Goal: Transaction & Acquisition: Purchase product/service

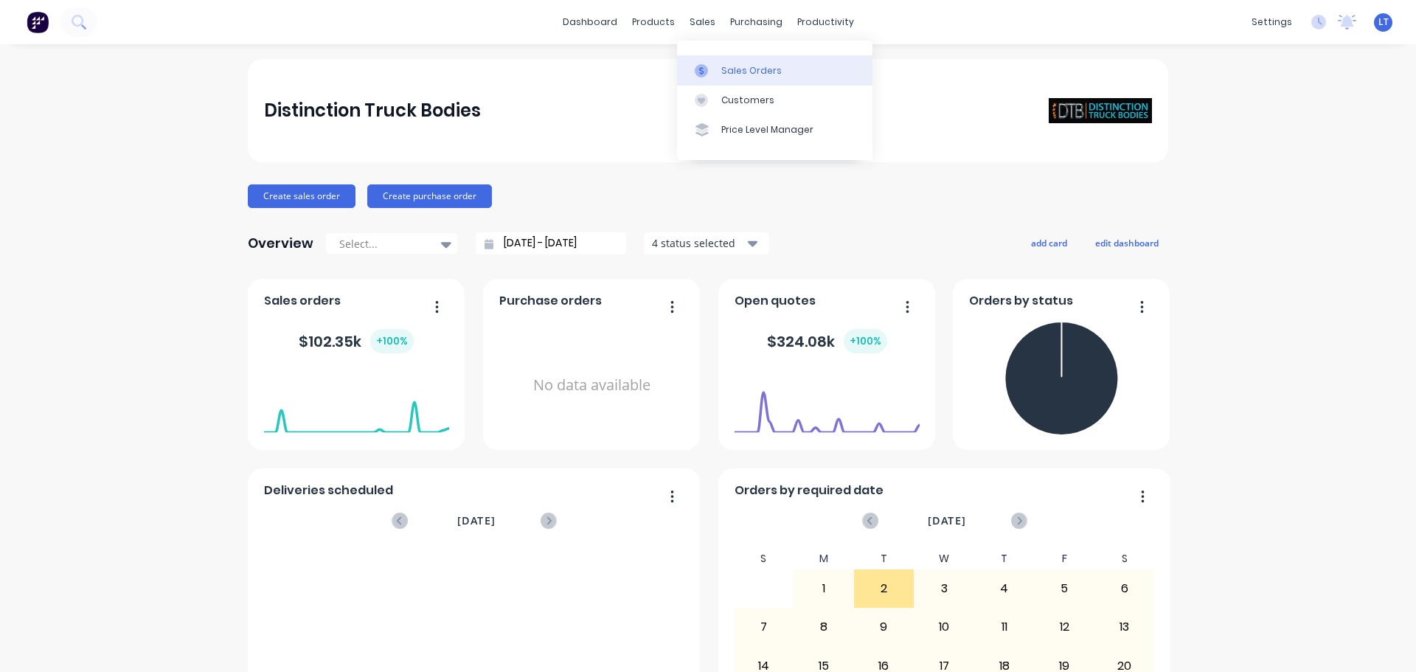
click at [726, 70] on div "Sales Orders" at bounding box center [751, 70] width 60 height 13
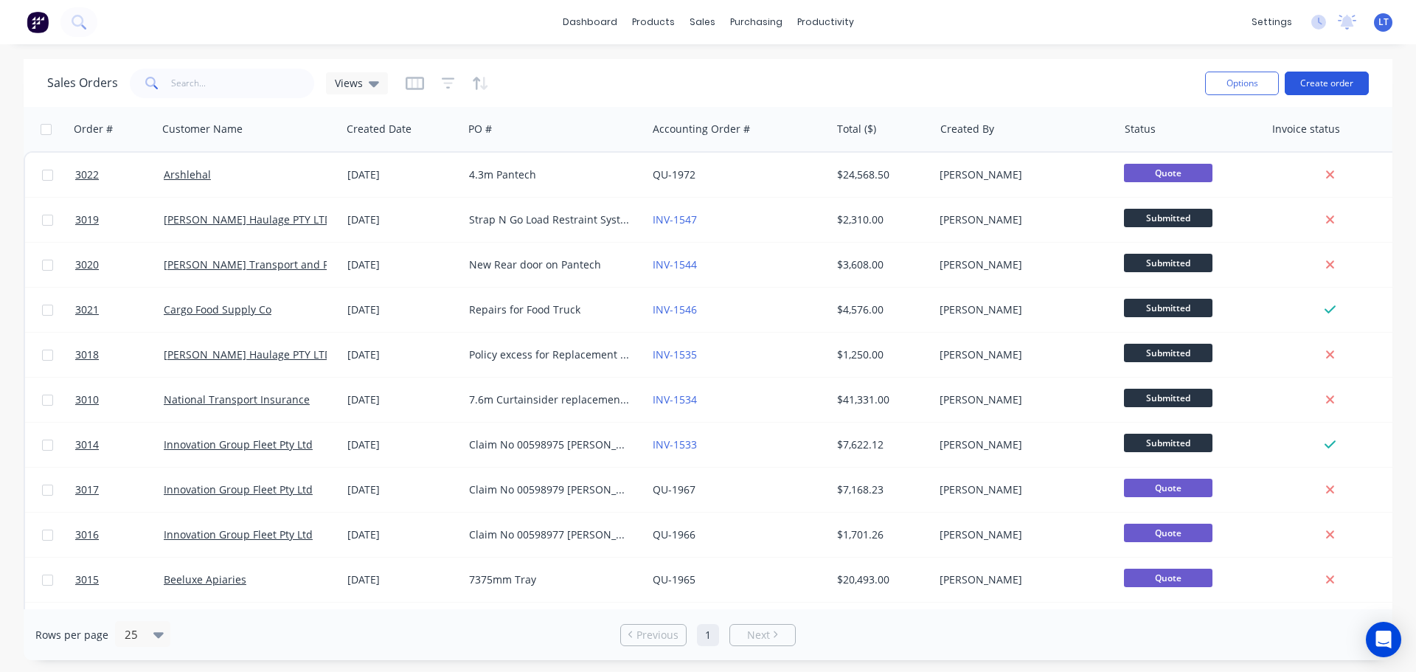
click at [1320, 78] on button "Create order" at bounding box center [1327, 84] width 84 height 24
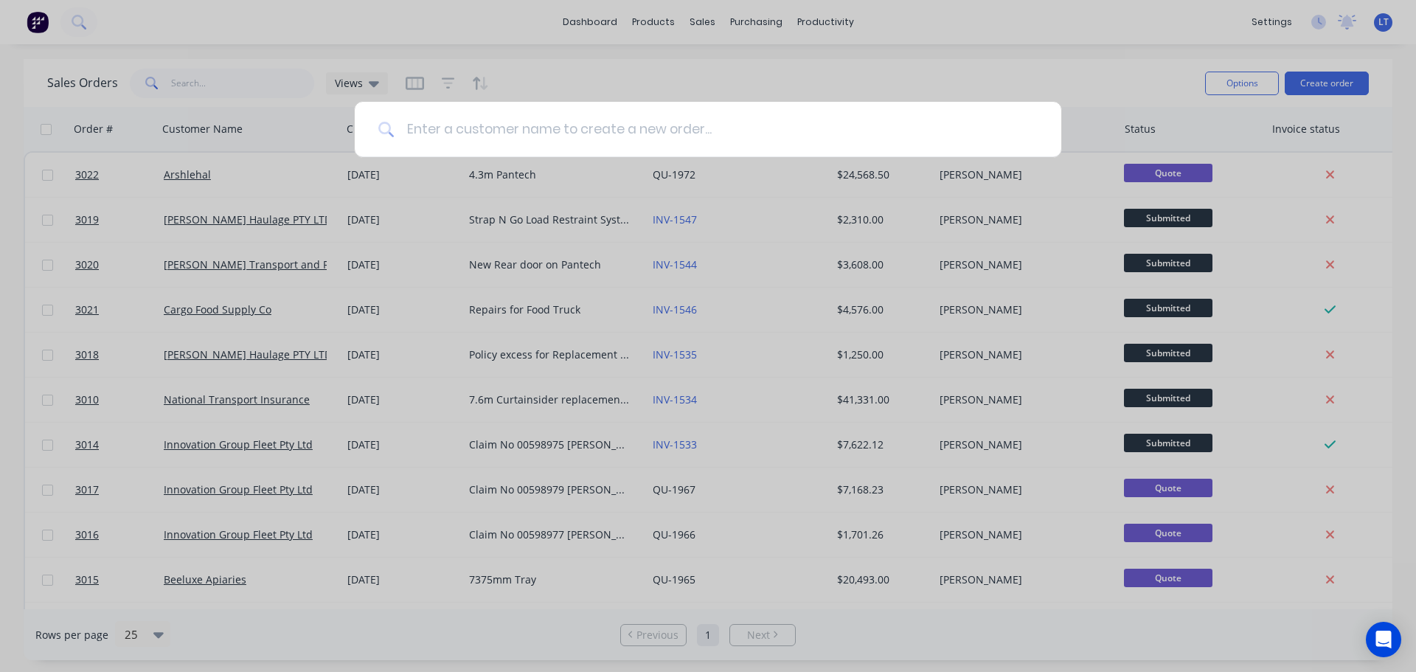
click at [450, 129] on input at bounding box center [716, 129] width 643 height 55
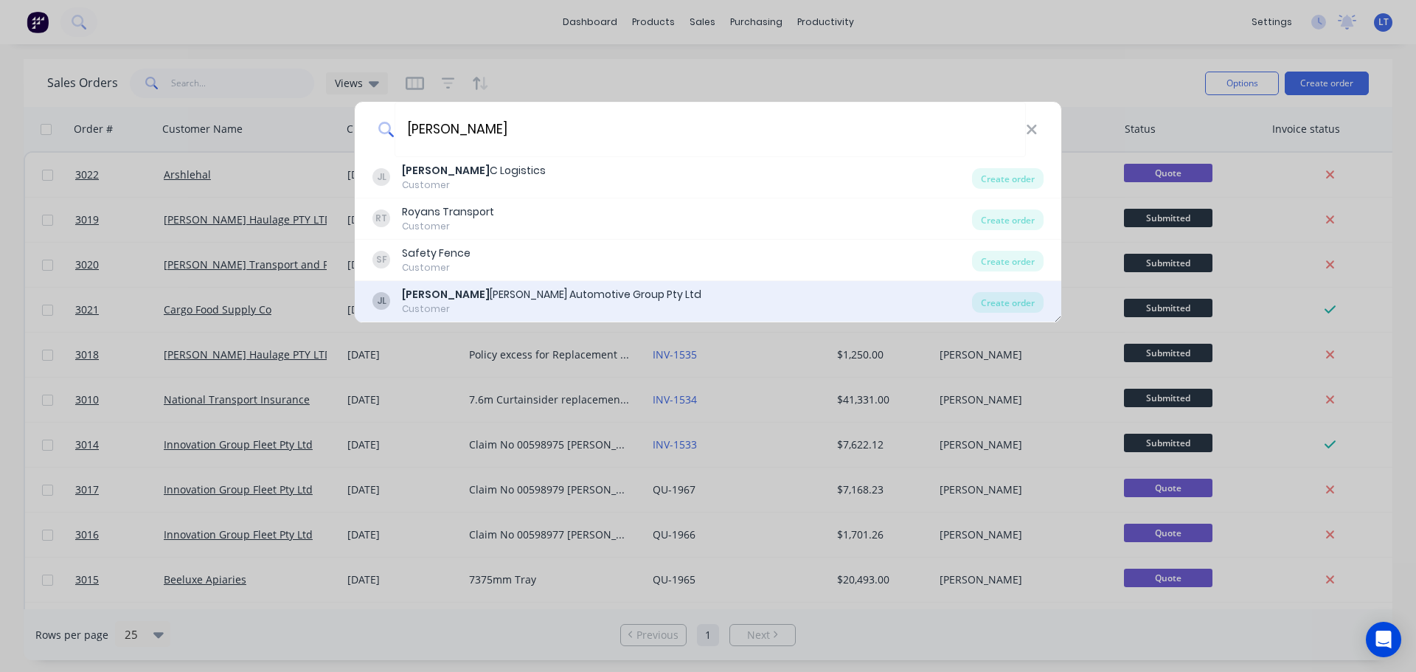
type input "james"
click at [474, 296] on div "James Frizelle's Automotive Group Pty Ltd" at bounding box center [551, 294] width 299 height 15
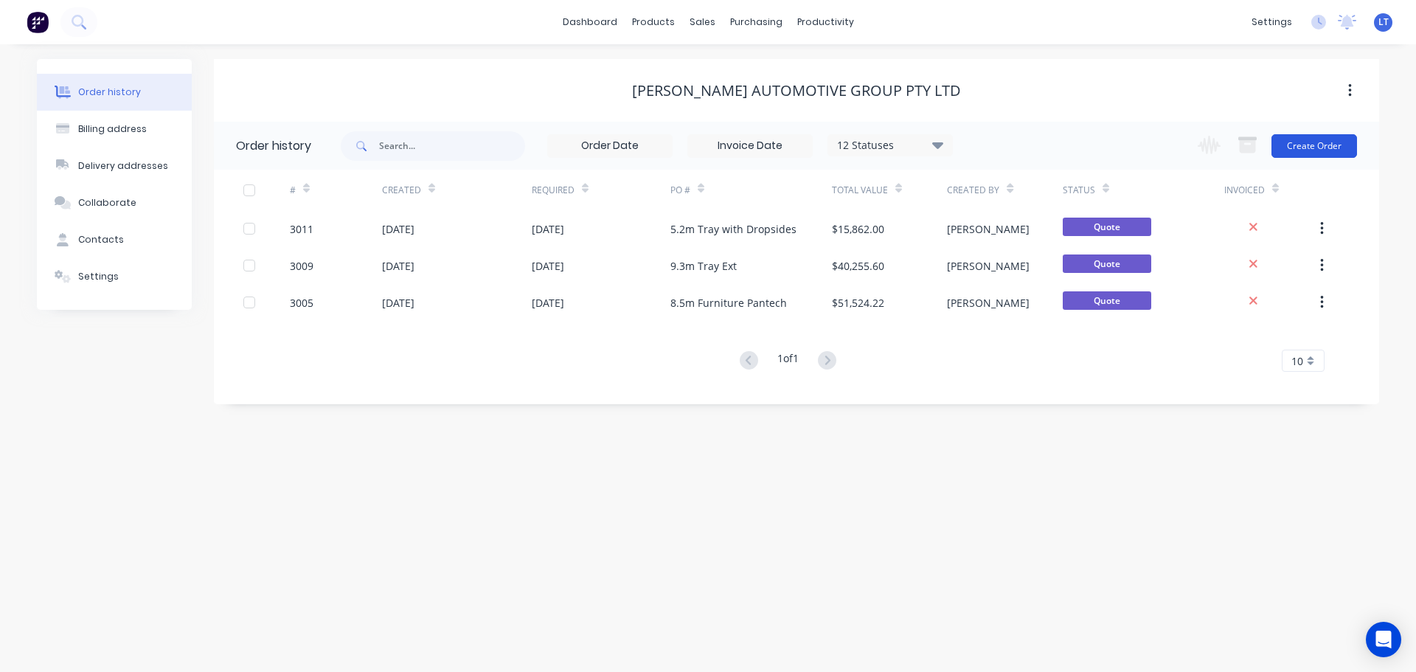
click at [1302, 143] on button "Create Order" at bounding box center [1315, 146] width 86 height 24
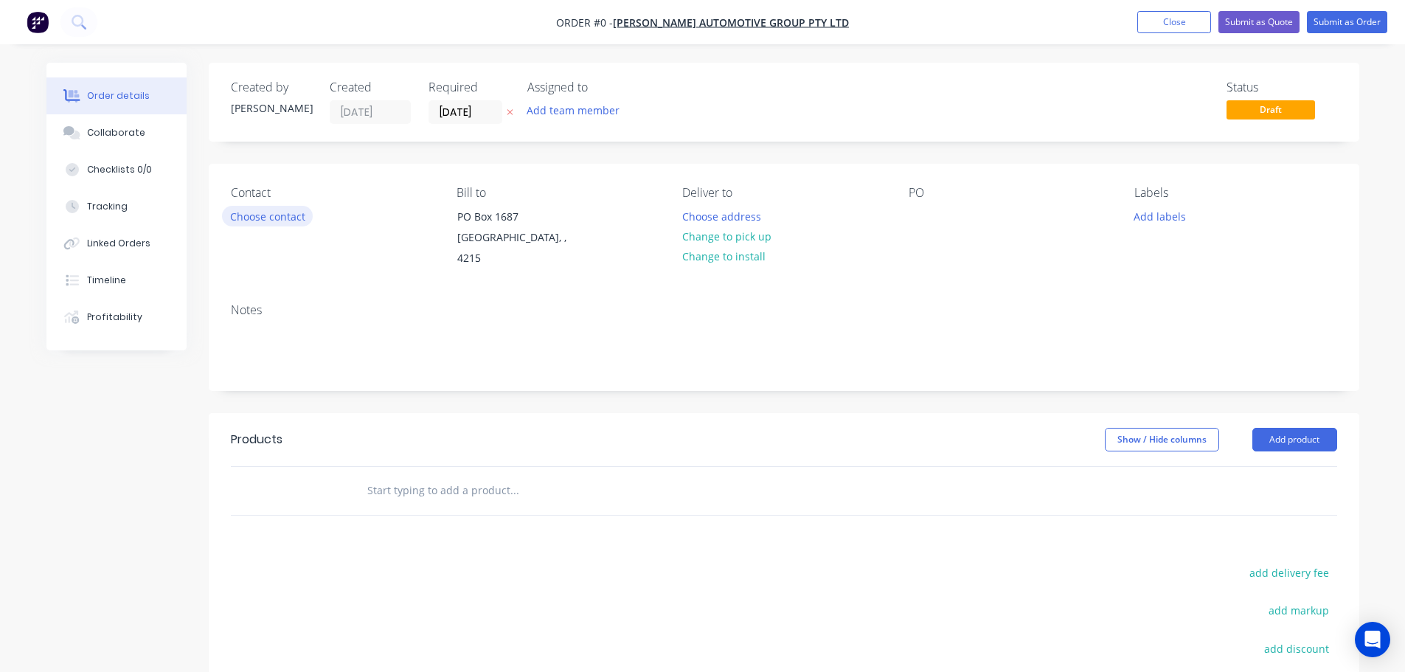
click at [270, 218] on button "Choose contact" at bounding box center [267, 216] width 91 height 20
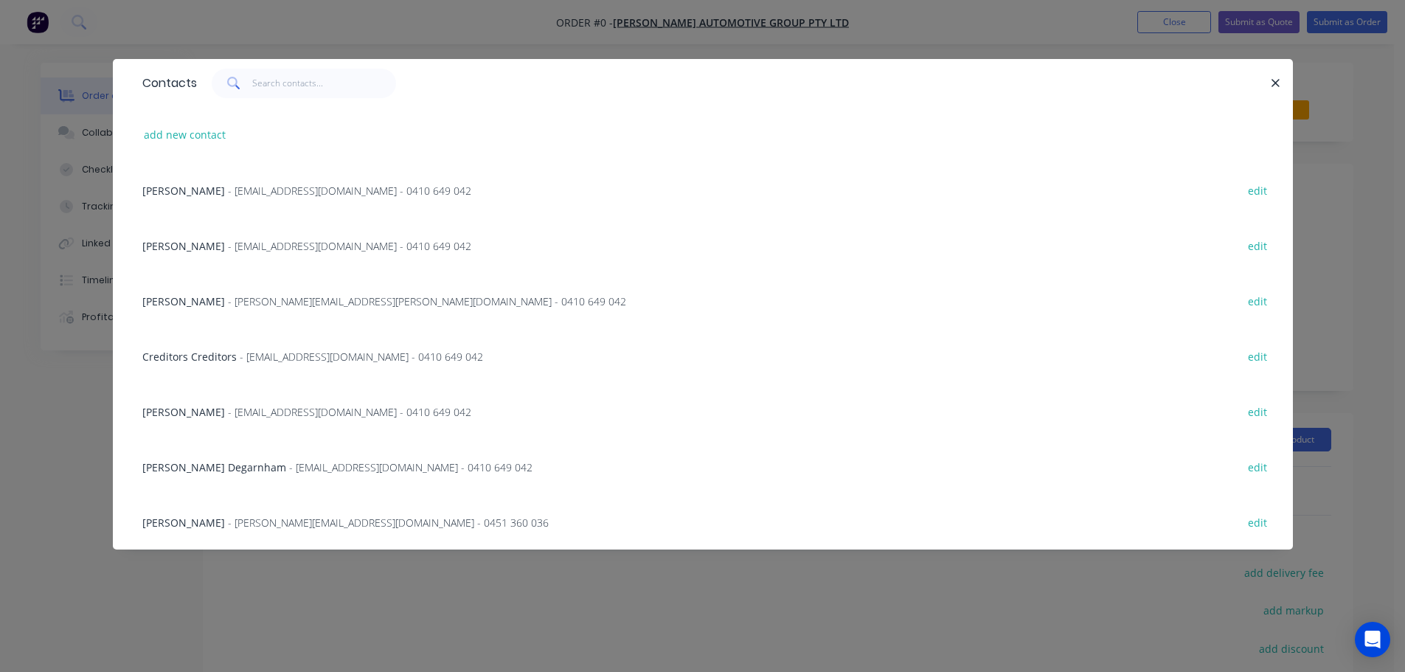
click at [180, 190] on span "[PERSON_NAME]" at bounding box center [183, 191] width 83 height 14
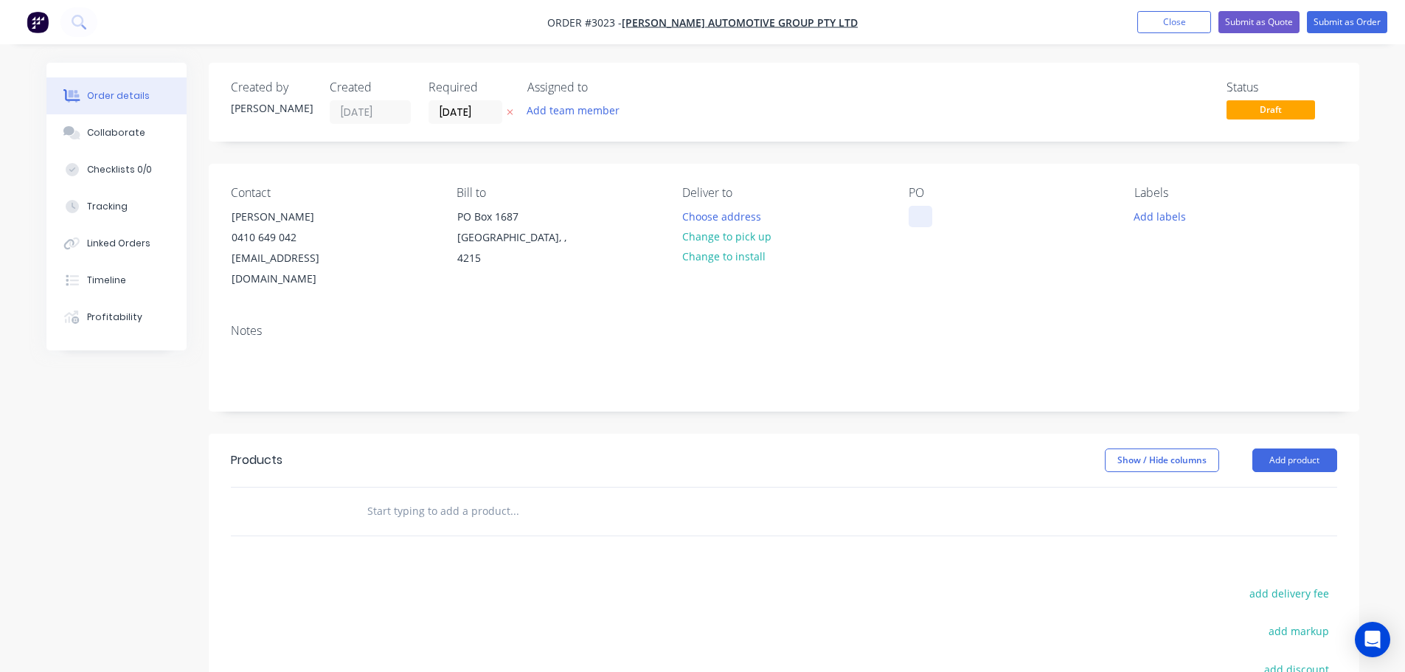
click at [915, 216] on div at bounding box center [921, 216] width 24 height 21
click at [557, 318] on div "Notes" at bounding box center [784, 361] width 1151 height 99
drag, startPoint x: 920, startPoint y: 212, endPoint x: 954, endPoint y: 236, distance: 41.2
click at [954, 236] on div "6.1m Tray with Front mount crane" at bounding box center [1001, 224] width 184 height 37
copy div "6.1m Tray with Front mount crane"
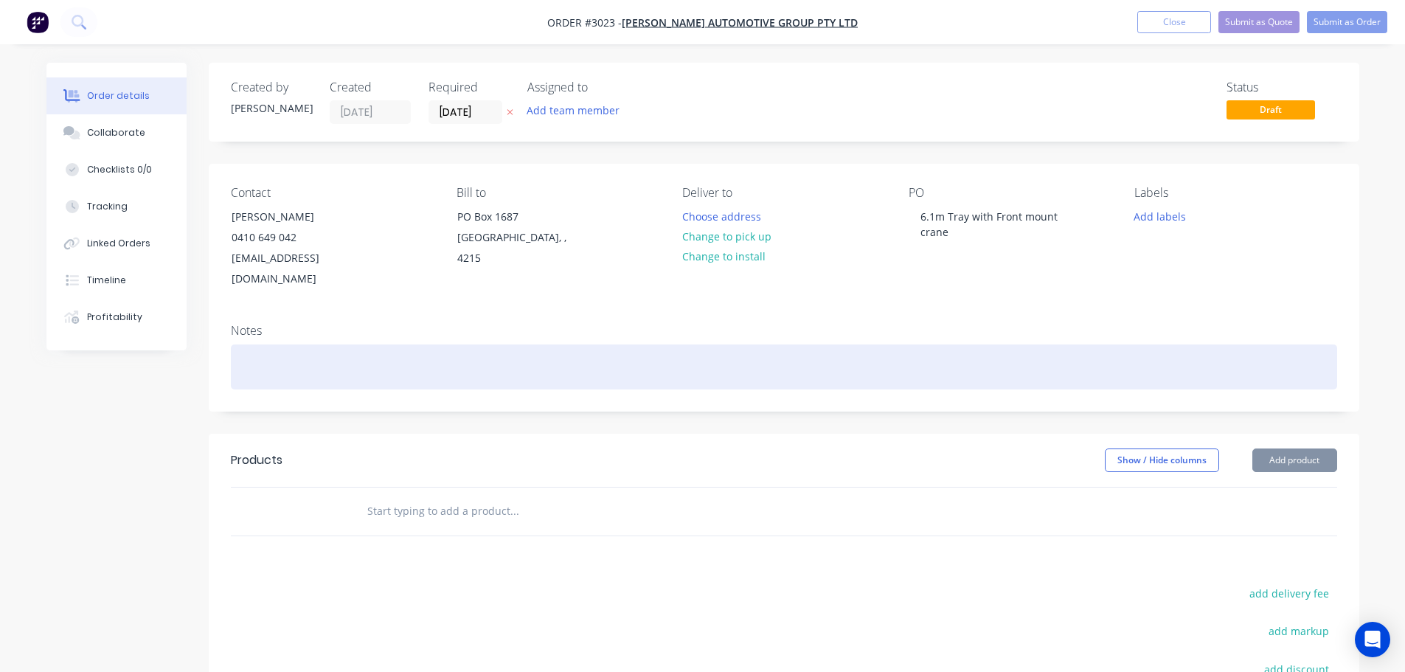
click at [235, 344] on div at bounding box center [784, 366] width 1106 height 45
paste div
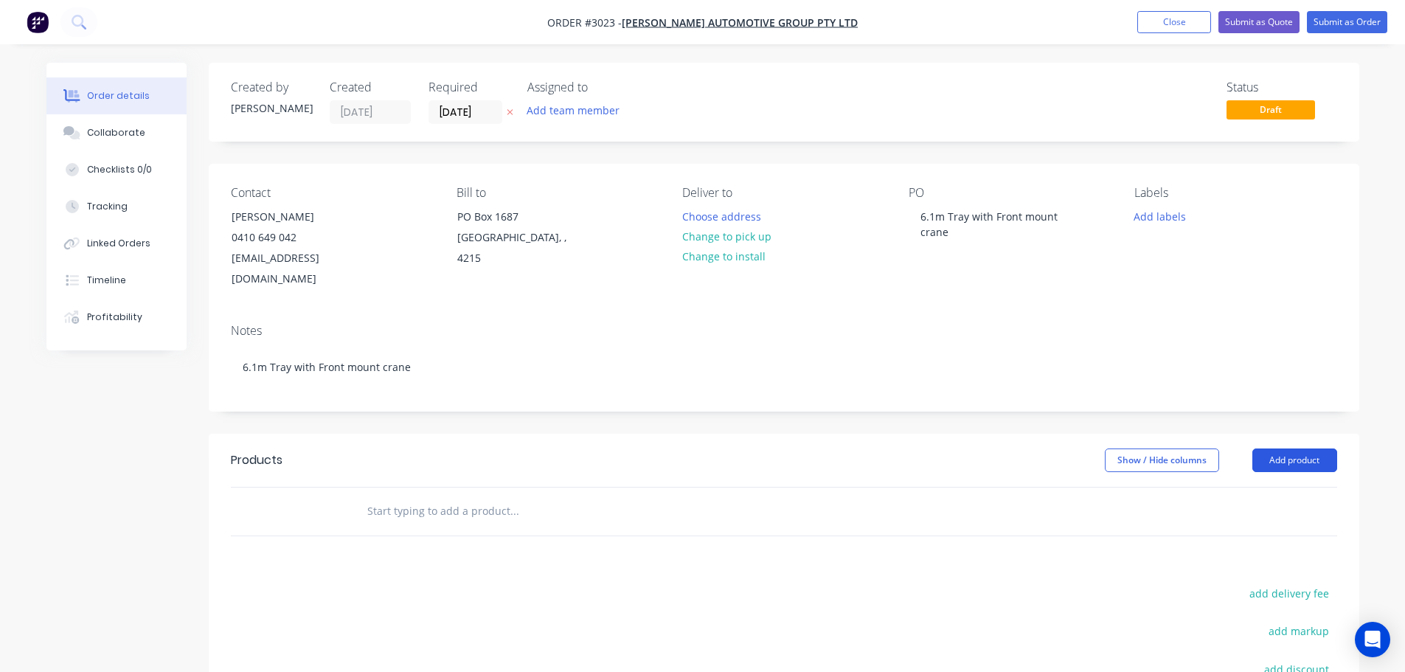
click at [1286, 448] on button "Add product" at bounding box center [1294, 460] width 85 height 24
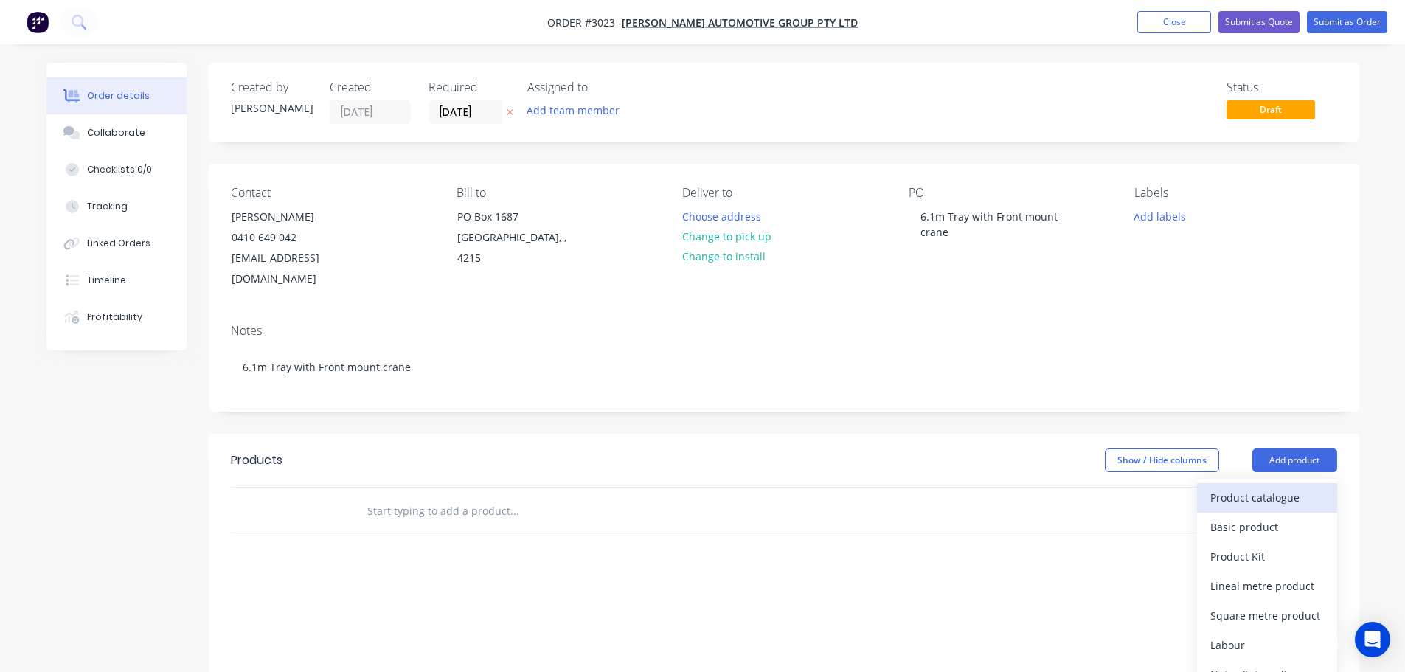
click at [1238, 487] on div "Product catalogue" at bounding box center [1267, 497] width 114 height 21
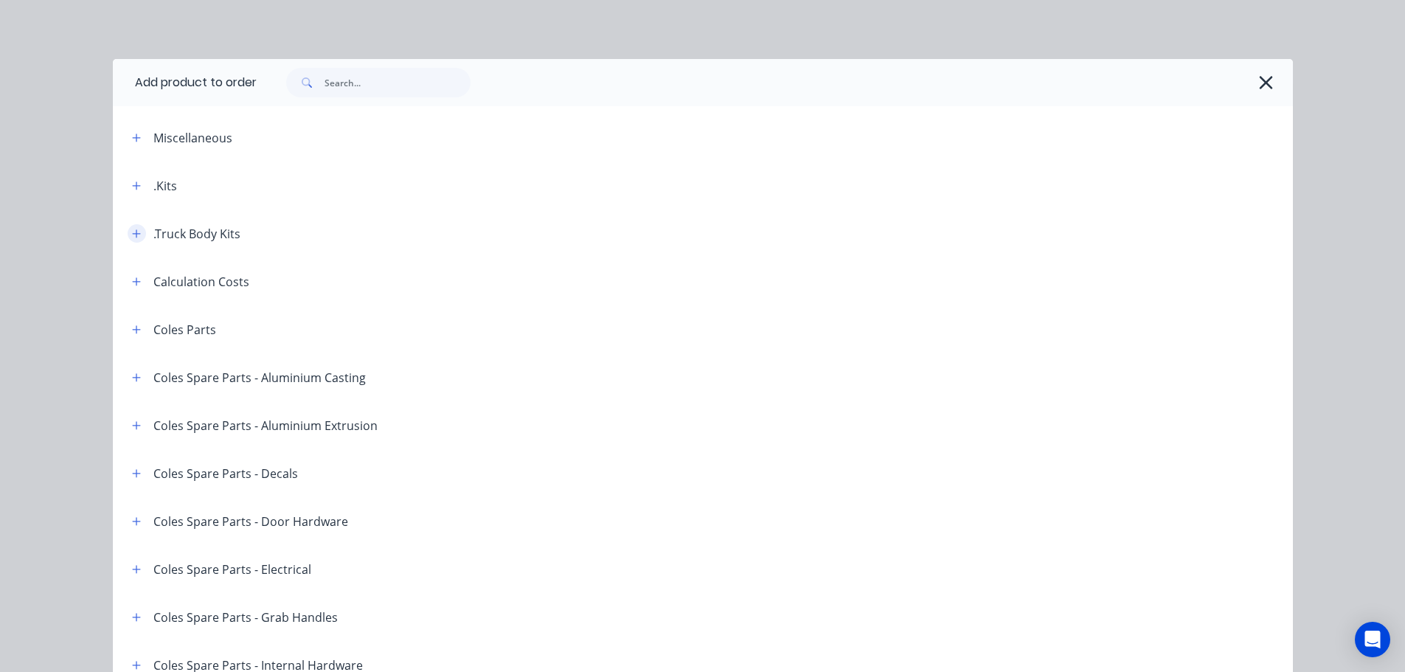
click at [132, 233] on icon "button" at bounding box center [136, 233] width 8 height 8
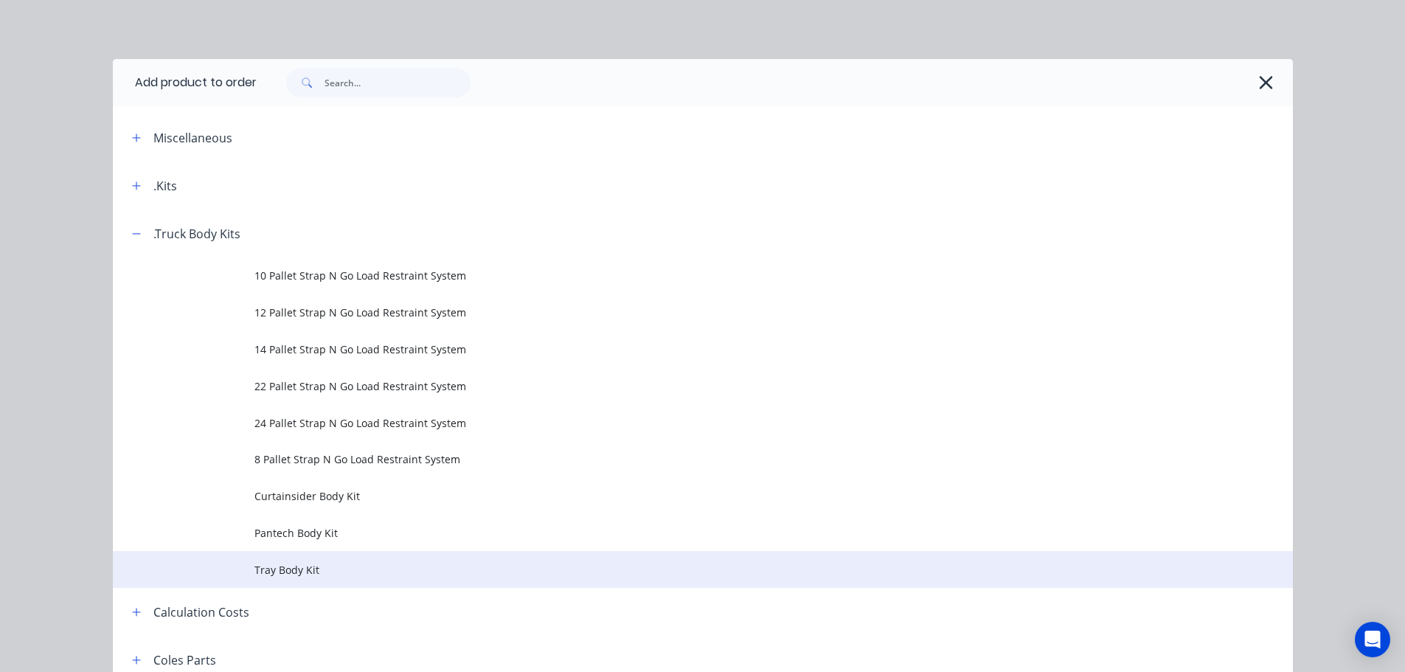
click at [302, 571] on span "Tray Body Kit" at bounding box center [669, 569] width 830 height 15
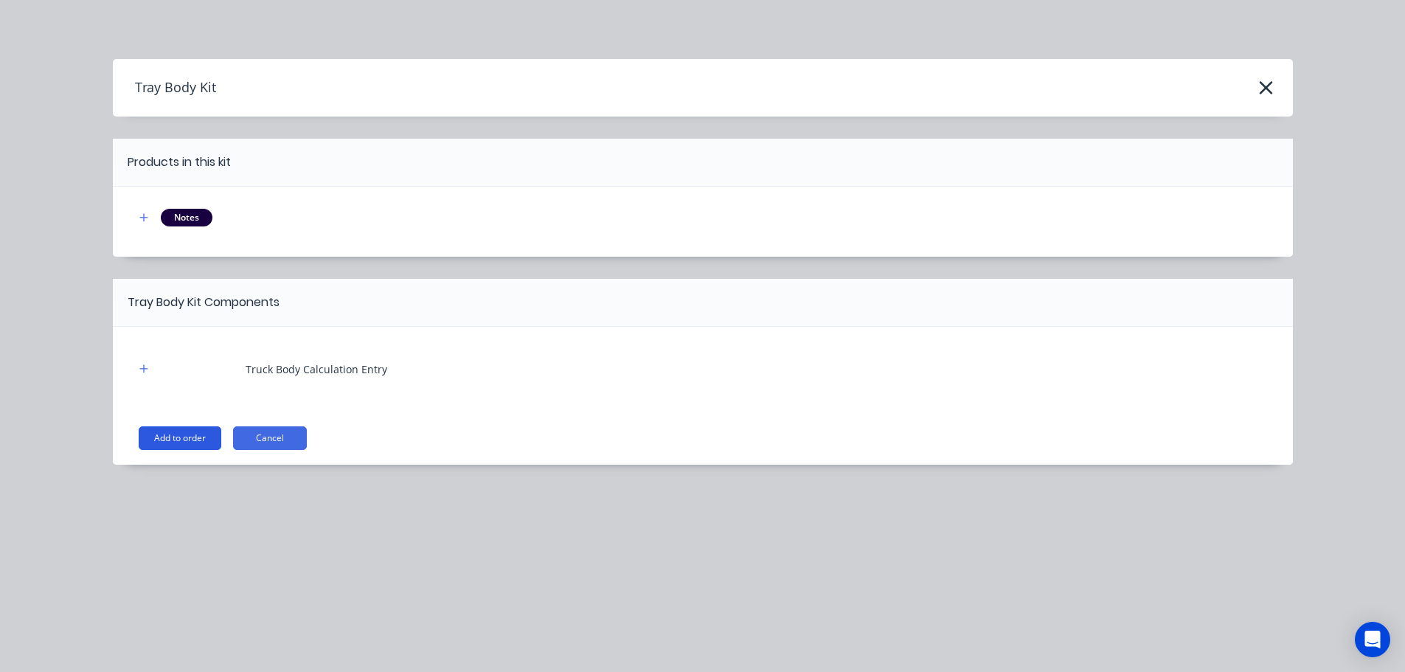
click at [175, 438] on button "Add to order" at bounding box center [180, 438] width 83 height 24
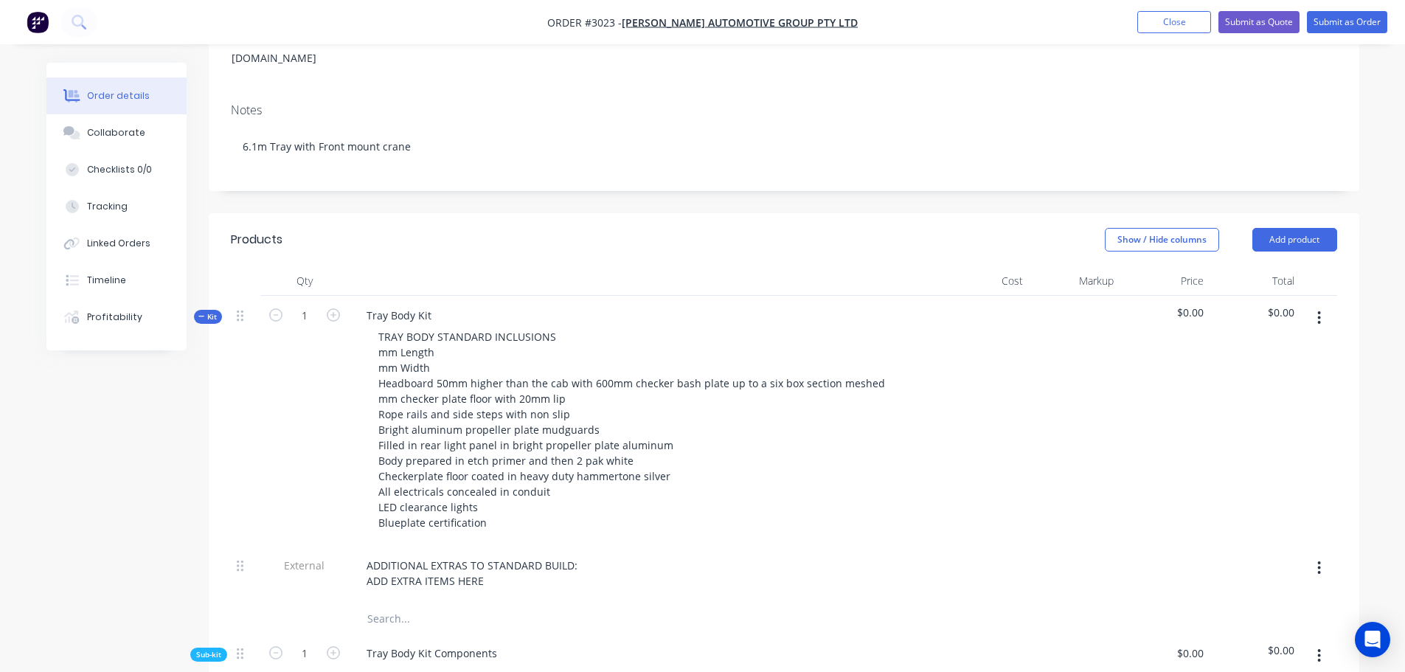
scroll to position [221, 0]
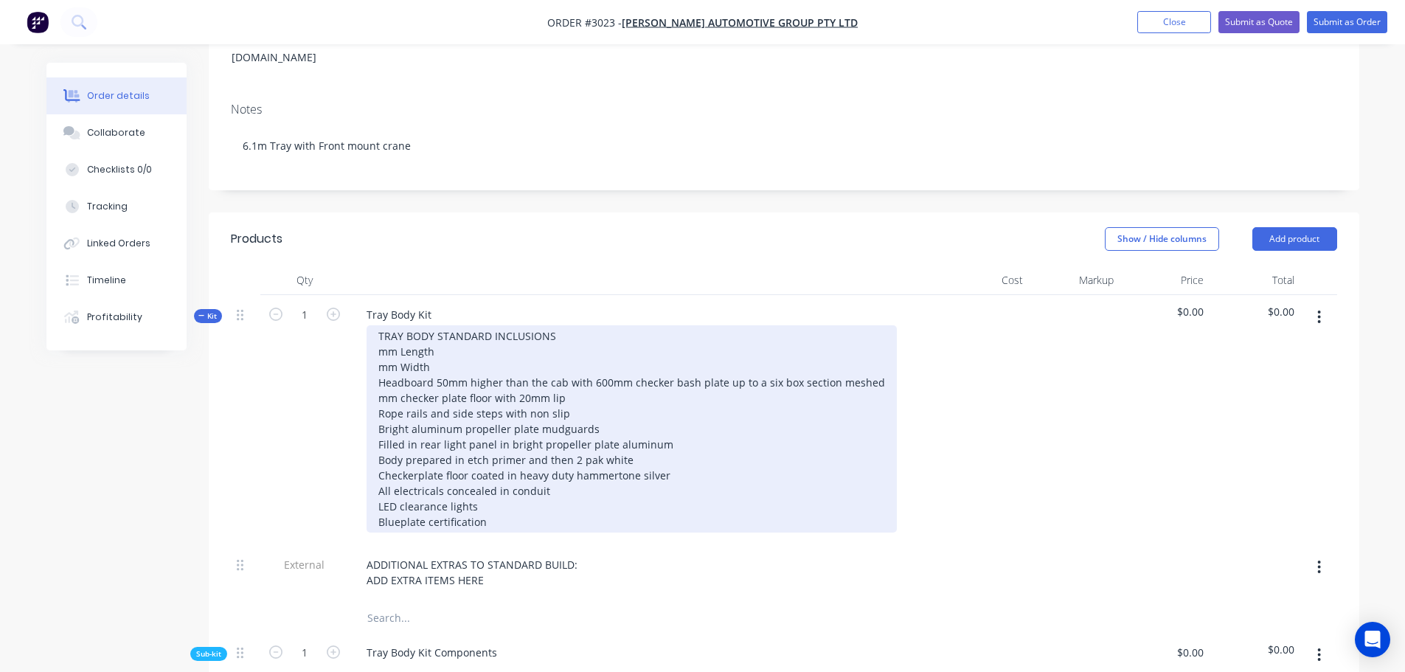
click at [378, 333] on div "TRAY BODY STANDARD INCLUSIONS mm Length mm Width Headboard 50mm higher than the…" at bounding box center [632, 428] width 530 height 207
click at [464, 331] on div "TRAY BODY STANDARD INCLUSIONS 6.1mm Length mm Width Headboard 50mm higher than …" at bounding box center [632, 428] width 530 height 207
click at [403, 332] on div "TRAY BODY STANDARD INCLUSIONS 6.1mm Length 6.0m mm Width Headboard 50mm higher …" at bounding box center [632, 428] width 530 height 207
click at [479, 330] on div "TRAY BODY STANDARD INCLUSIONS 6.1m Length 6.0m mm Width Headboard 50mm higher t…" at bounding box center [632, 428] width 530 height 207
click at [377, 348] on div "TRAY BODY STANDARD INCLUSIONS 6.1m Length 6.0m usuable mm Width Headboard 50mm …" at bounding box center [632, 428] width 530 height 207
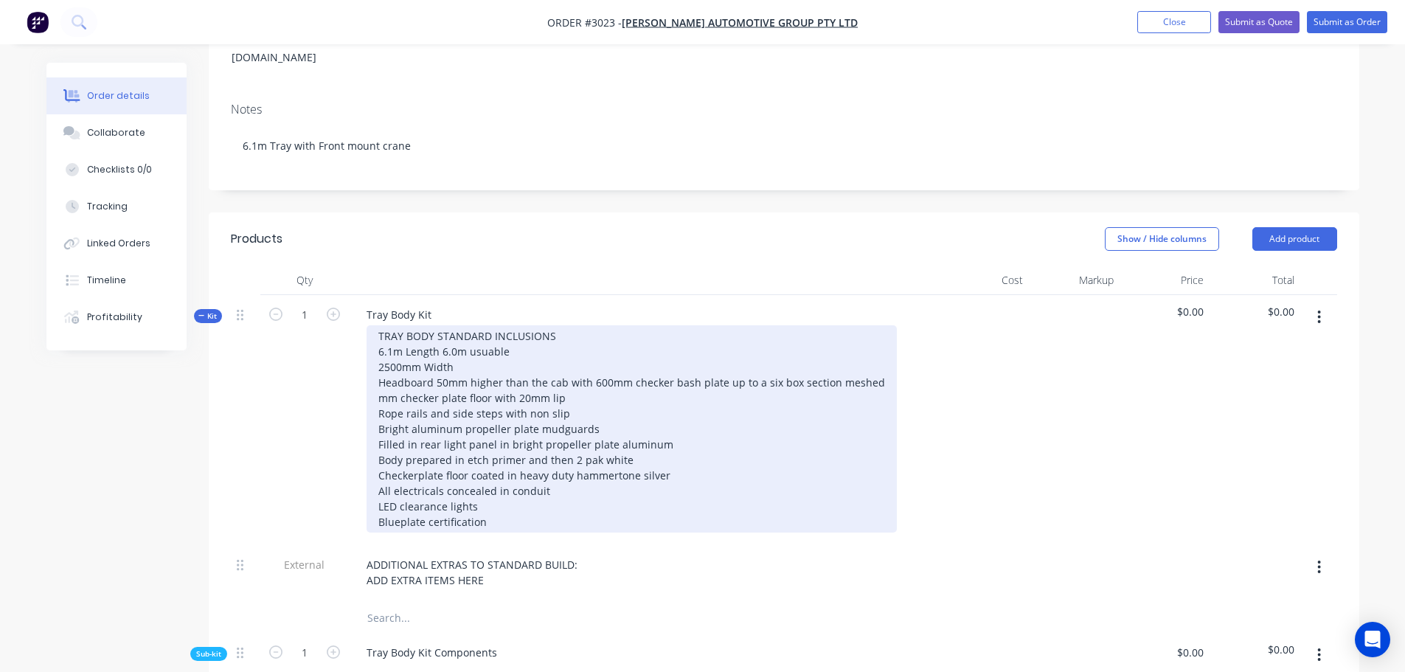
click at [389, 331] on div "TRAY BODY STANDARD INCLUSIONS 6.1m Length 6.0m usuable 2500mm Width Headboard 5…" at bounding box center [632, 428] width 530 height 207
click at [389, 333] on div "TRAY BODY STANDARD INCLUSIONS 61m Length 6.0m usuable 2500mm Width Headboard 50…" at bounding box center [632, 428] width 530 height 207
click at [468, 331] on div "TRAY BODY STANDARD INCLUSIONS 6100mm Length 6.0m usuable 2500mm Width Headboard…" at bounding box center [632, 428] width 530 height 207
click at [491, 329] on div "TRAY BODY STANDARD INCLUSIONS 6100mm Length 6000m usuable 2500mm Width Headboar…" at bounding box center [632, 428] width 530 height 207
click at [580, 333] on div "TRAY BODY STANDARD INCLUSIONS 6100mm Length 6000mm usuable 2500mm Width Headboa…" at bounding box center [632, 428] width 530 height 207
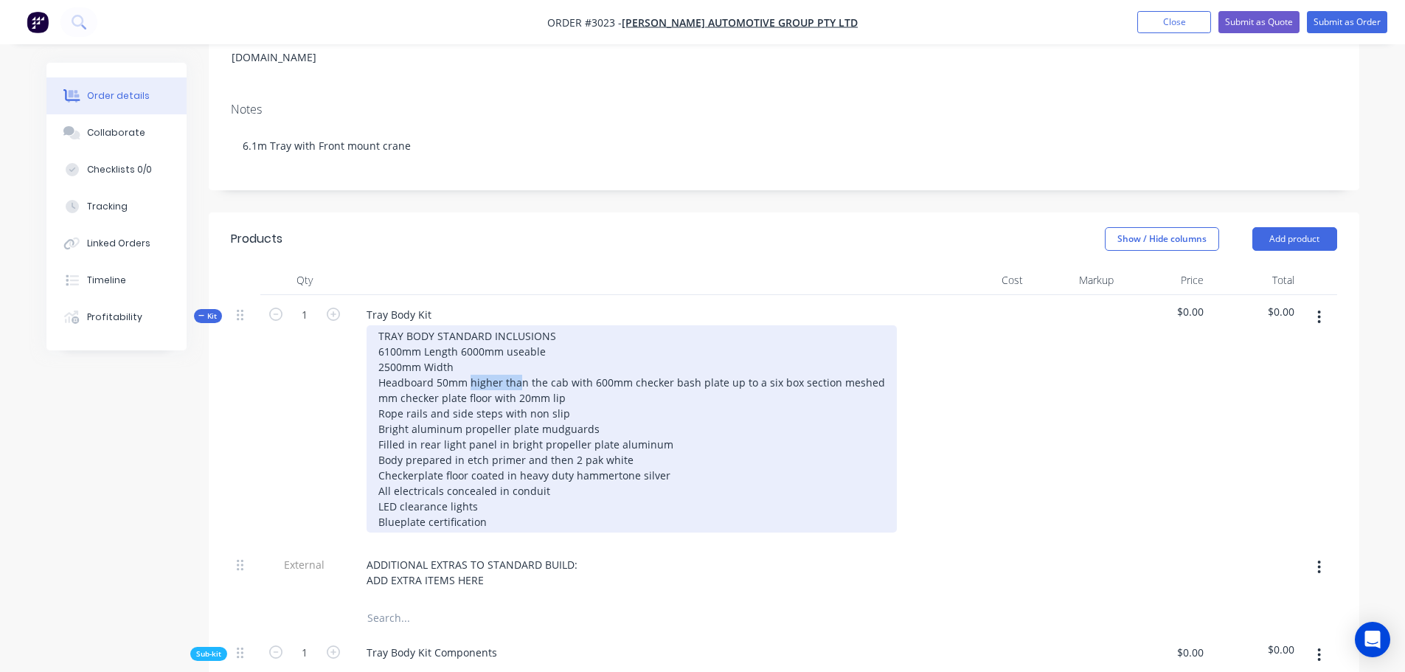
drag, startPoint x: 470, startPoint y: 361, endPoint x: 519, endPoint y: 364, distance: 48.8
click at [519, 364] on div "TRAY BODY STANDARD INCLUSIONS 6100mm Length 6000mm useable 2500mm Width Headboa…" at bounding box center [632, 428] width 530 height 207
click at [490, 344] on div "TRAY BODY STANDARD INCLUSIONS 6100mm Length 6000mm useable 2500mm Width Headboa…" at bounding box center [632, 428] width 530 height 207
drag, startPoint x: 471, startPoint y: 361, endPoint x: 869, endPoint y: 367, distance: 398.3
click at [869, 367] on div "TRAY BODY STANDARD INCLUSIONS 6100mm Length 6000mm useable 2500mm Width Headboa…" at bounding box center [632, 428] width 530 height 207
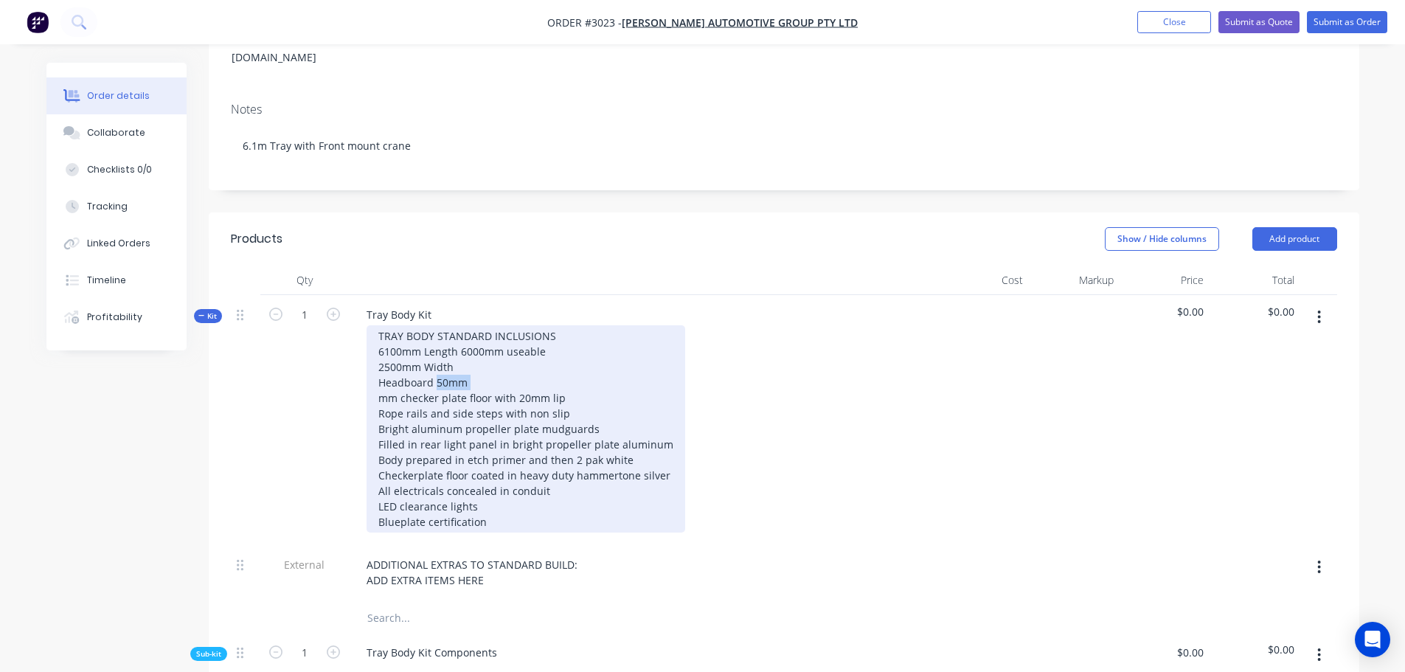
drag, startPoint x: 470, startPoint y: 361, endPoint x: 434, endPoint y: 363, distance: 36.2
click at [434, 363] on div "TRAY BODY STANDARD INCLUSIONS 6100mm Length 6000mm useable 2500mm Width Headboa…" at bounding box center [526, 428] width 319 height 207
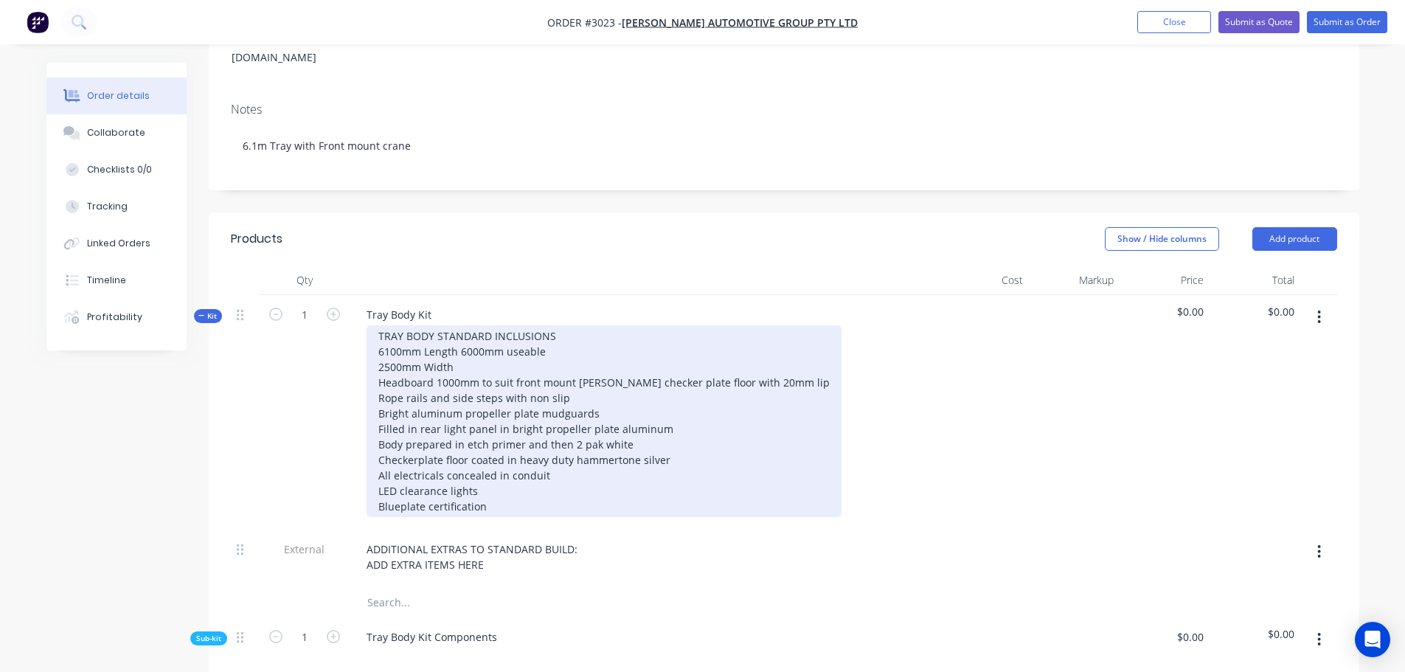
drag, startPoint x: 378, startPoint y: 375, endPoint x: 404, endPoint y: 418, distance: 50.6
click at [379, 375] on div "TRAY BODY STANDARD INCLUSIONS 6100mm Length 6000mm useable 2500mm Width Headboa…" at bounding box center [604, 421] width 475 height 192
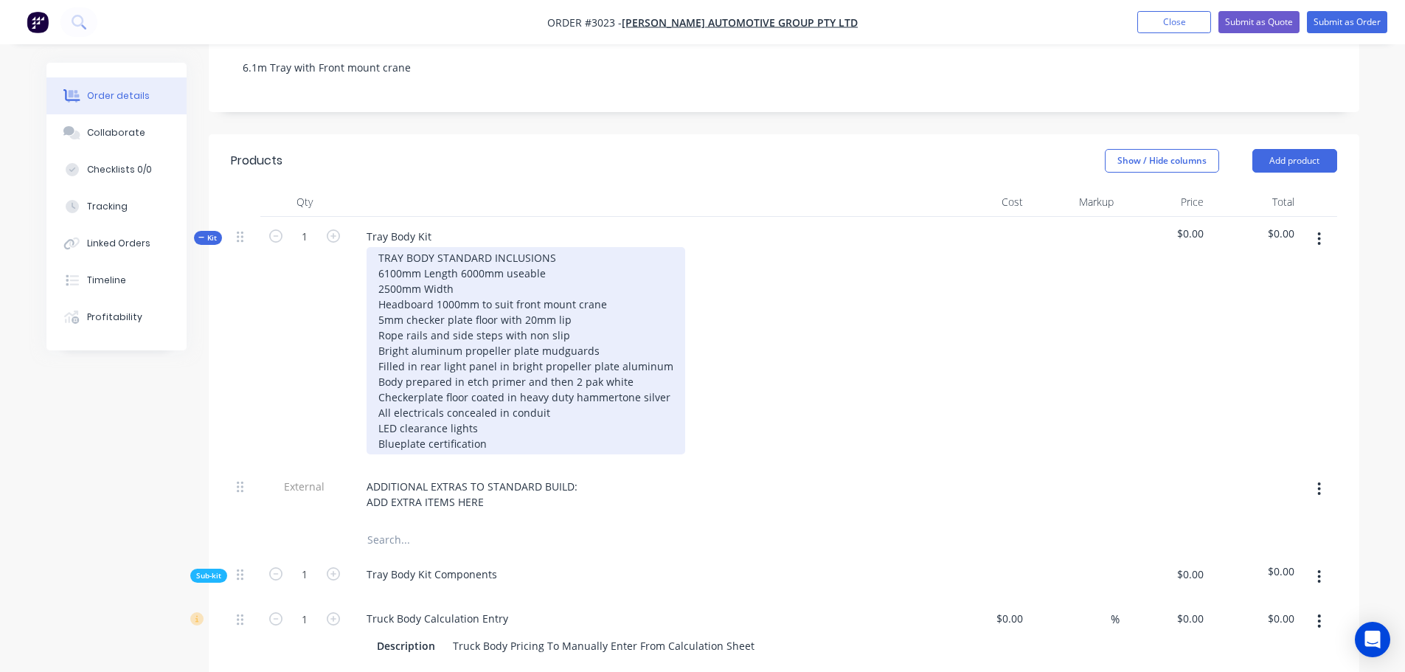
scroll to position [516, 0]
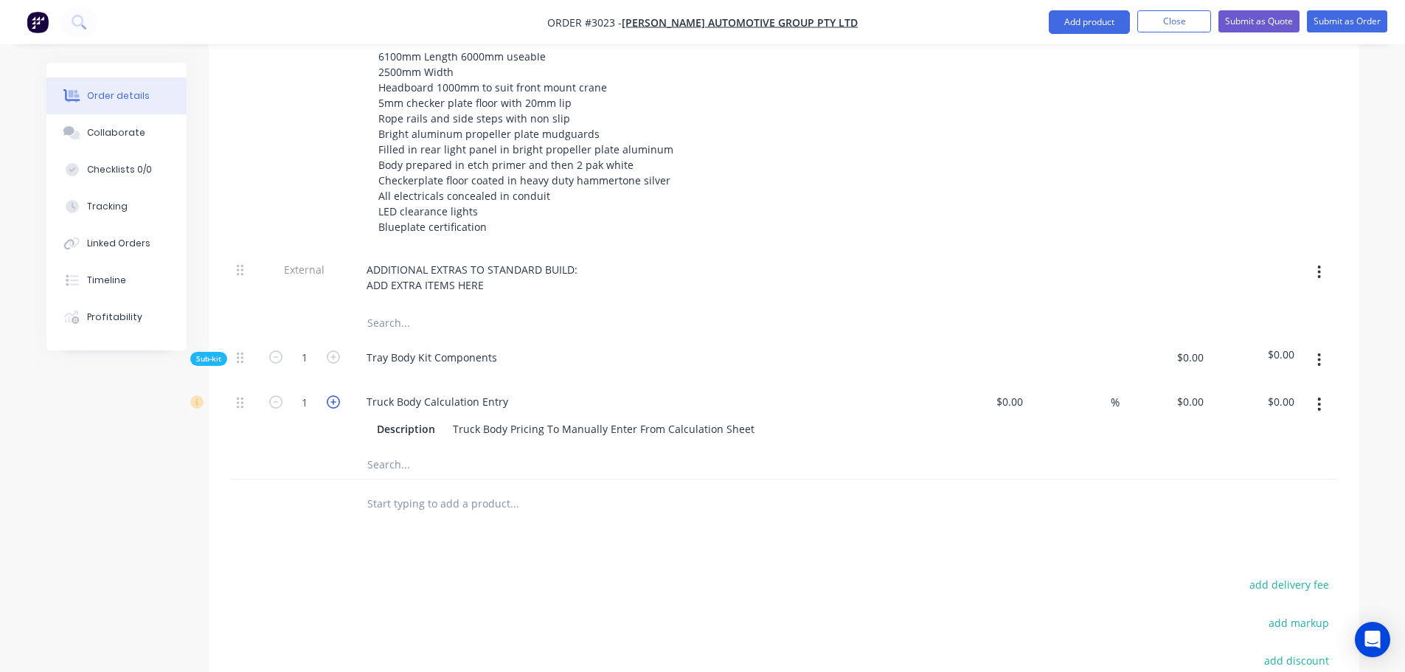
click at [327, 395] on icon "button" at bounding box center [333, 401] width 13 height 13
click at [311, 391] on input "2" at bounding box center [304, 402] width 38 height 22
type input "6.1"
click at [805, 391] on div "Truck Body Calculation Entry" at bounding box center [644, 401] width 578 height 21
click at [1013, 391] on input at bounding box center [1012, 401] width 34 height 21
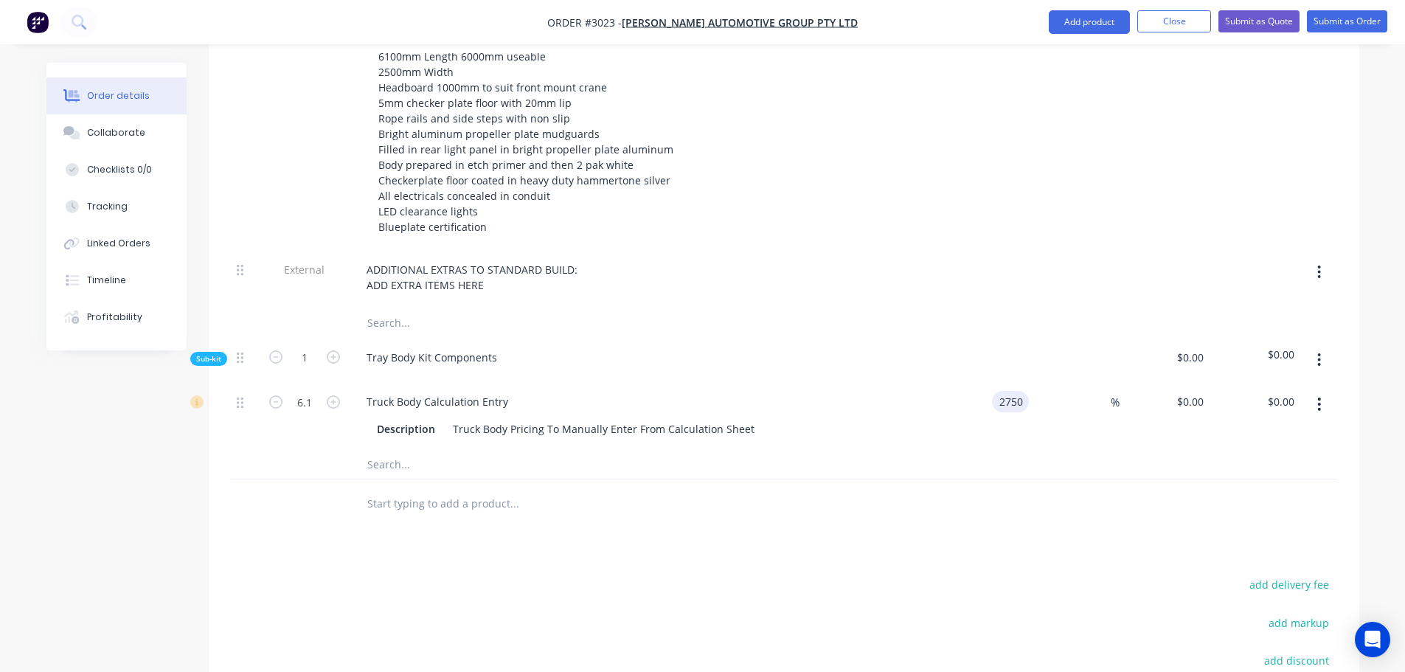
type input "$2,750.00"
type input "$16,775.00"
click at [920, 455] on div at bounding box center [784, 464] width 1106 height 30
click at [386, 488] on input "text" at bounding box center [514, 503] width 295 height 30
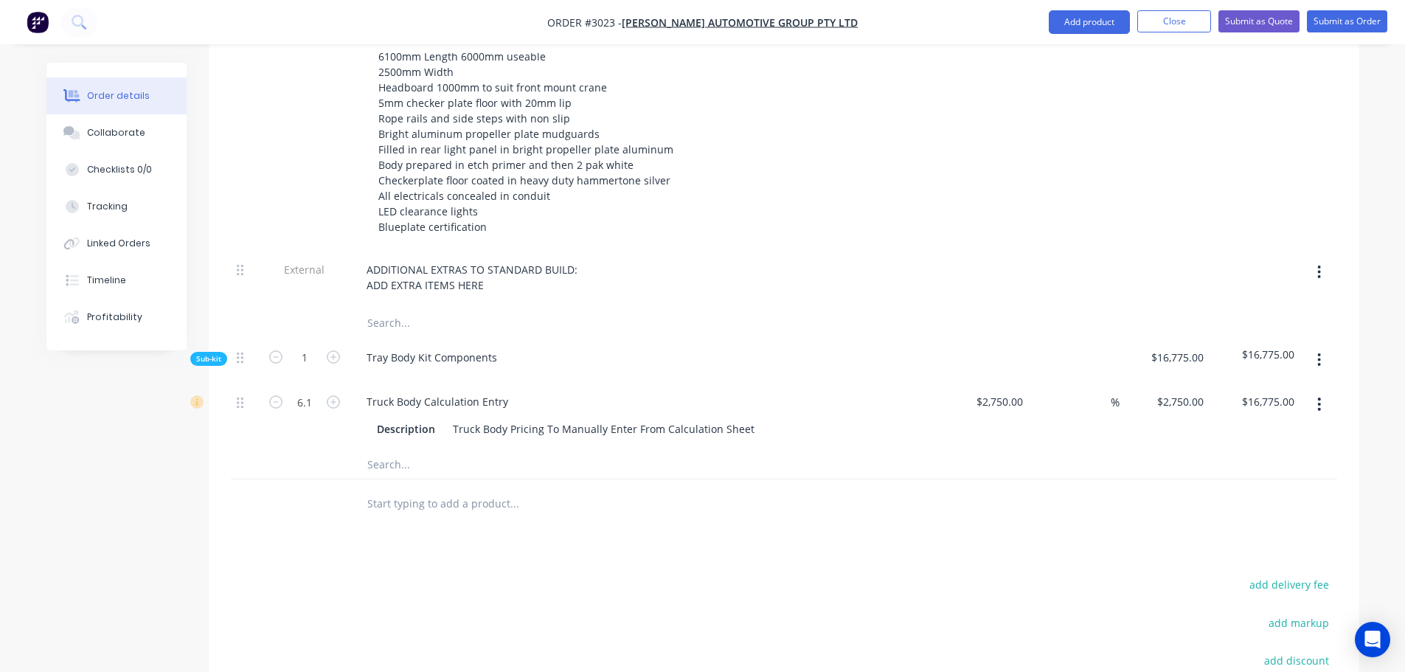
click at [412, 308] on input "text" at bounding box center [514, 323] width 295 height 30
click at [490, 265] on div "ADDITIONAL EXTRAS TO STANDARD BUILD: ADD EXTRA ITEMS HERE" at bounding box center [473, 277] width 237 height 37
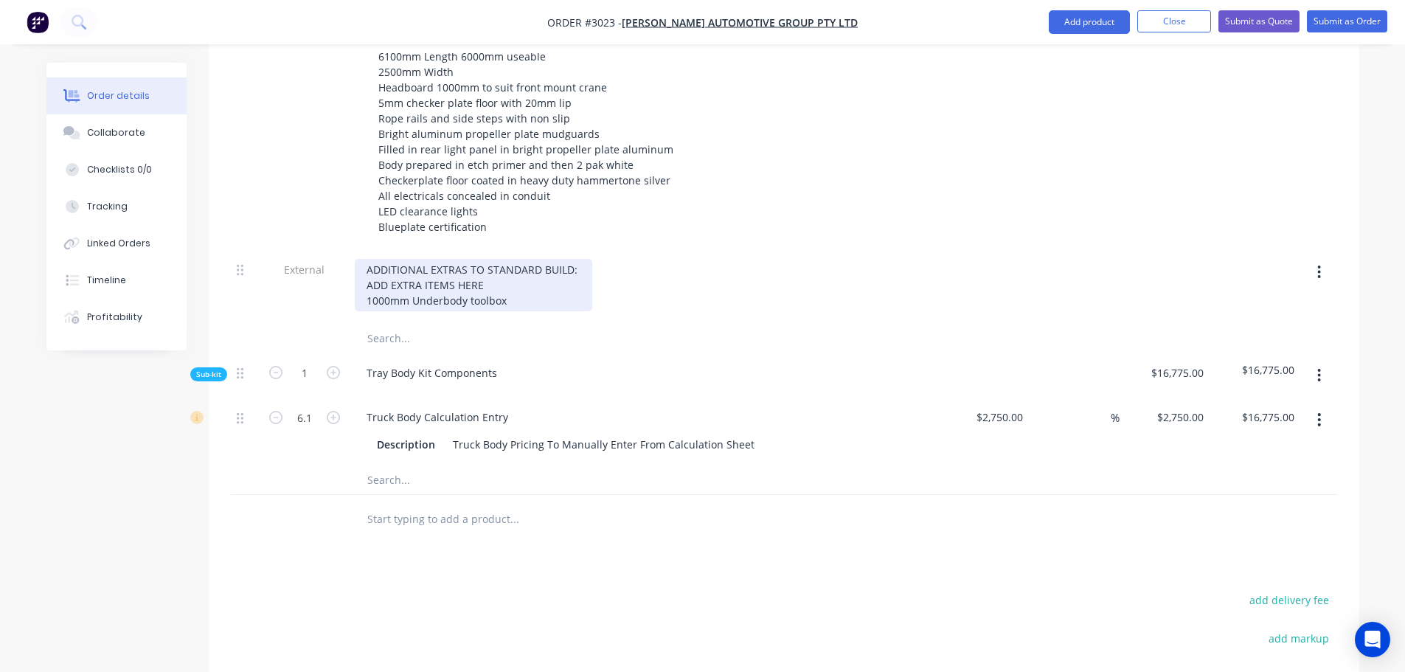
click at [412, 279] on div "ADDITIONAL EXTRAS TO STANDARD BUILD: ADD EXTRA ITEMS HERE 1000mm Underbody tool…" at bounding box center [473, 285] width 237 height 52
click at [611, 281] on div "ADDITIONAL EXTRAS TO STANDARD BUILD: ADD EXTRA ITEMS HERE 1000mm x 500mm x 500m…" at bounding box center [485, 285] width 260 height 52
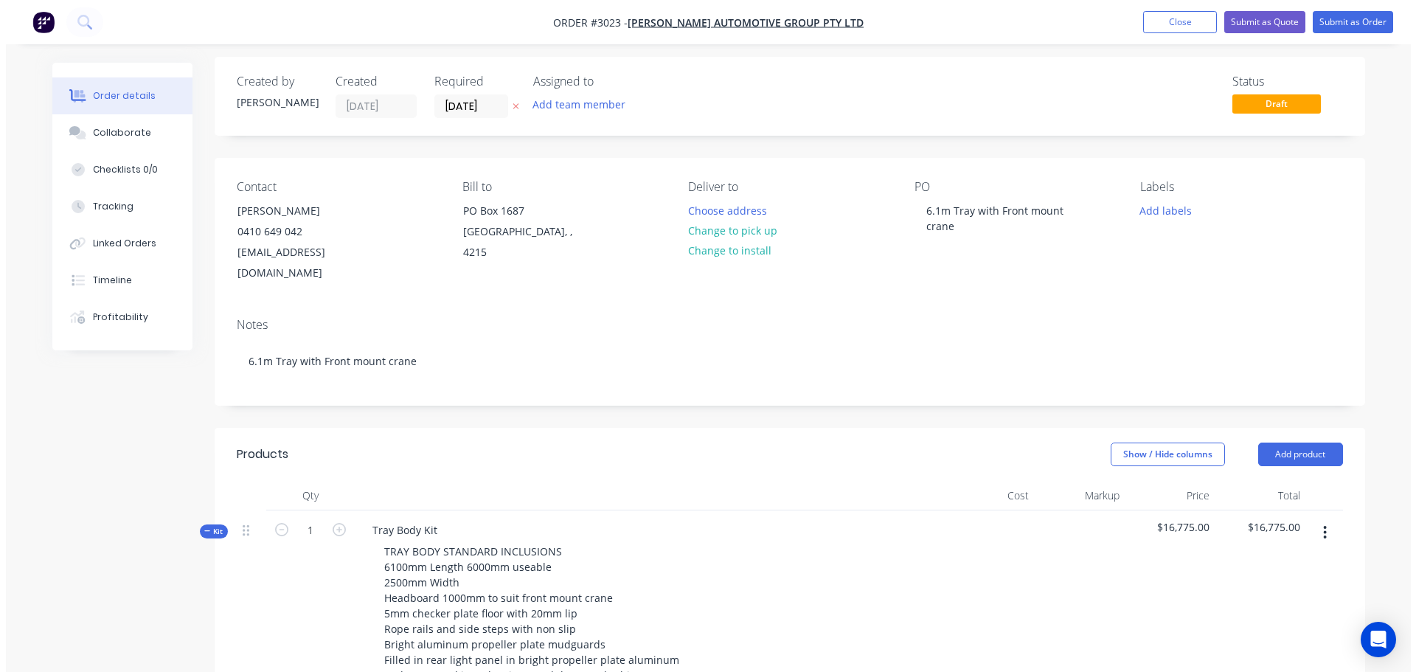
scroll to position [0, 0]
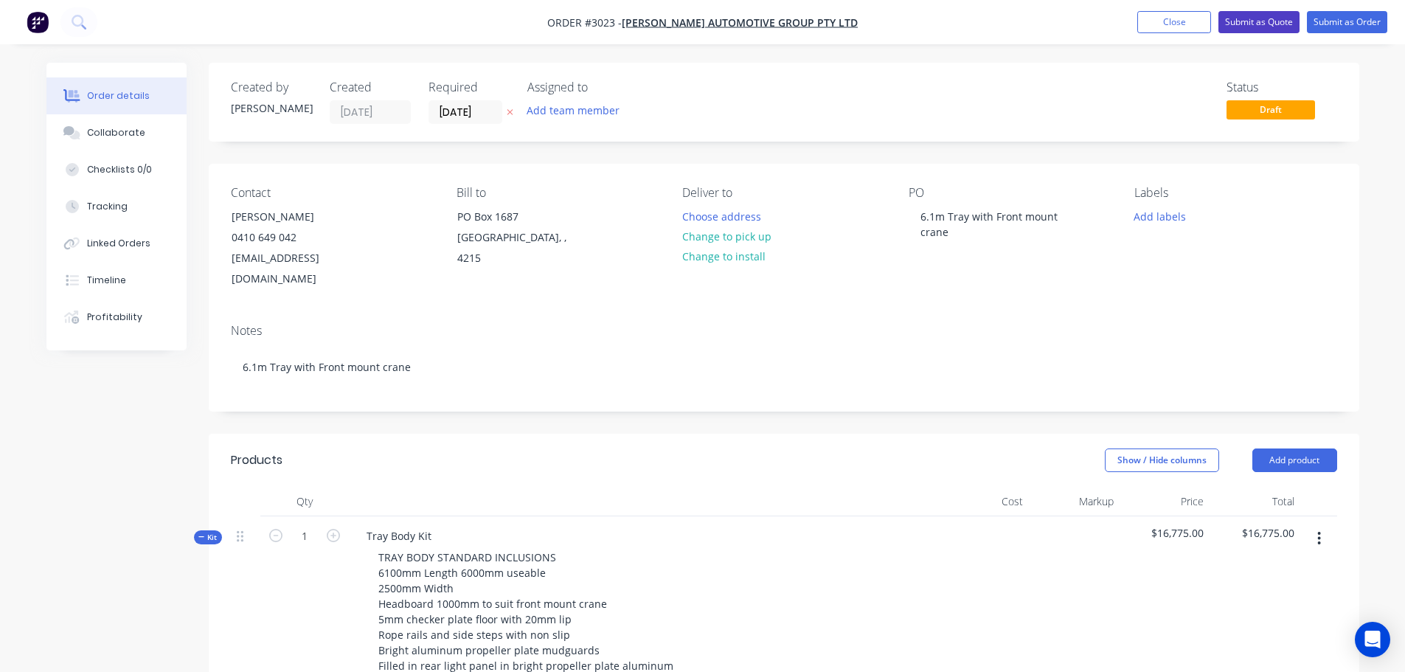
click at [1258, 19] on button "Submit as Quote" at bounding box center [1258, 22] width 81 height 22
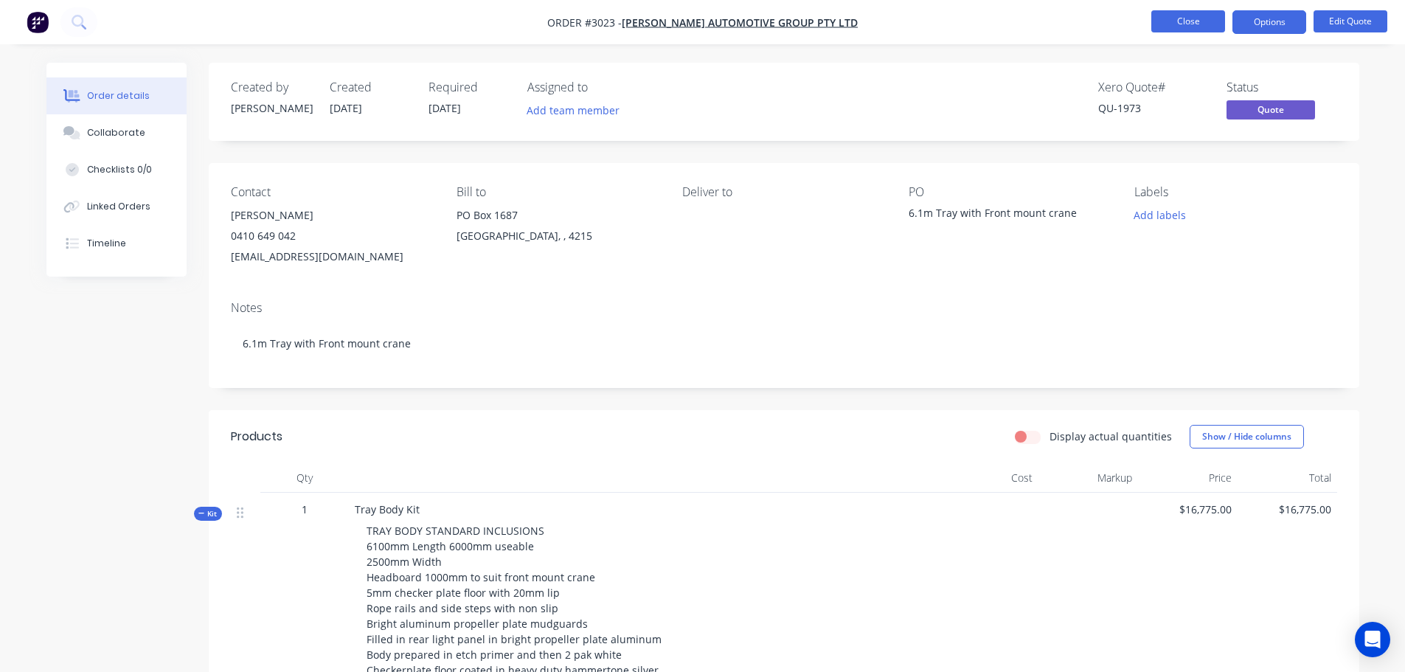
click at [1180, 19] on button "Close" at bounding box center [1188, 21] width 74 height 22
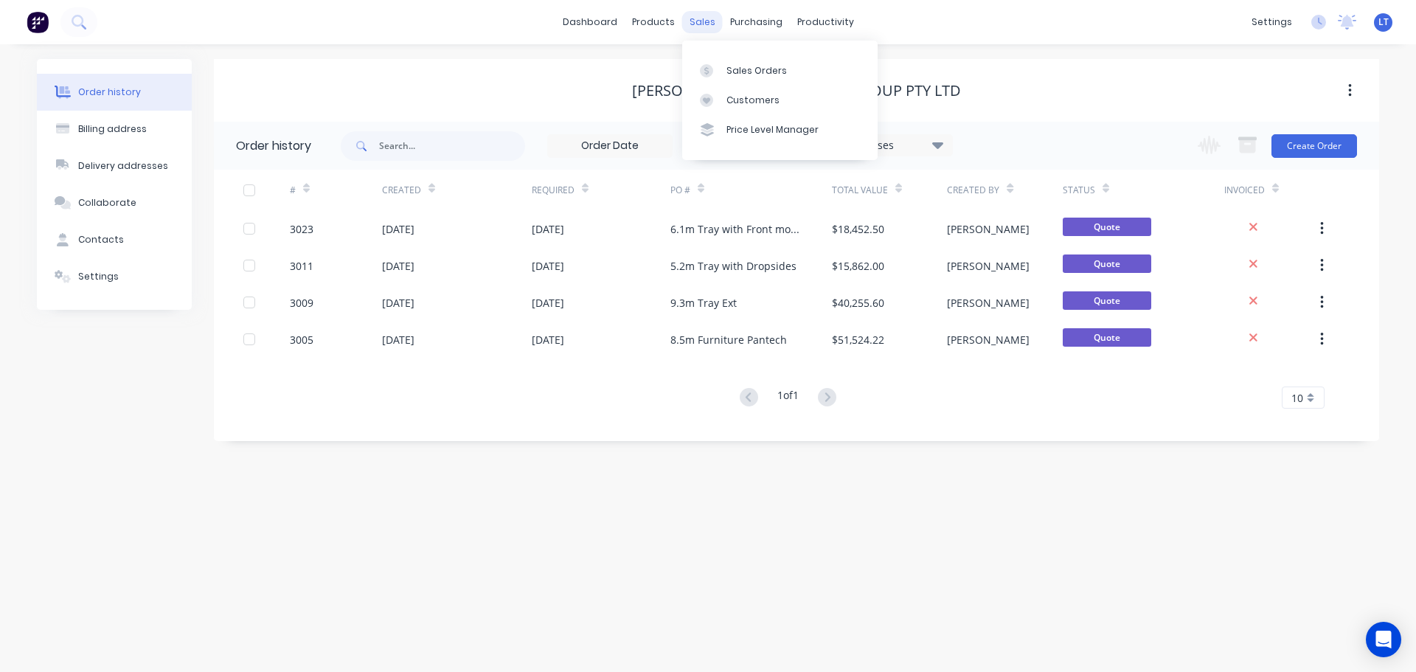
click at [701, 21] on div "sales" at bounding box center [702, 22] width 41 height 22
click at [745, 71] on div "Sales Orders" at bounding box center [756, 70] width 60 height 13
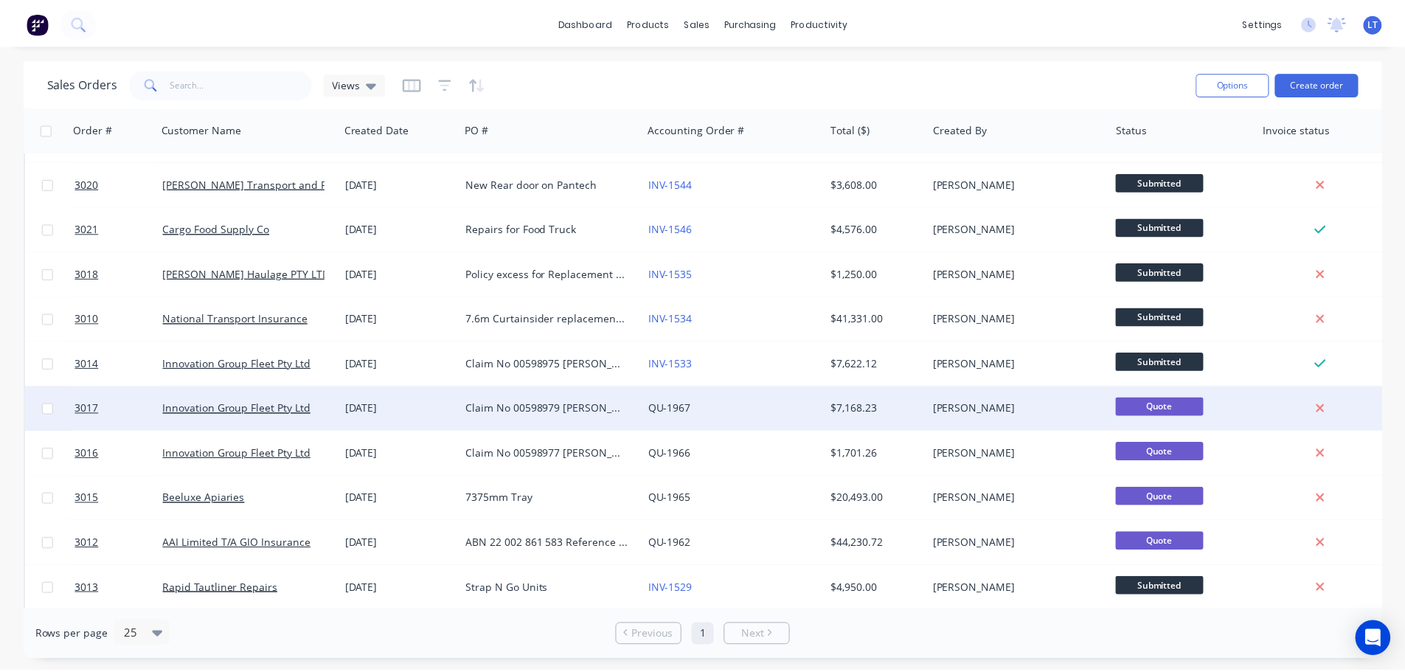
scroll to position [148, 0]
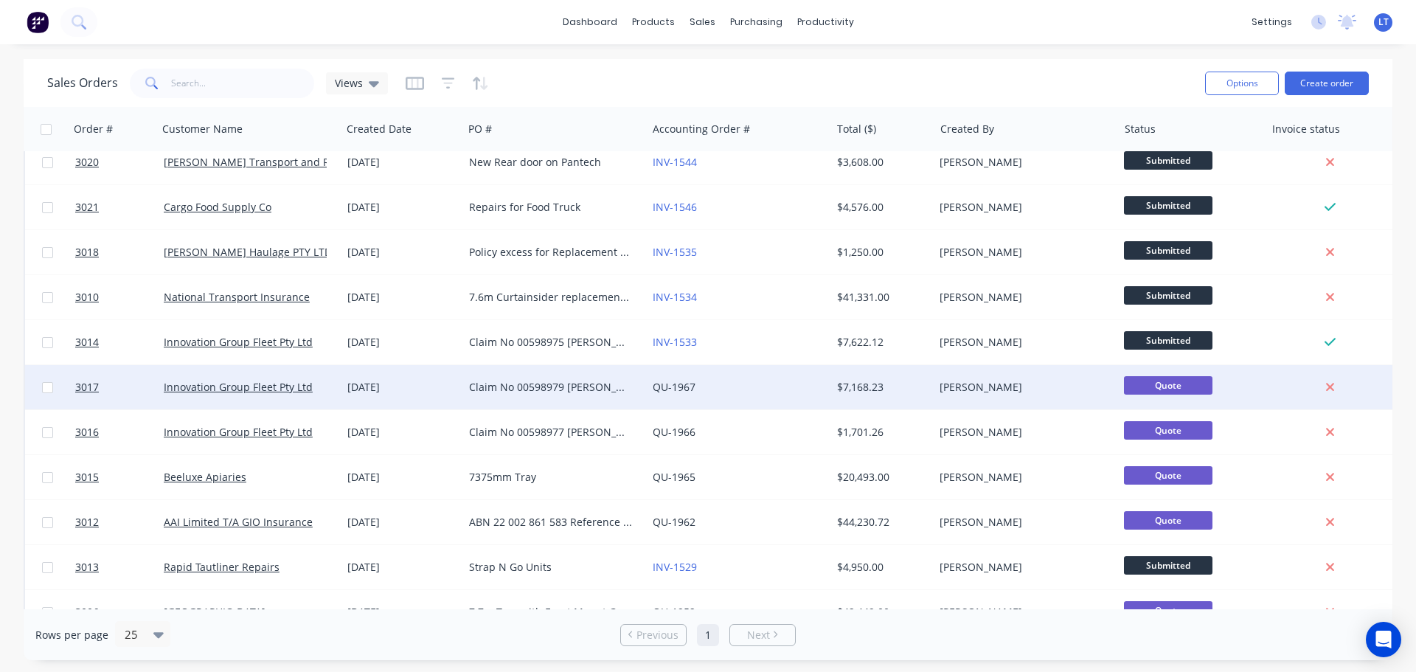
click at [510, 380] on div "Claim No 00598979 [PERSON_NAME] DN85QS Name is [PERSON_NAME] Policy no 32224079…" at bounding box center [551, 387] width 164 height 15
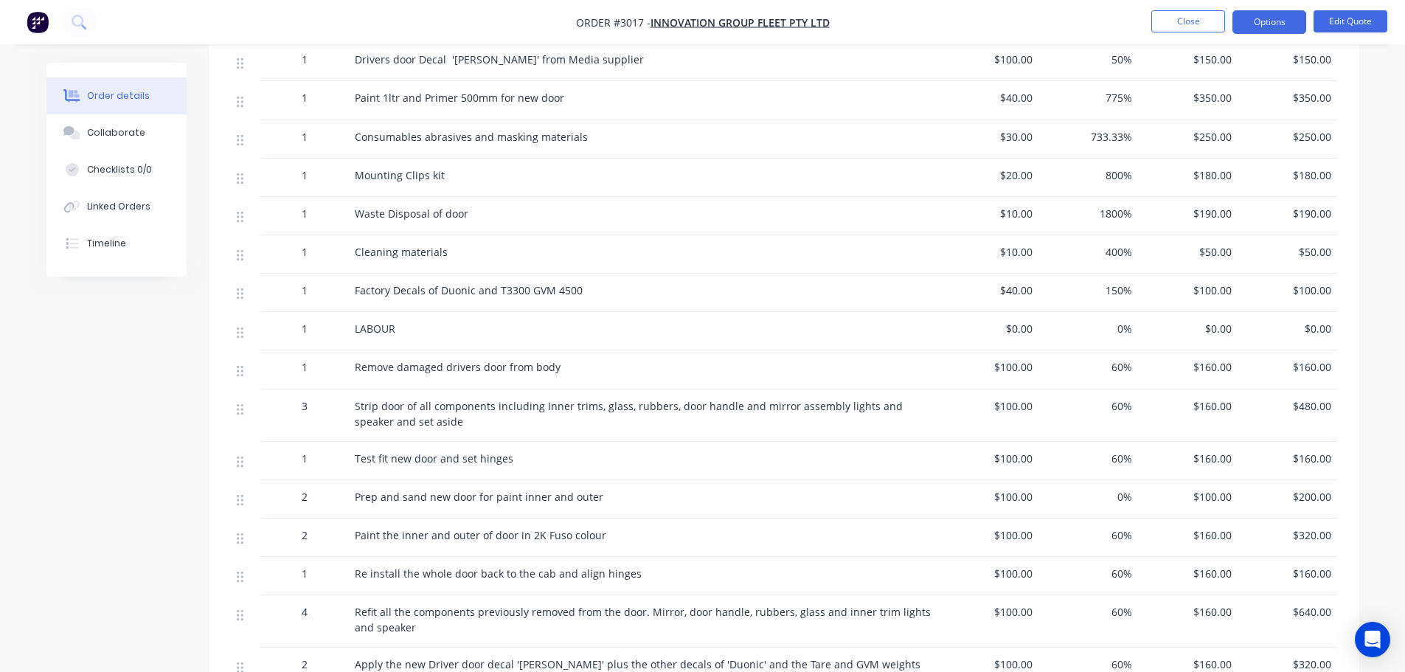
scroll to position [590, 0]
click at [100, 240] on div "Timeline" at bounding box center [106, 243] width 39 height 13
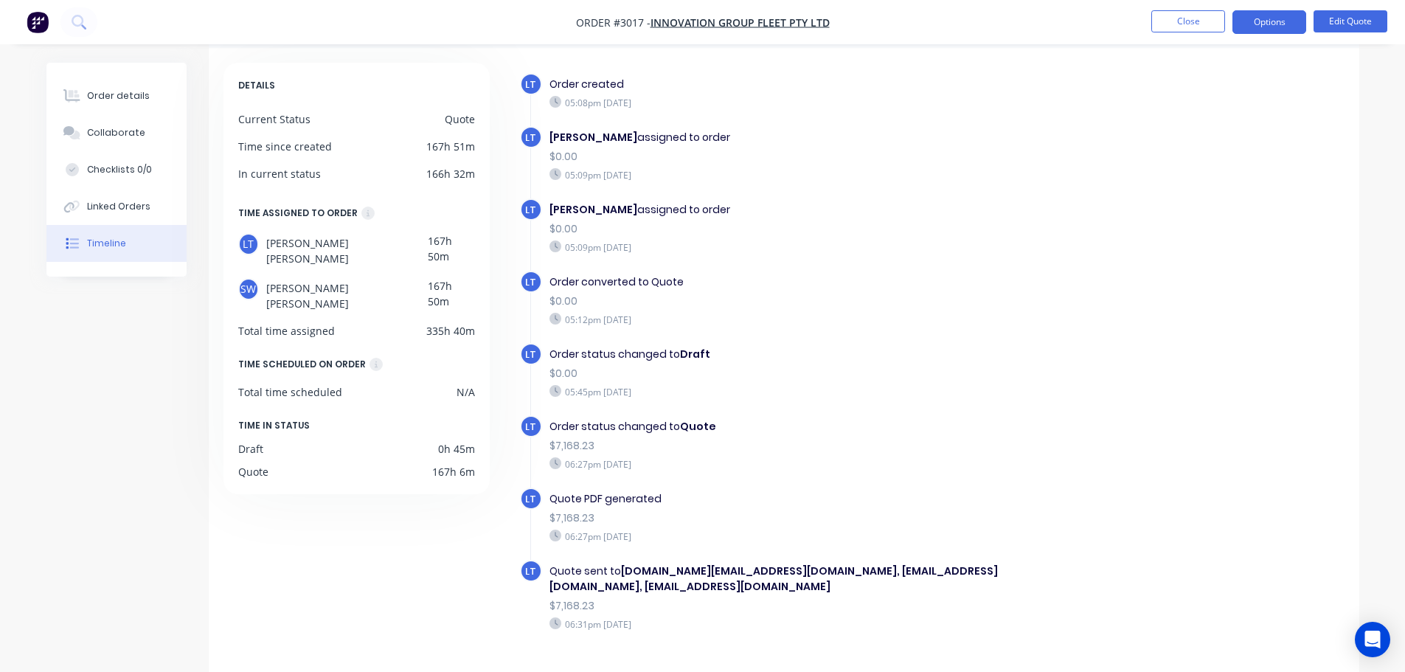
scroll to position [102, 0]
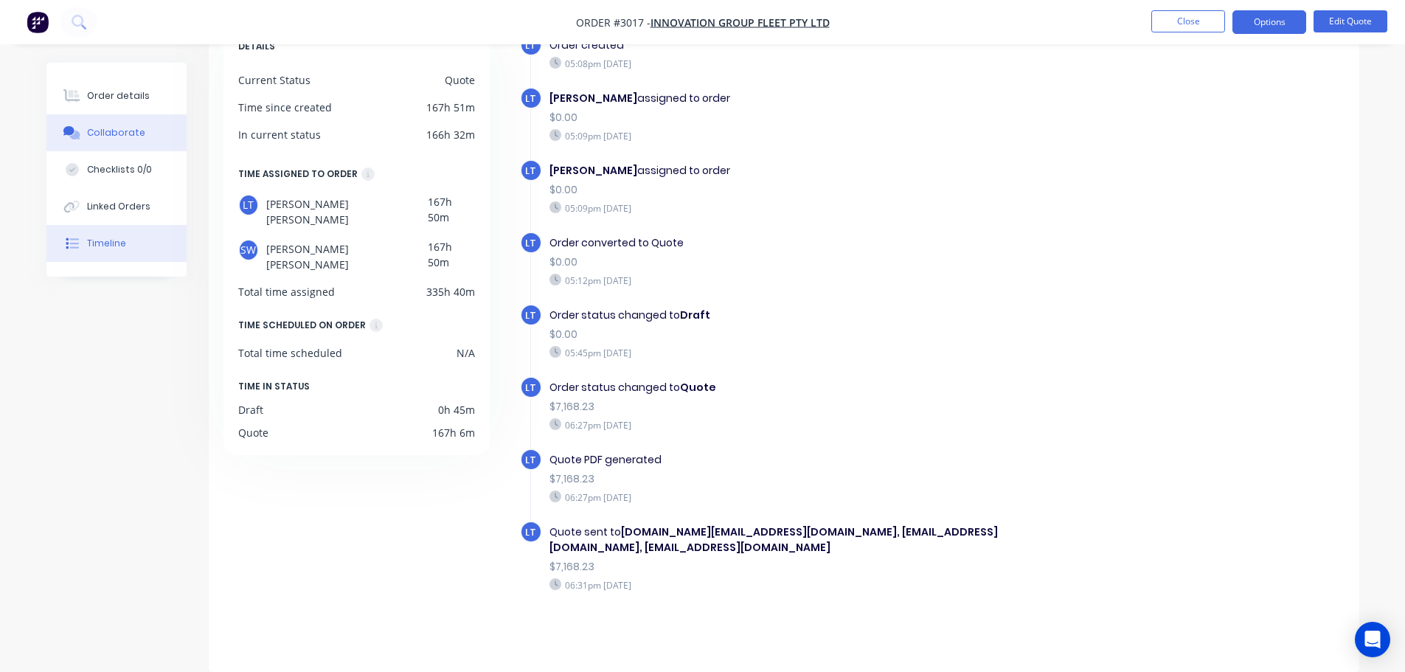
click at [103, 126] on div "Collaborate" at bounding box center [116, 132] width 58 height 13
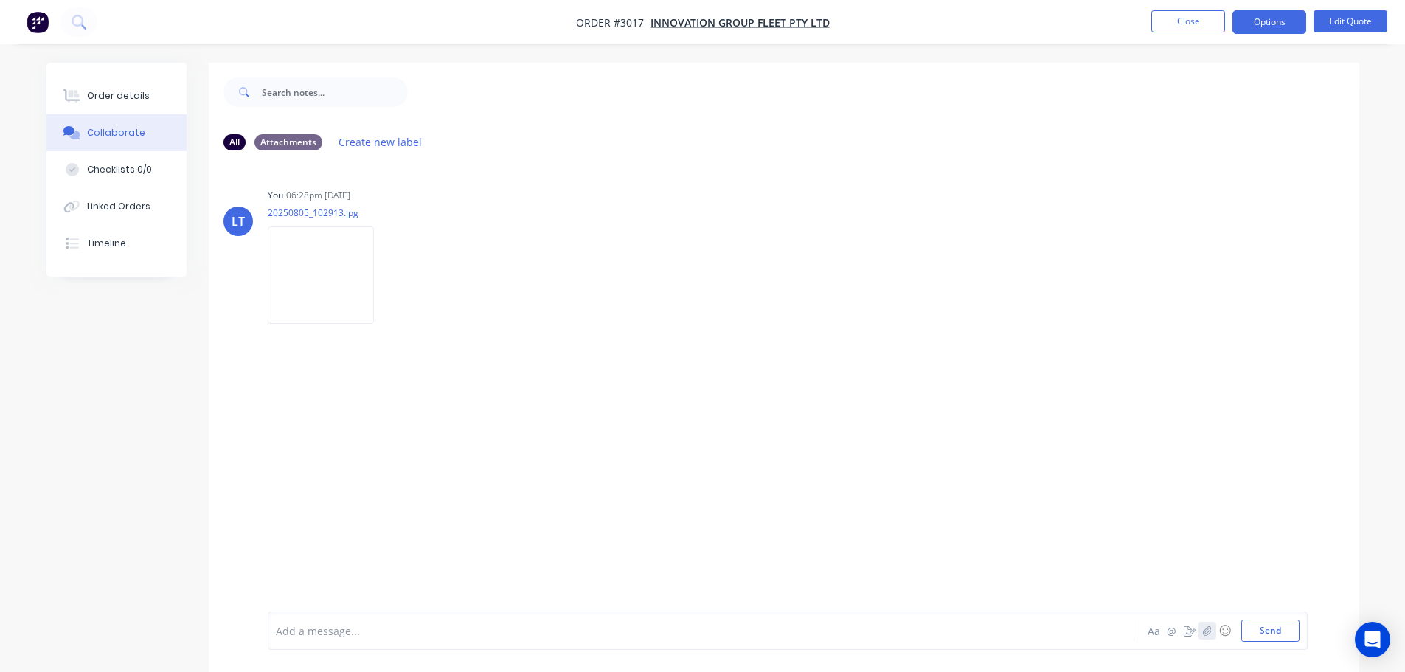
click at [1206, 632] on icon "button" at bounding box center [1206, 630] width 9 height 10
click at [1194, 13] on button "Close" at bounding box center [1188, 21] width 74 height 22
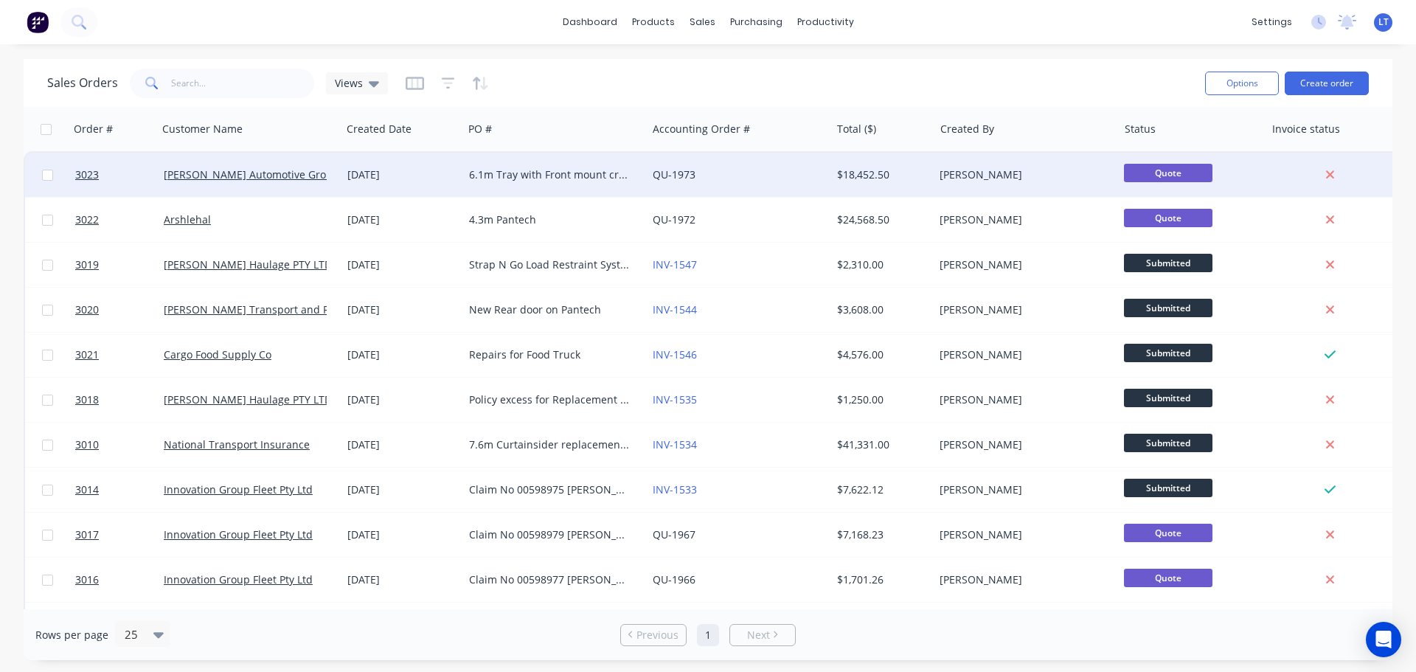
click at [529, 176] on div "6.1m Tray with Front mount crane" at bounding box center [551, 174] width 164 height 15
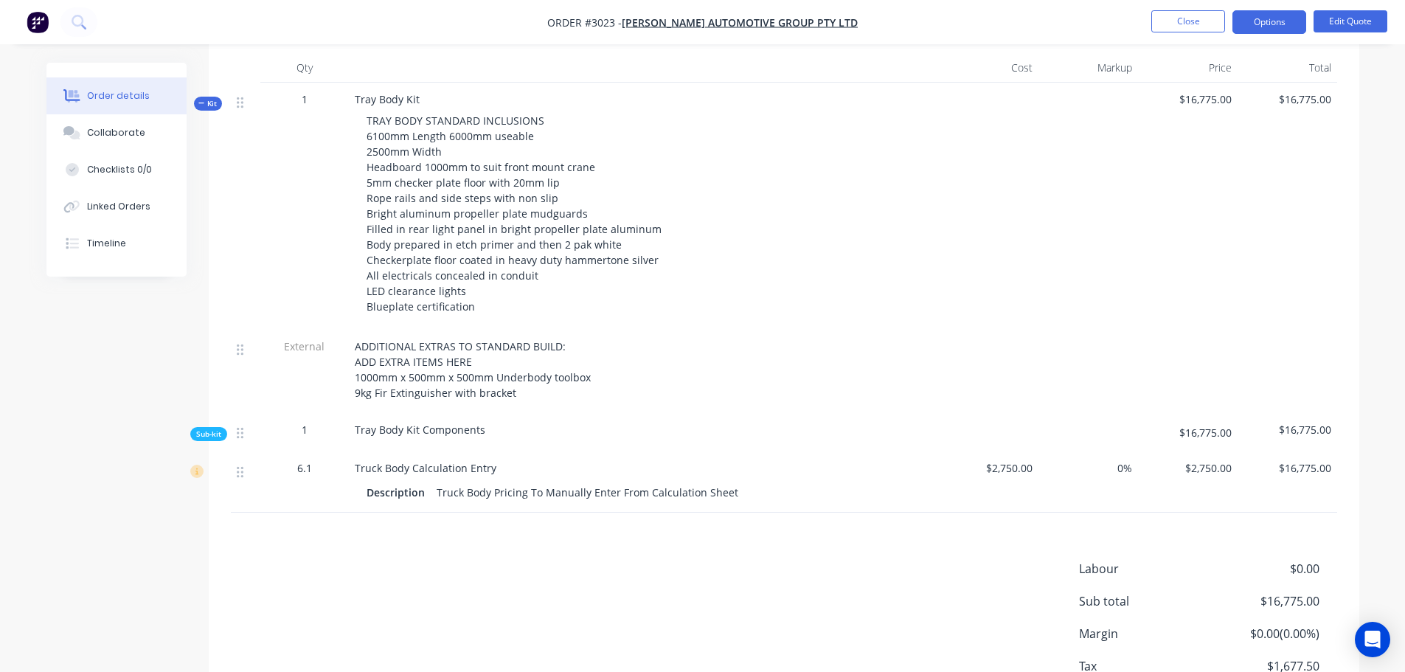
scroll to position [443, 0]
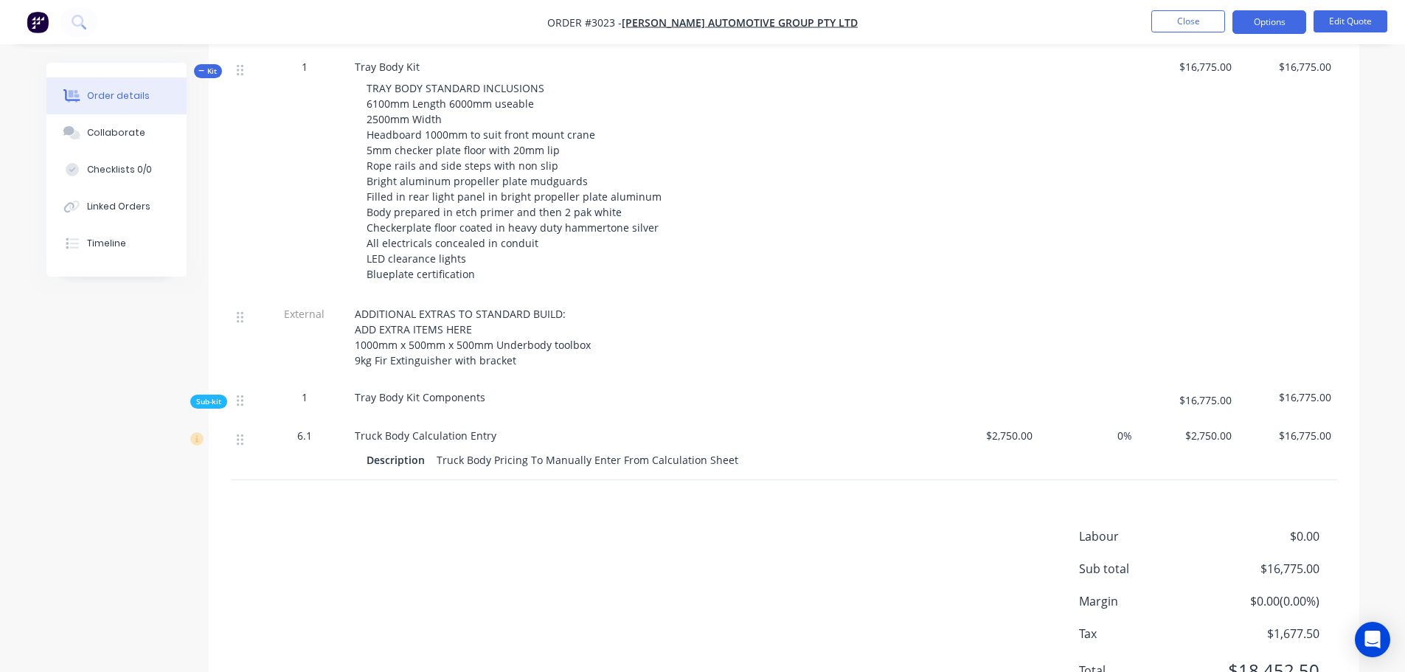
click at [388, 360] on span "ADDITIONAL EXTRAS TO STANDARD BUILD: ADD EXTRA ITEMS HERE 1000mm x 500mm x 500m…" at bounding box center [473, 337] width 236 height 60
click at [1346, 16] on button "Edit Quote" at bounding box center [1351, 21] width 74 height 22
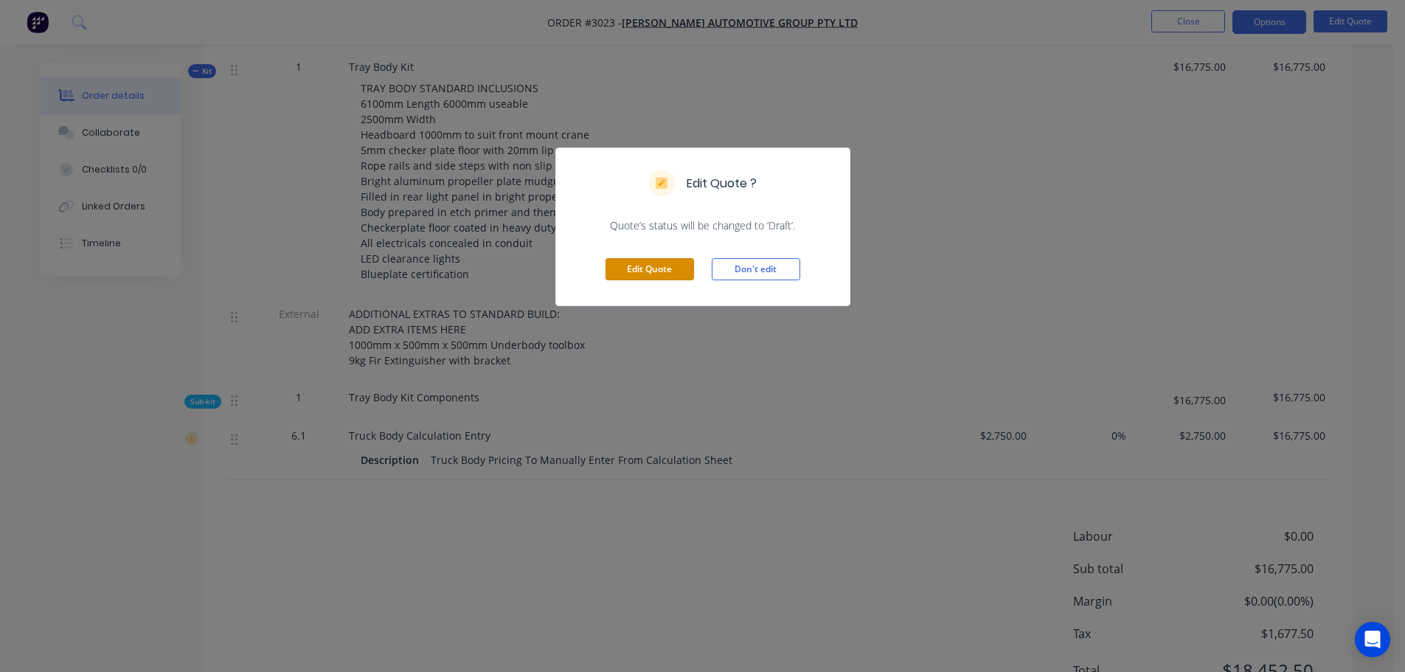
drag, startPoint x: 650, startPoint y: 271, endPoint x: 572, endPoint y: 290, distance: 79.6
click at [649, 271] on button "Edit Quote" at bounding box center [650, 269] width 89 height 22
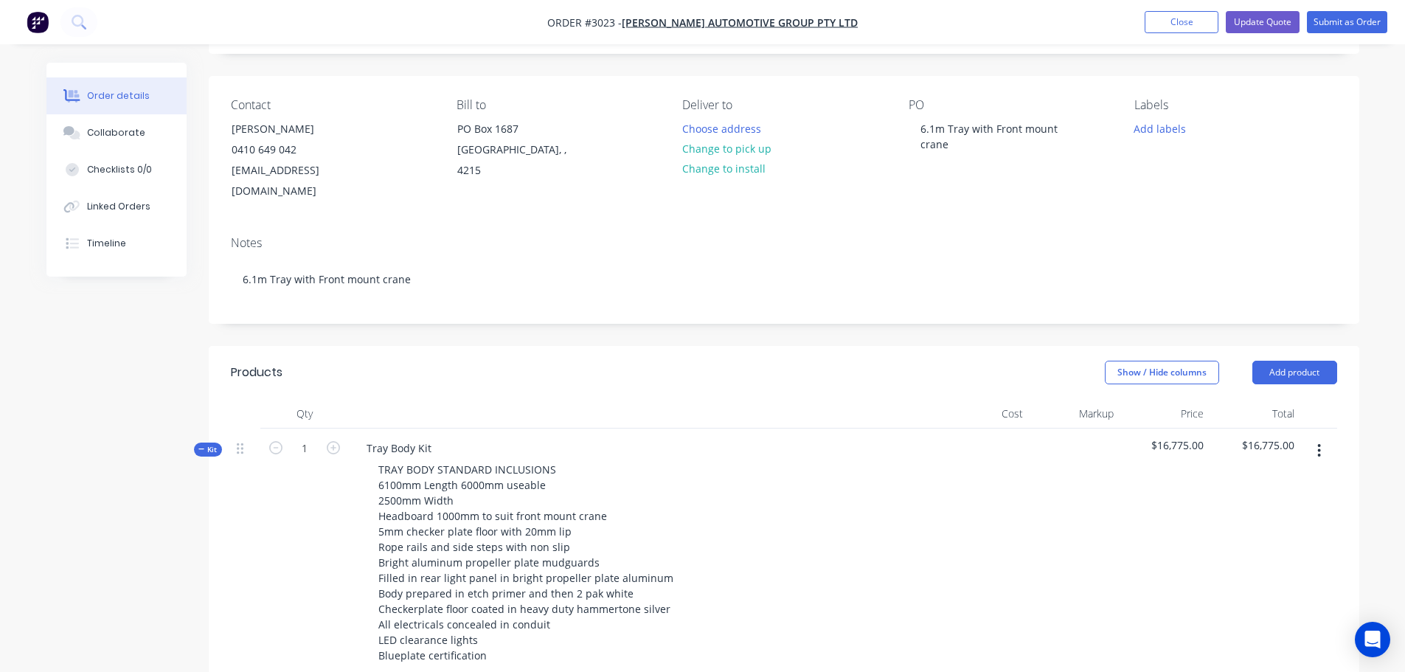
scroll to position [295, 0]
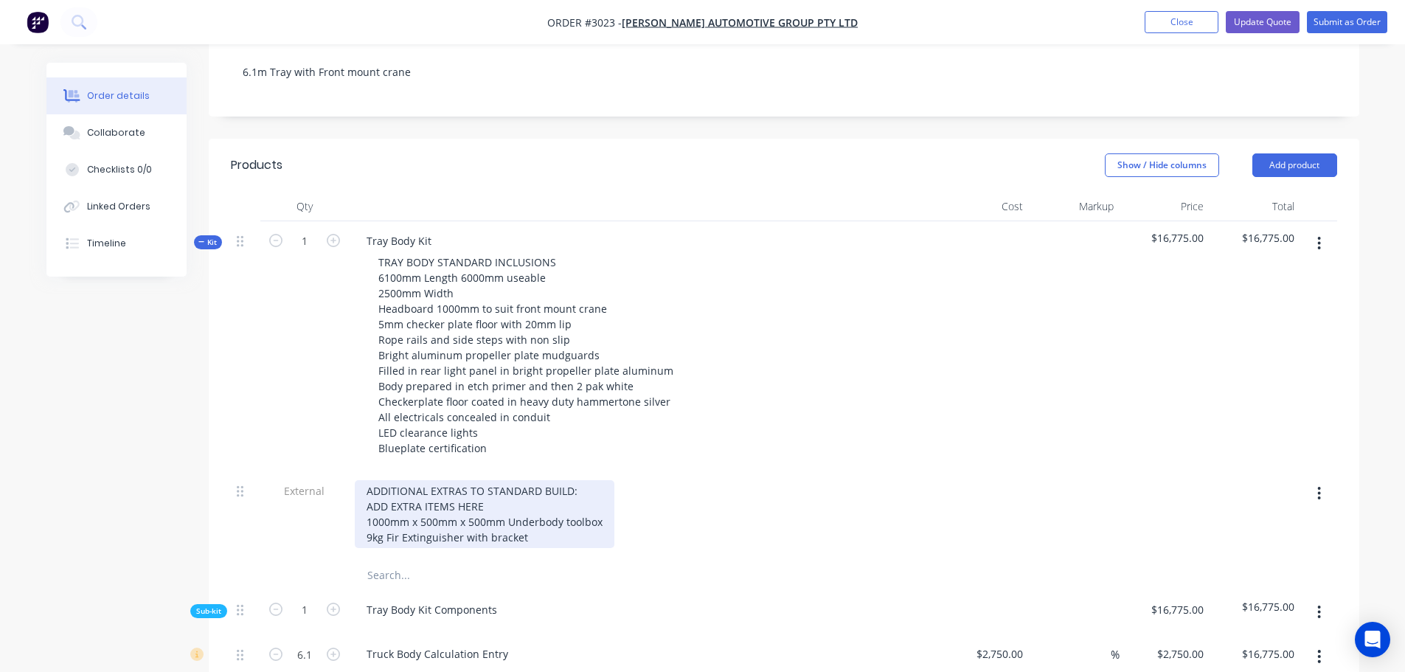
click at [399, 518] on div "ADDITIONAL EXTRAS TO STANDARD BUILD: ADD EXTRA ITEMS HERE 1000mm x 500mm x 500m…" at bounding box center [485, 514] width 260 height 68
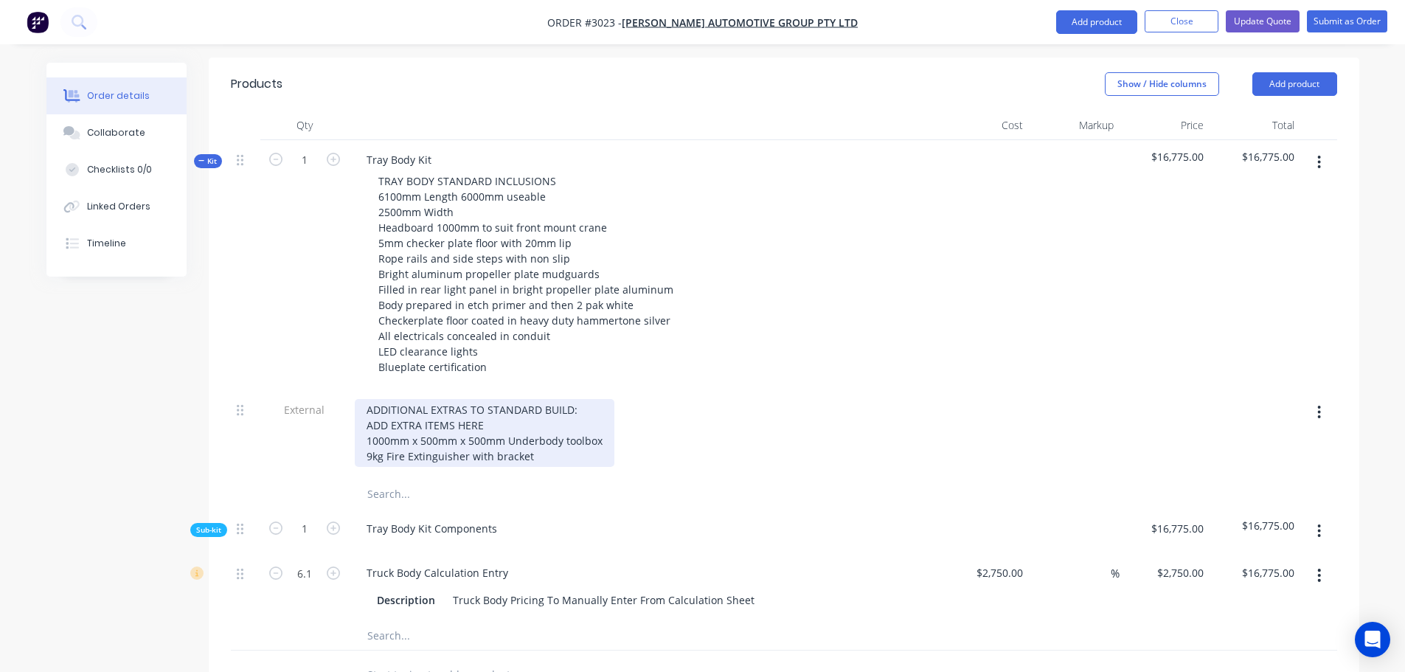
scroll to position [516, 0]
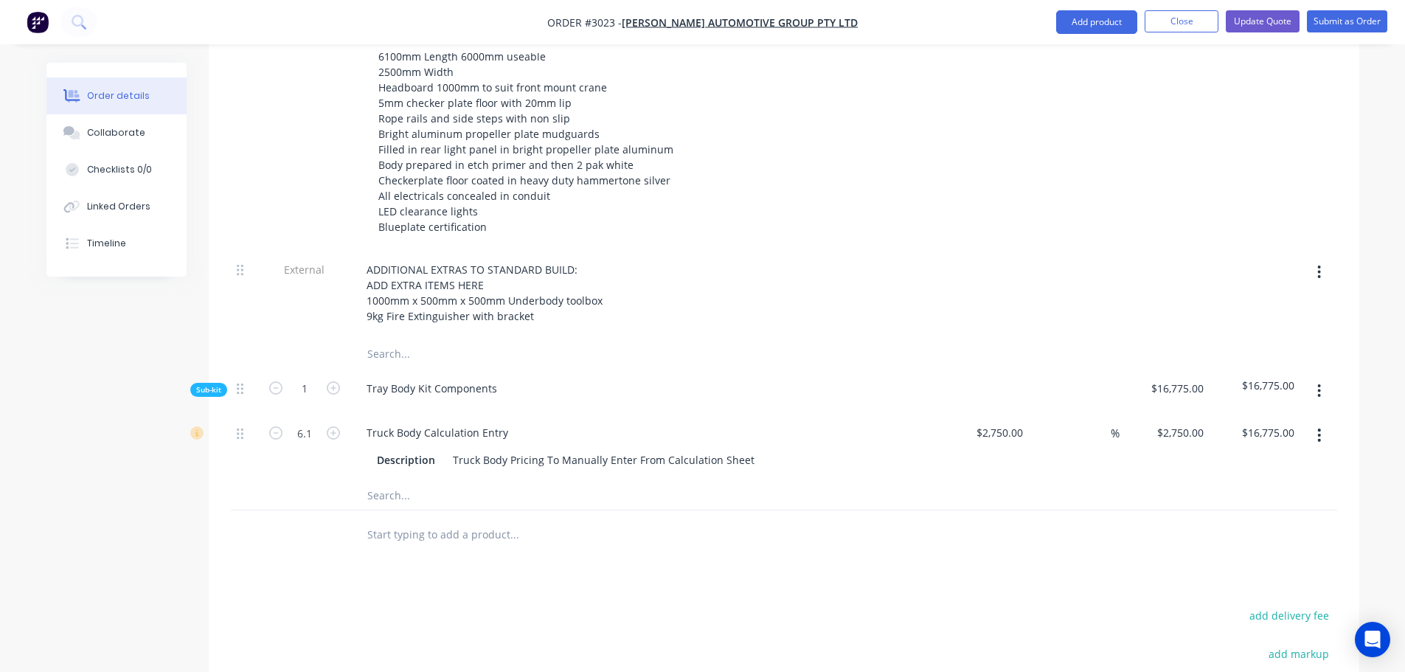
click at [418, 480] on input "text" at bounding box center [514, 495] width 295 height 30
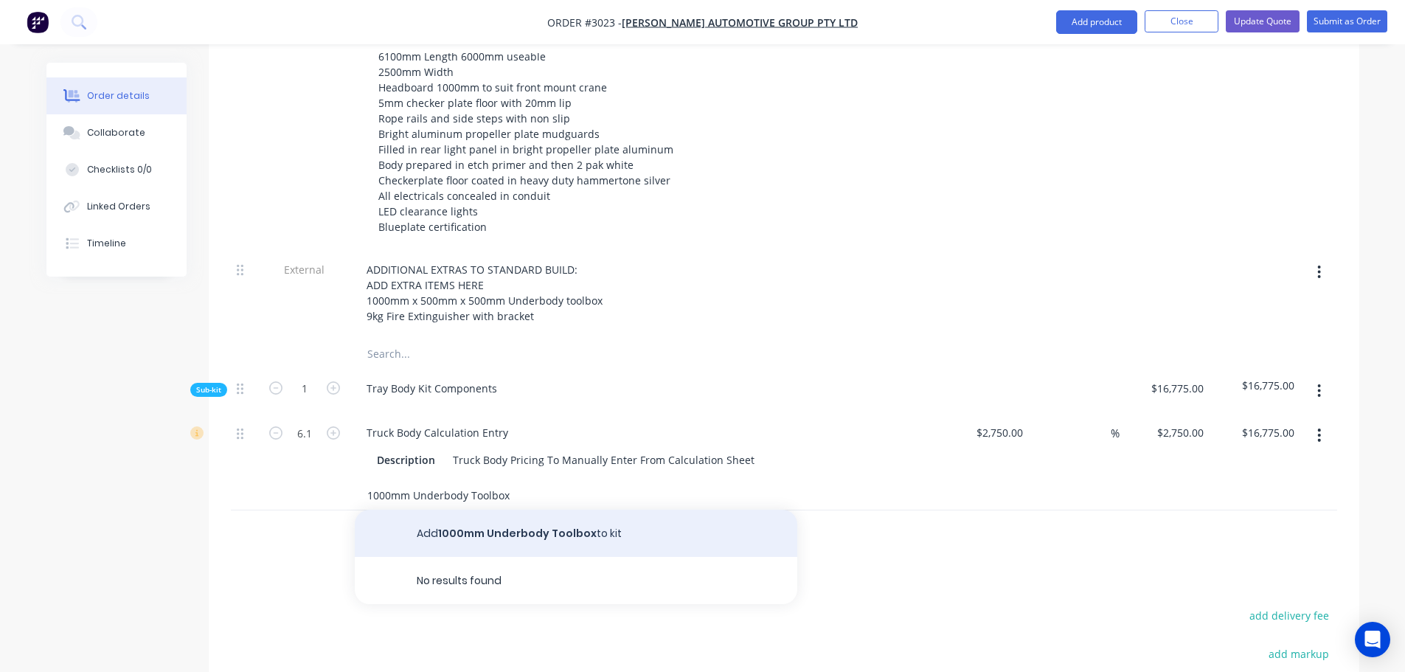
type input "1000mm Underbody Toolbox"
click at [530, 512] on button "Add 1000mm Underbody Toolbox to kit" at bounding box center [576, 533] width 443 height 47
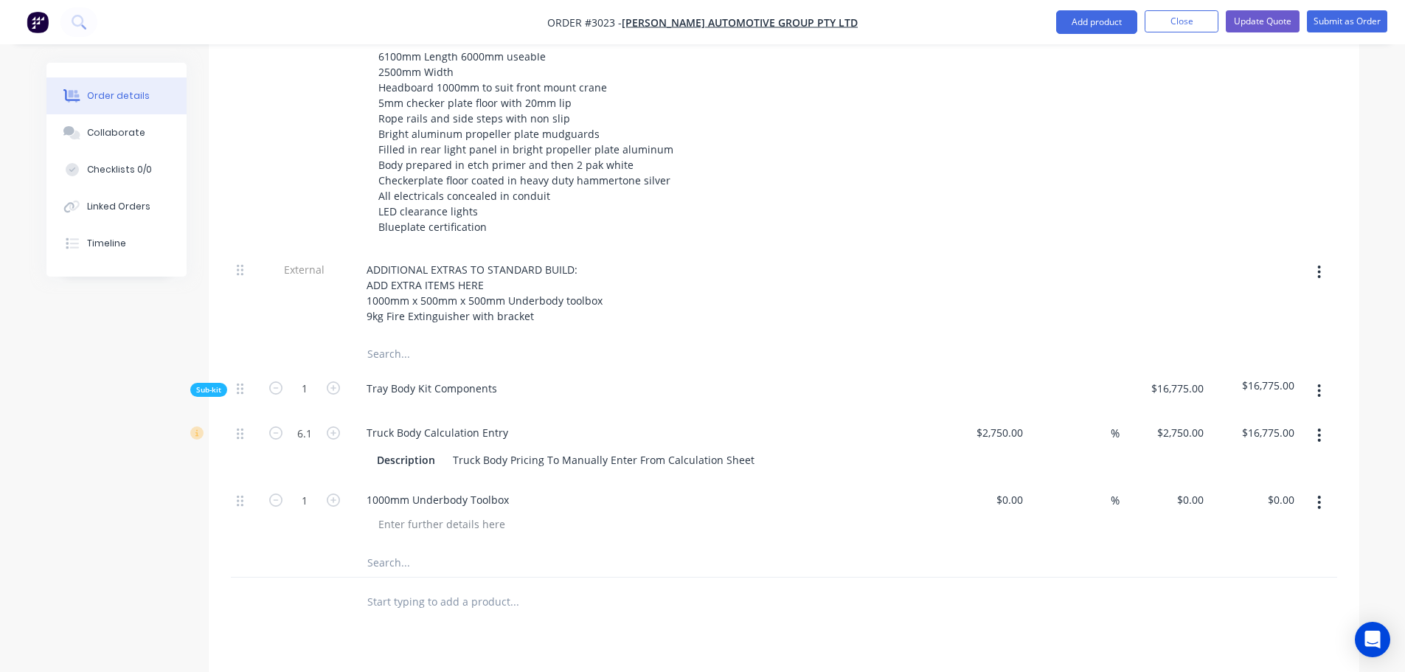
click at [417, 547] on input "text" at bounding box center [514, 562] width 295 height 30
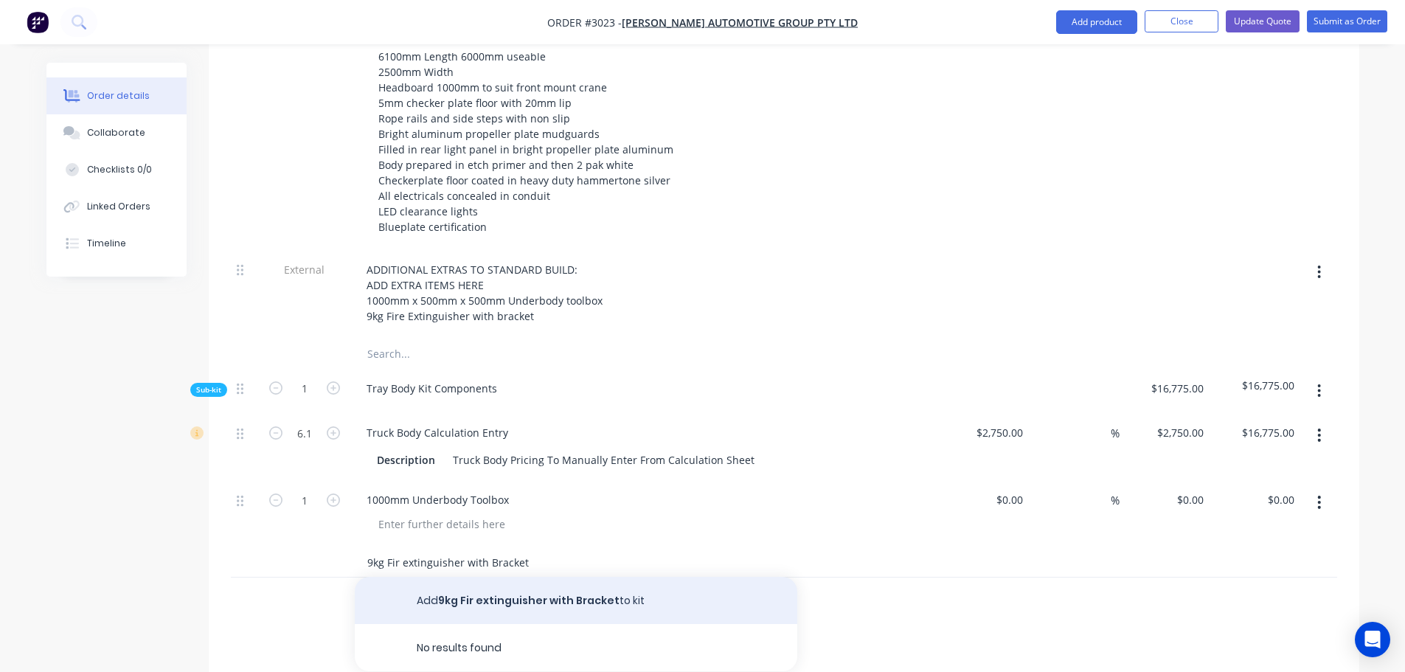
type input "9kg Fir extinguisher with Bracket"
click at [521, 580] on button "Add 9kg Fir extinguisher with Bracket to kit" at bounding box center [576, 600] width 443 height 47
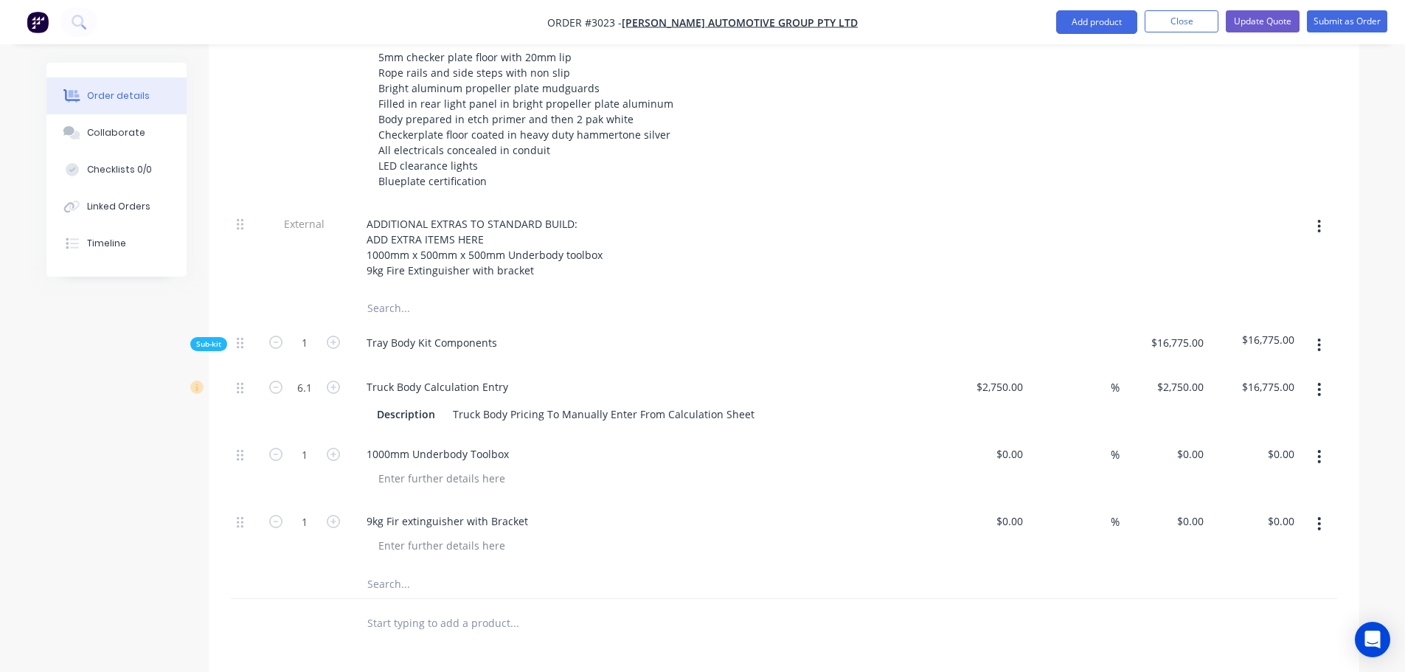
scroll to position [738, 0]
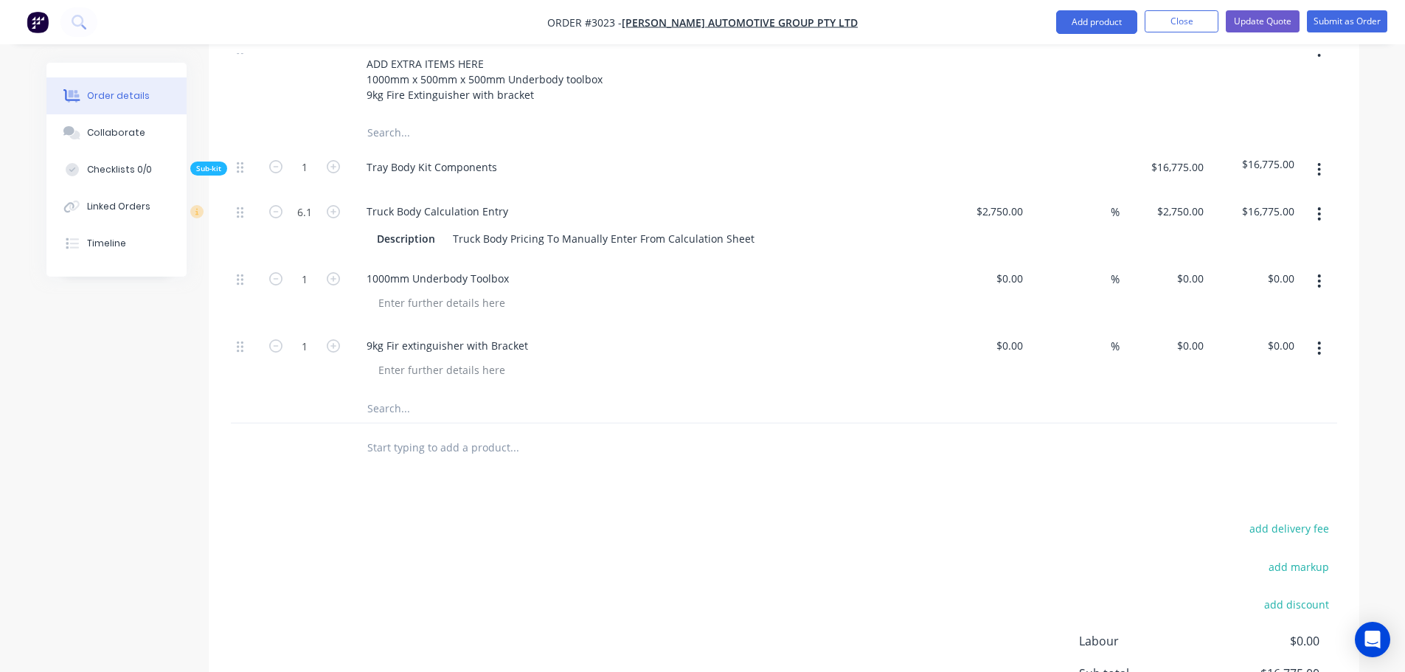
click at [415, 393] on input "text" at bounding box center [514, 408] width 295 height 30
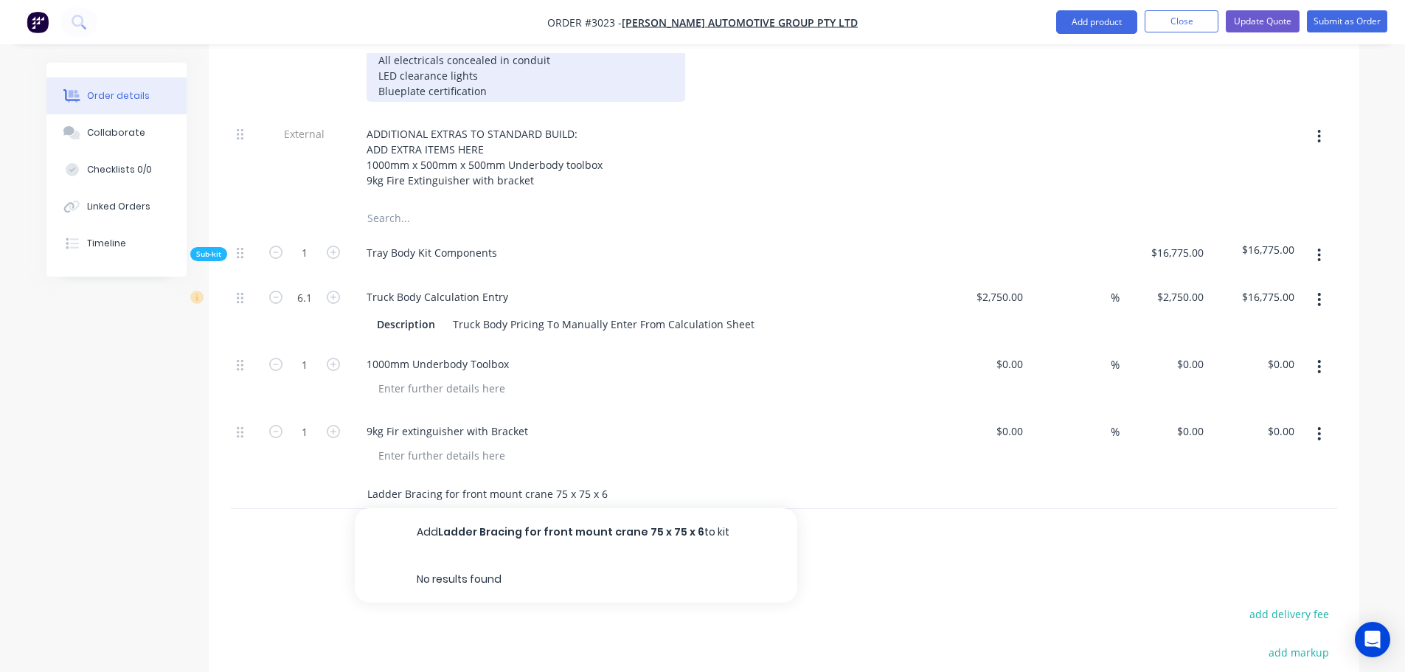
scroll to position [590, 0]
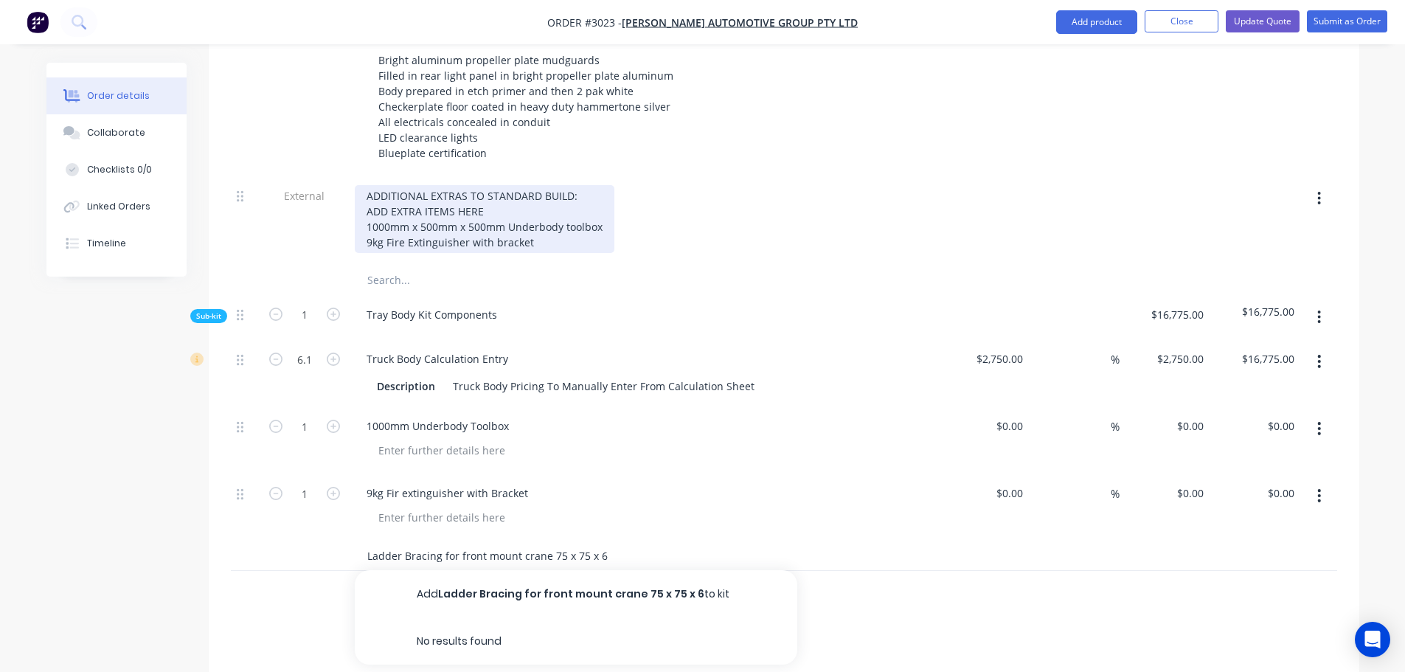
type input "Ladder Bracing for front mount crane 75 x 75 x 6"
click at [538, 222] on div "ADDITIONAL EXTRAS TO STANDARD BUILD: ADD EXTRA ITEMS HERE 1000mm x 500mm x 500m…" at bounding box center [485, 219] width 260 height 68
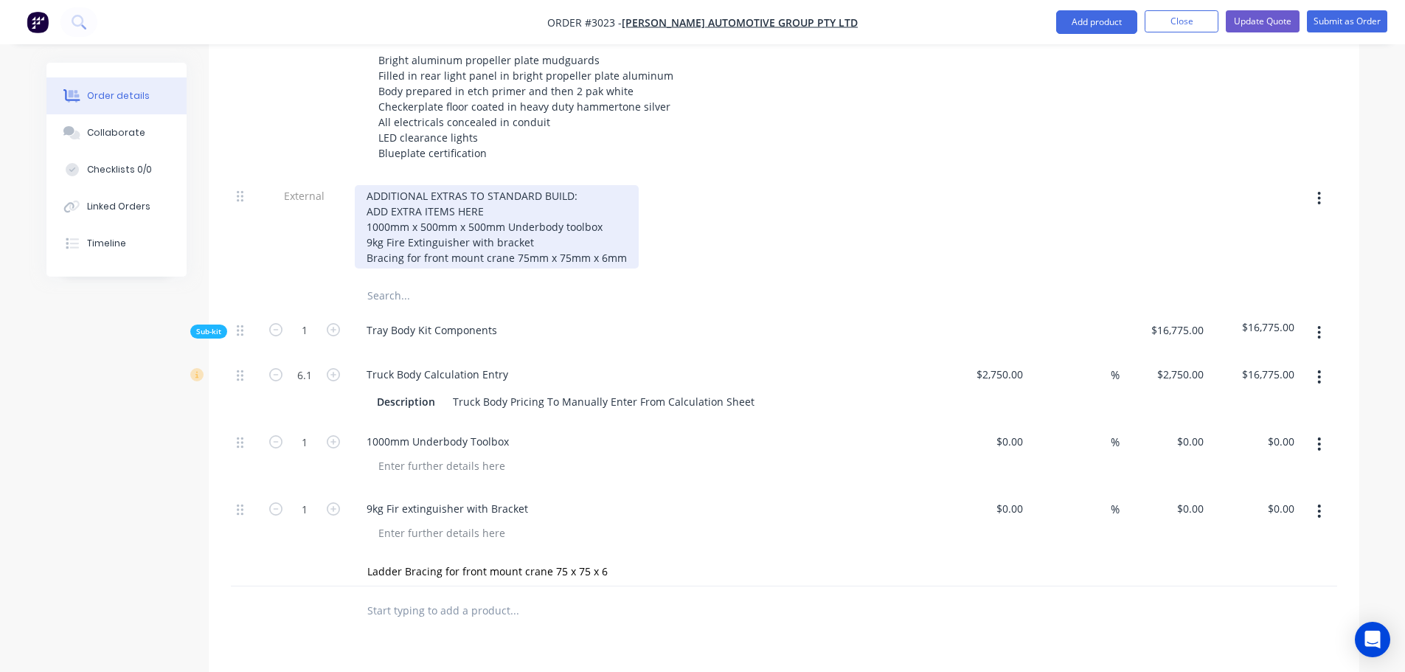
click at [606, 205] on div "ADDITIONAL EXTRAS TO STANDARD BUILD: ADD EXTRA ITEMS HERE 1000mm x 500mm x 500m…" at bounding box center [497, 226] width 284 height 83
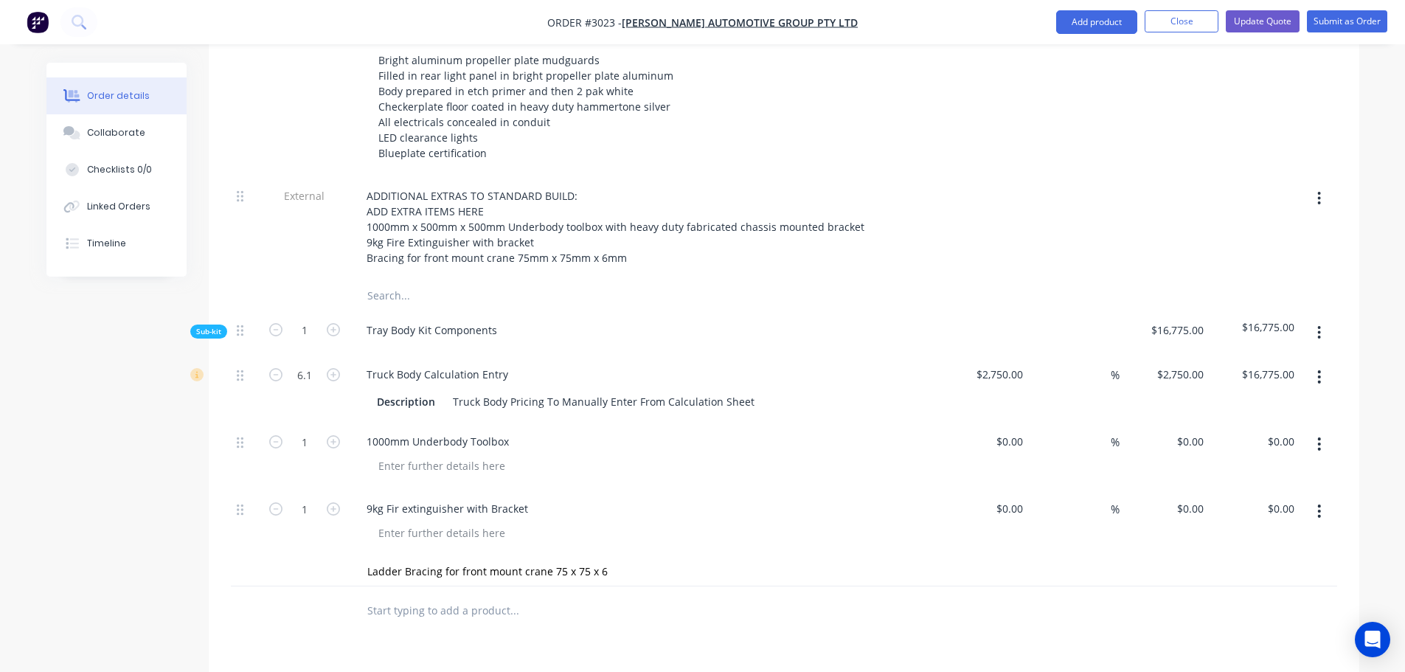
click at [569, 281] on input "text" at bounding box center [514, 296] width 295 height 30
click at [1001, 426] on div at bounding box center [984, 455] width 91 height 67
type input "$0.00"
click at [1187, 431] on div "0 $0.00" at bounding box center [1190, 441] width 40 height 21
type input "$1,100.00"
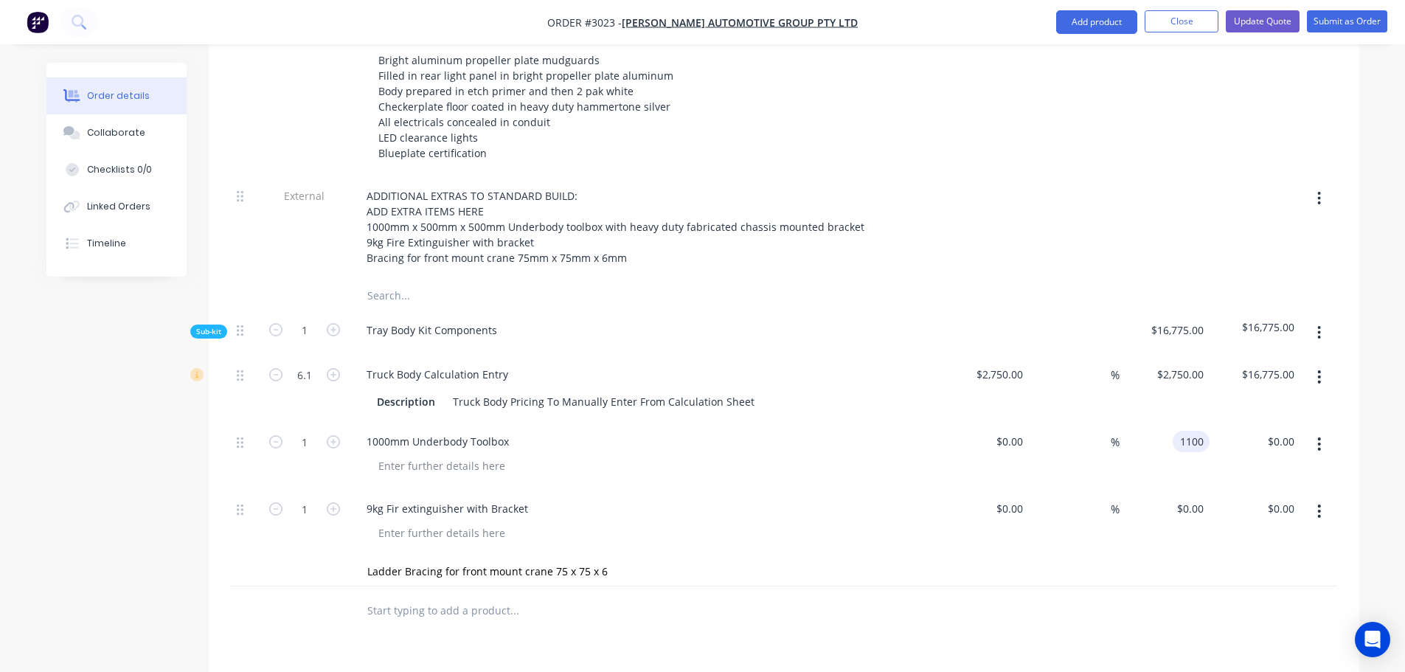
type input "$1,100.00"
click at [1036, 422] on div "%" at bounding box center [1074, 455] width 91 height 67
click at [1022, 431] on input "0" at bounding box center [1012, 441] width 34 height 21
type input "$600.00"
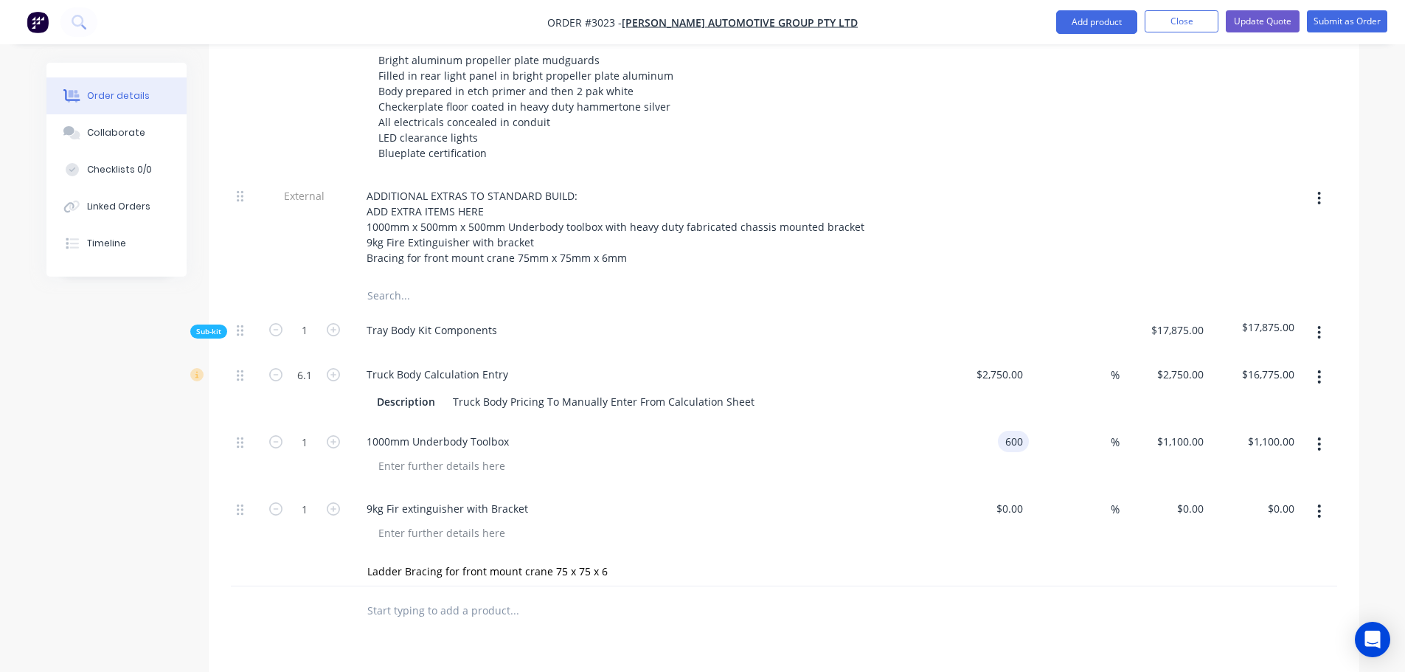
type input "$600.00"
click at [954, 441] on div "$600.00 $600.00" at bounding box center [984, 455] width 91 height 67
click at [1208, 498] on input "0" at bounding box center [1193, 508] width 34 height 21
type input "$495.00"
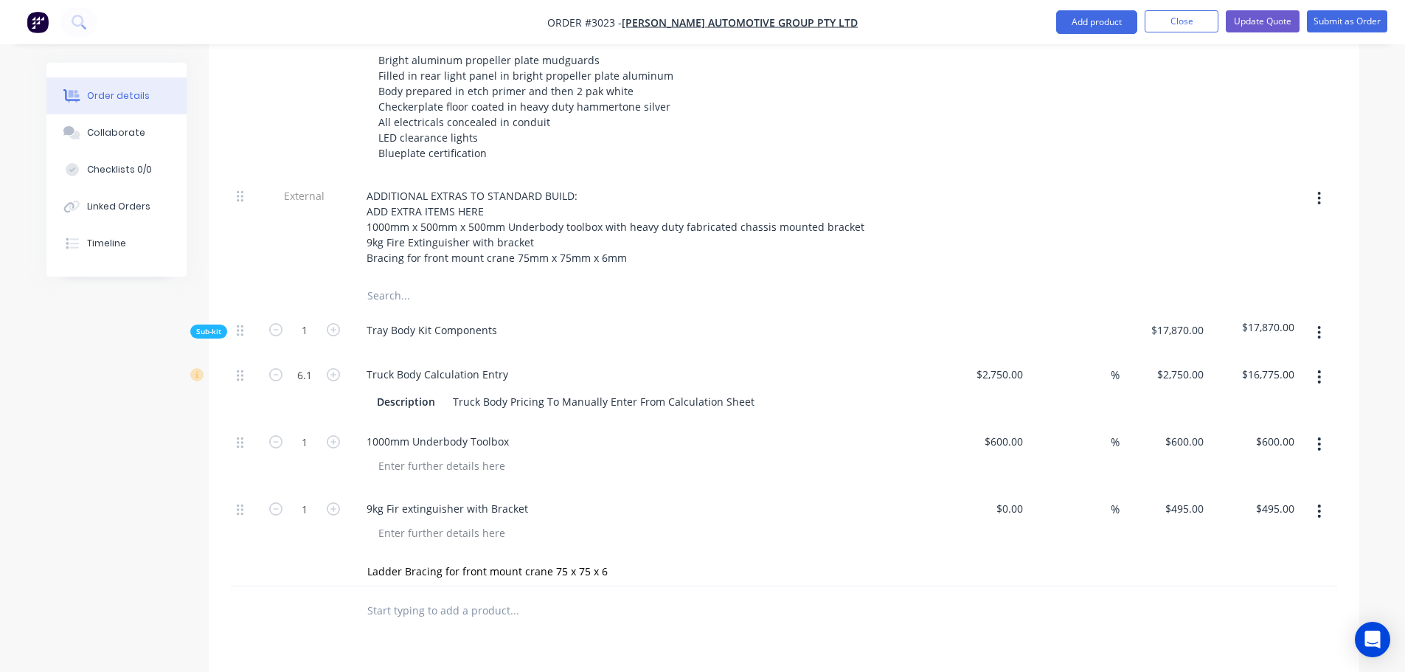
click at [1024, 515] on div "$0.00 $0.00" at bounding box center [984, 522] width 91 height 67
click at [1013, 498] on input at bounding box center [1012, 508] width 34 height 21
type input "$150.00"
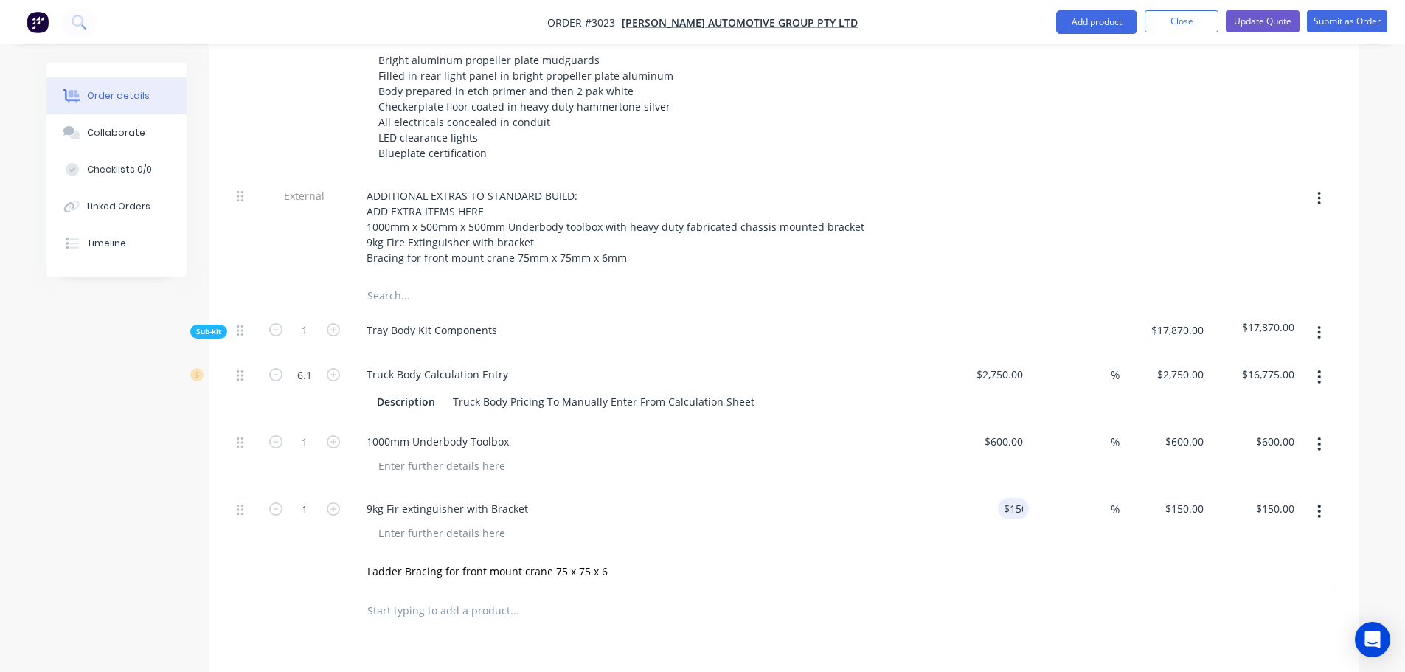
click at [970, 493] on div "$150.00 150" at bounding box center [984, 522] width 91 height 67
click at [1185, 498] on input "150" at bounding box center [1187, 508] width 46 height 21
type input "495"
type input "230"
type input "$495.00"
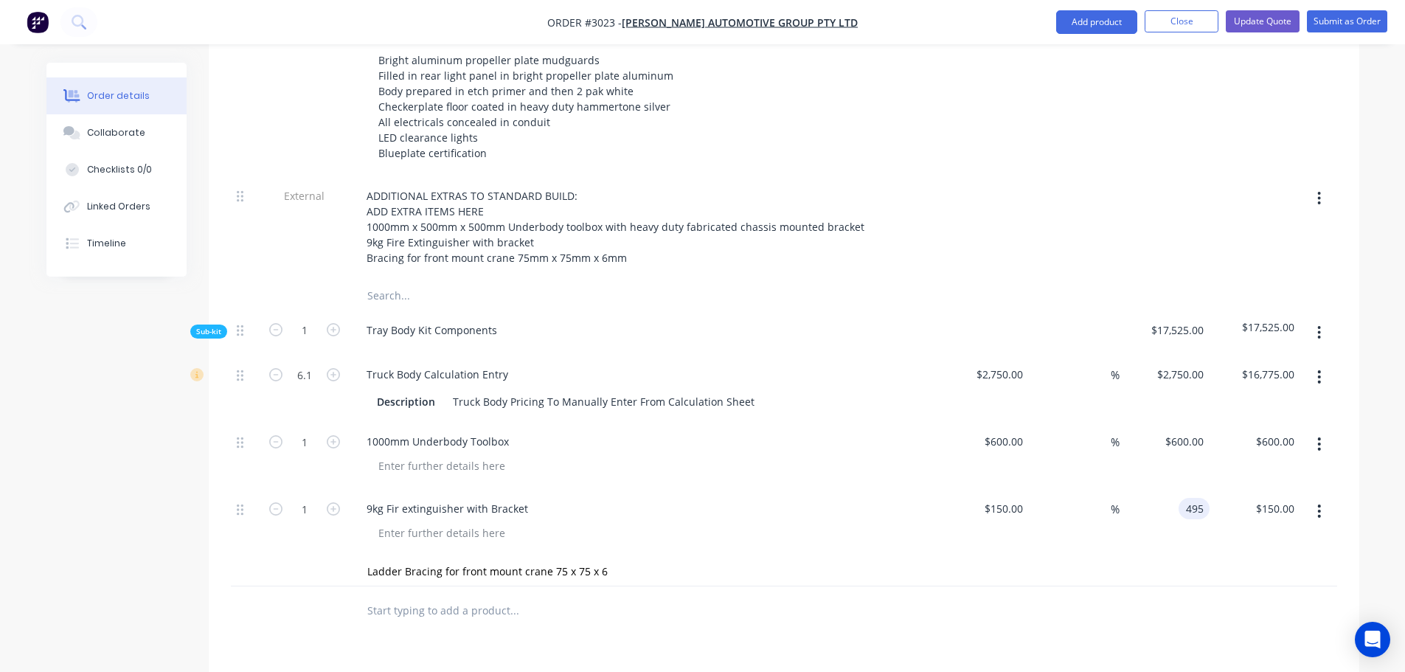
type input "$495.00"
click at [1081, 556] on div "Ladder Bracing for front mount crane 75 x 75 x 6" at bounding box center [784, 571] width 1106 height 30
click at [612, 556] on input "Ladder Bracing for front mount crane 75 x 75 x 6" at bounding box center [514, 571] width 295 height 30
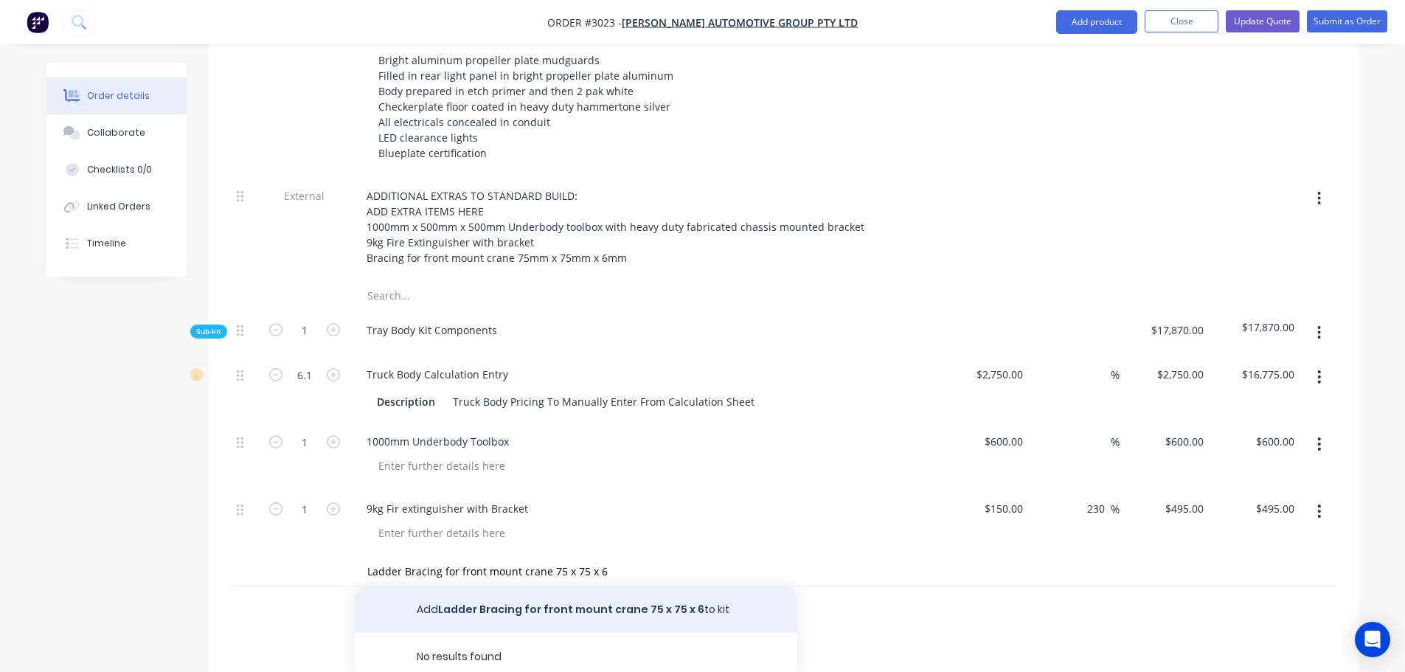
click at [538, 588] on button "Add Ladder Bracing for front mount crane 75 x 75 x 6 to kit" at bounding box center [576, 609] width 443 height 47
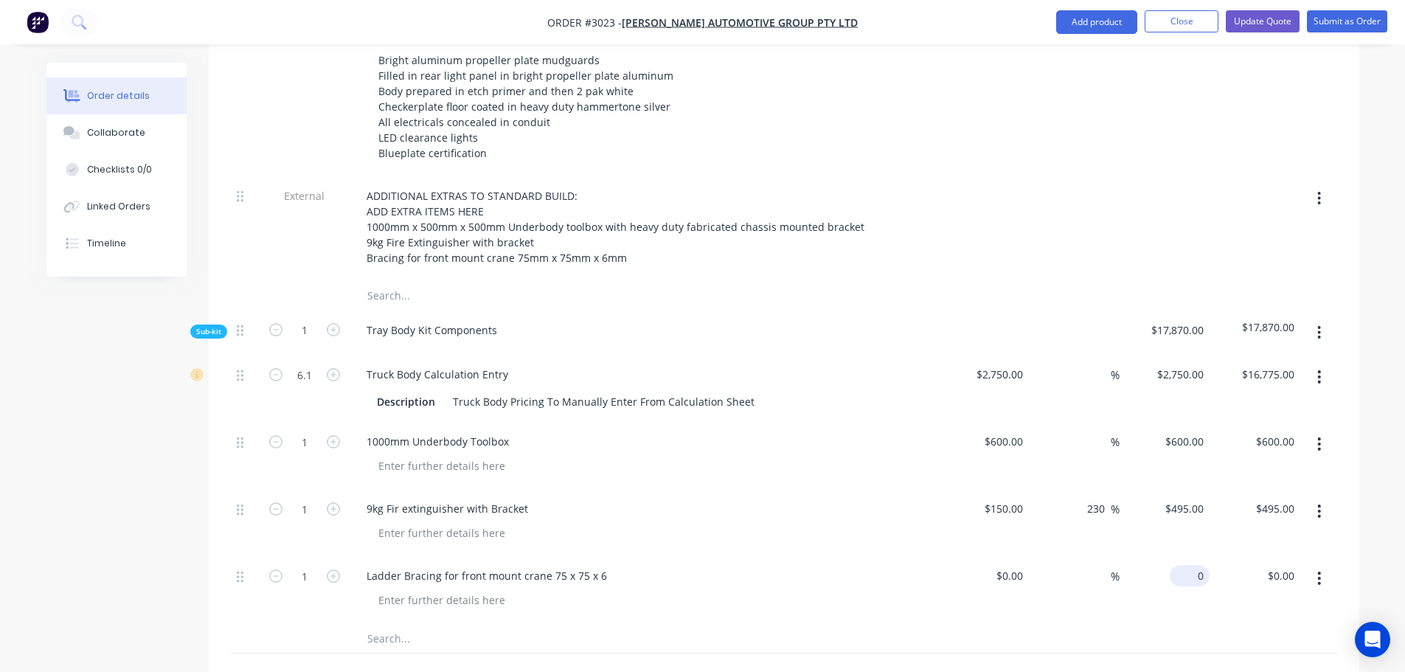
click at [1196, 565] on input "0" at bounding box center [1193, 575] width 34 height 21
type input "2000"
type input "$2,000.00"
click at [1024, 565] on input at bounding box center [1020, 575] width 17 height 21
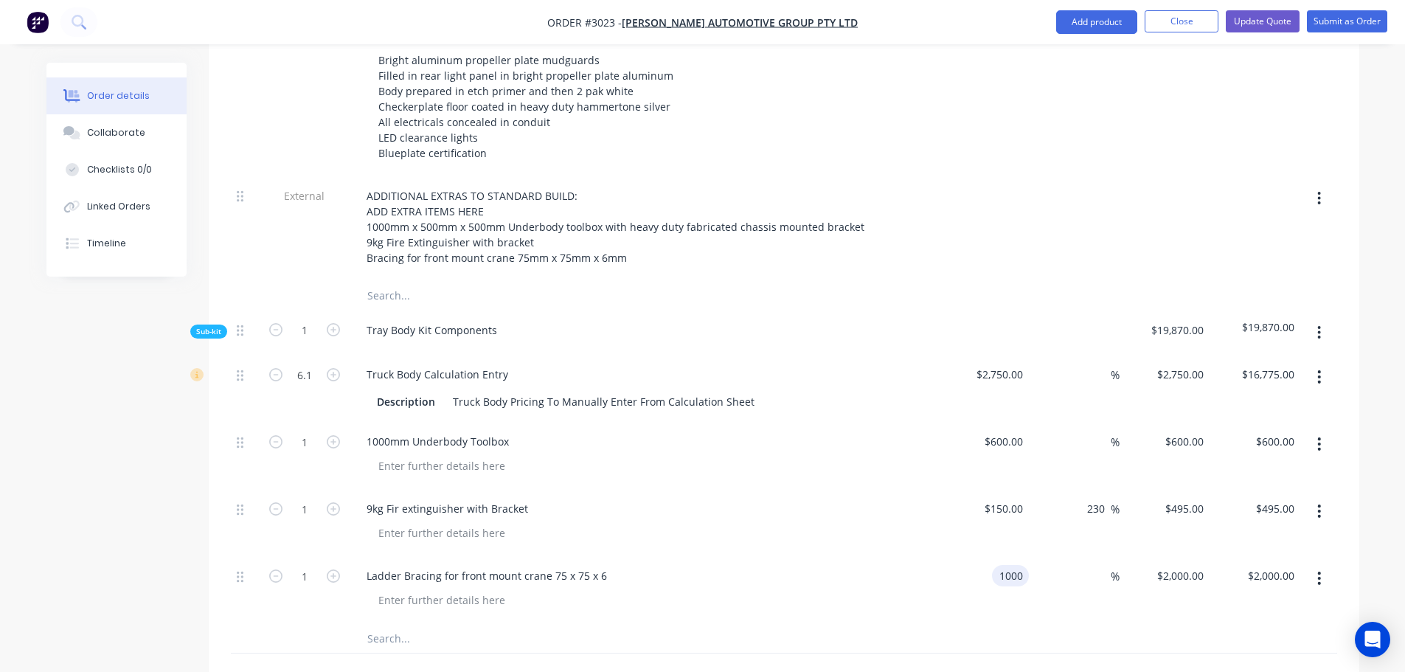
type input "$1,000.00"
click at [1009, 580] on div "$1,000.00 $1,000.00" at bounding box center [984, 589] width 91 height 67
click at [1187, 565] on input "1000" at bounding box center [1183, 575] width 54 height 21
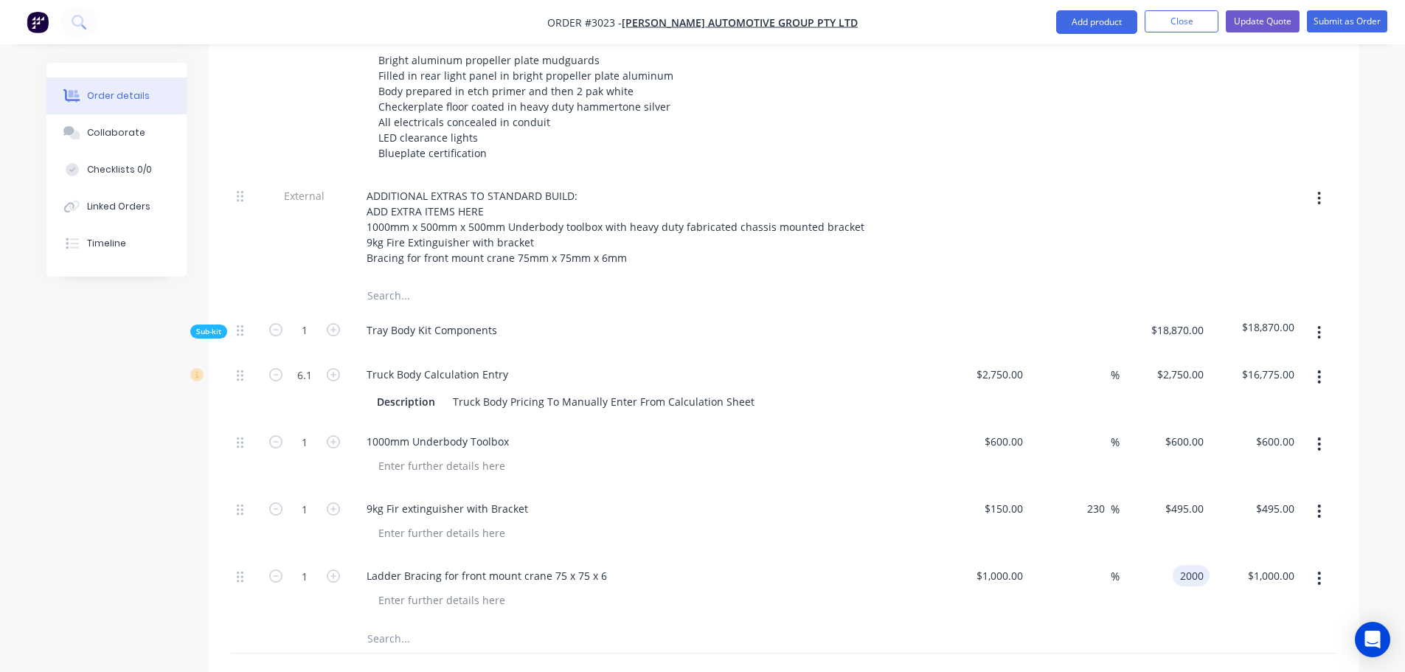
type input "2000"
type input "100"
type input "$2,000.00"
click at [1064, 586] on div "100 100 %" at bounding box center [1074, 589] width 91 height 67
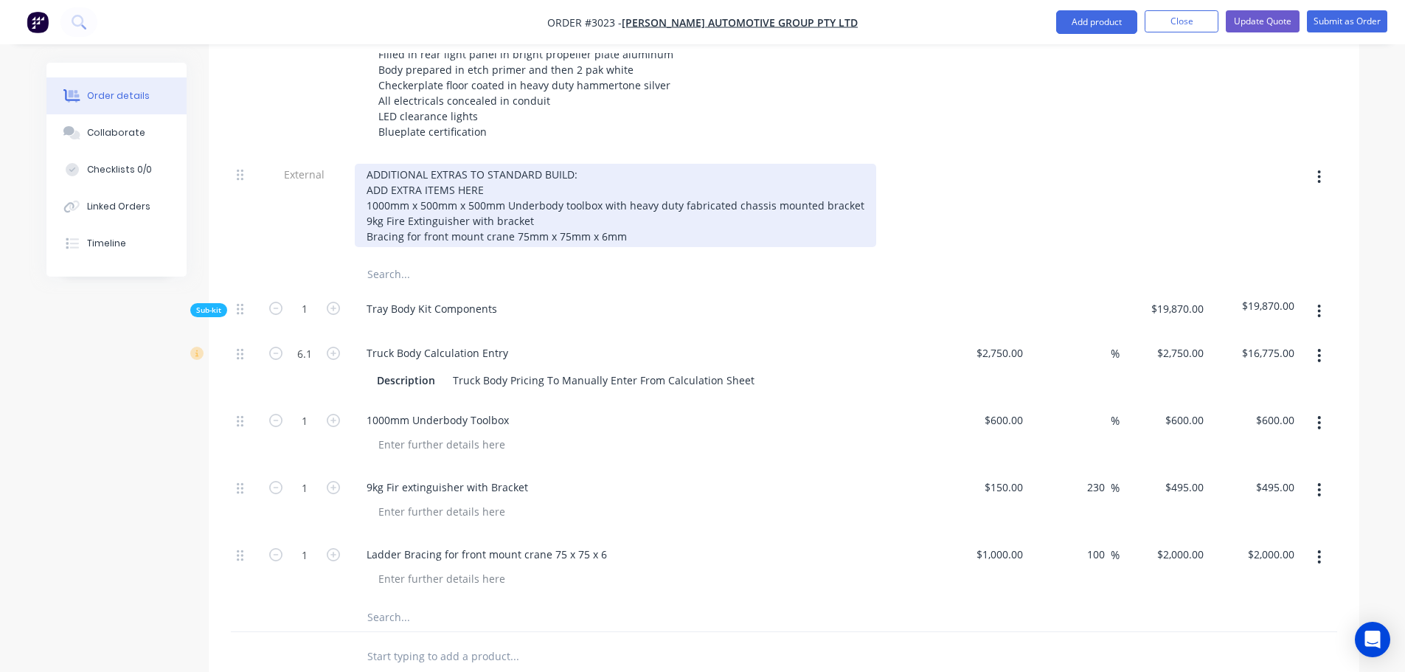
scroll to position [606, 0]
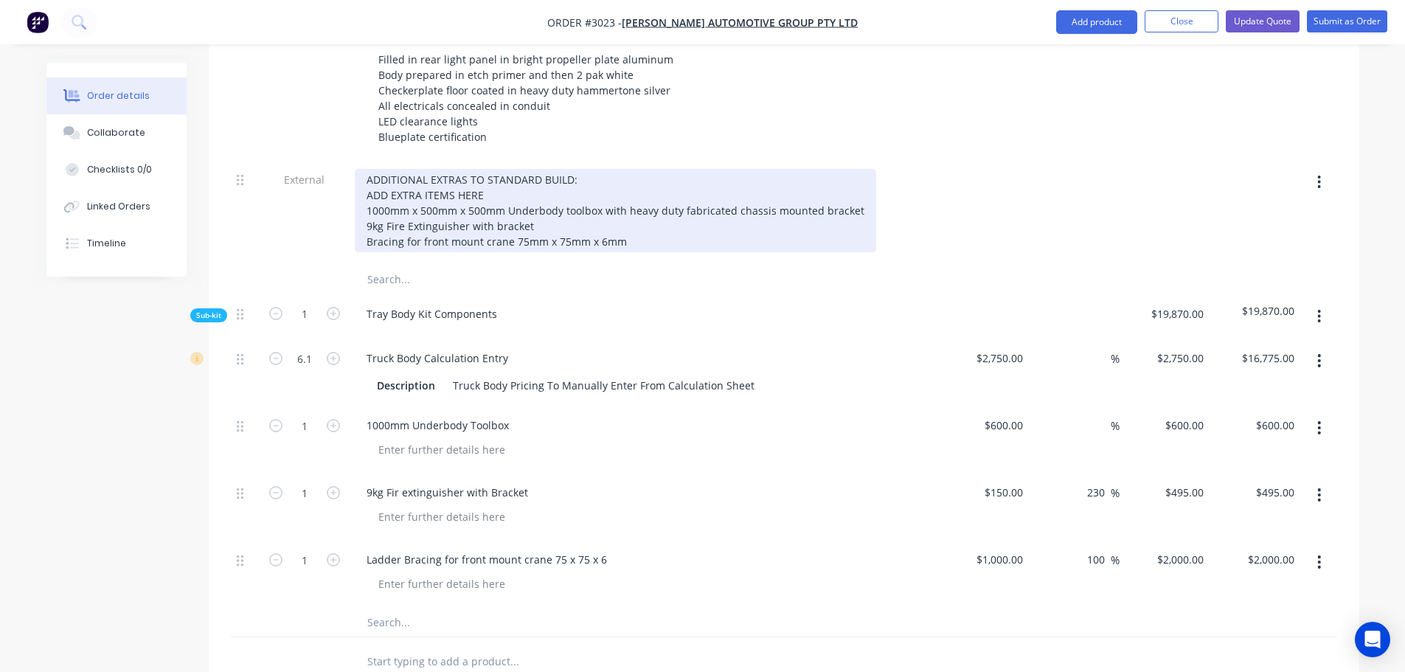
click at [634, 222] on div "ADDITIONAL EXTRAS TO STANDARD BUILD: ADD EXTRA ITEMS HERE 1000mm x 500mm x 500m…" at bounding box center [615, 210] width 521 height 83
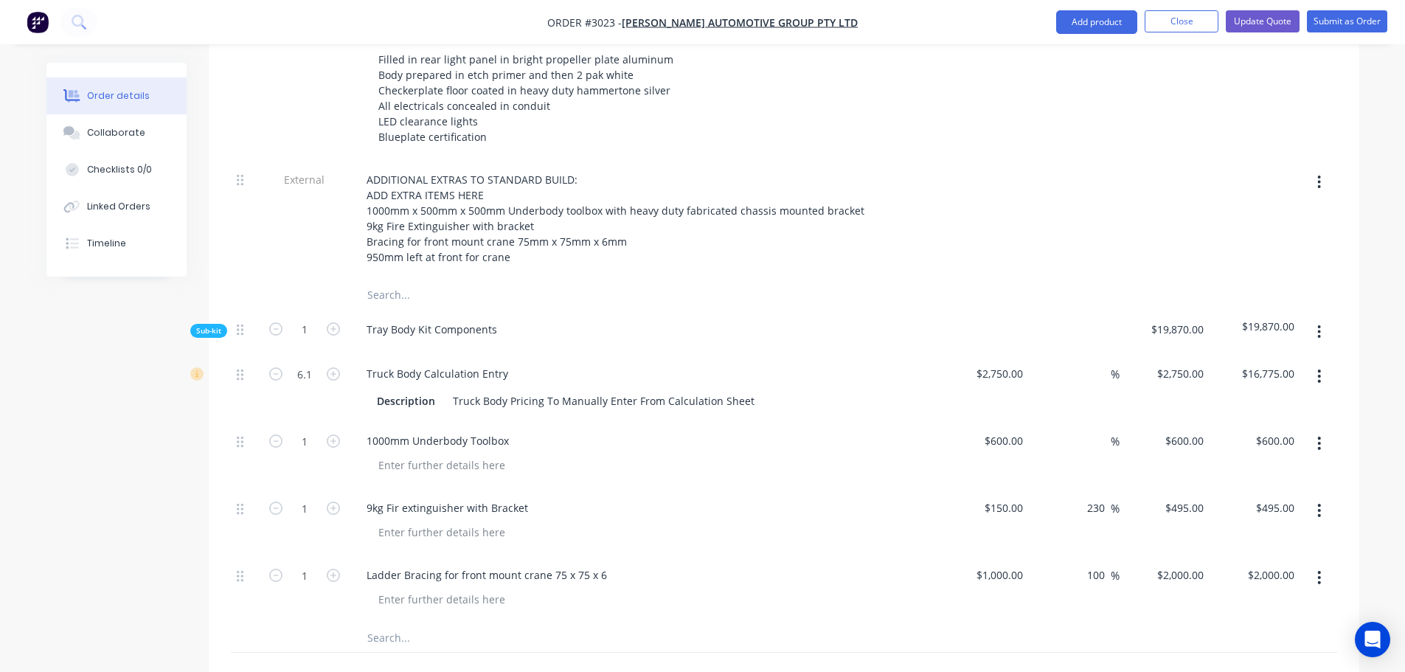
click at [628, 280] on input "text" at bounding box center [514, 295] width 295 height 30
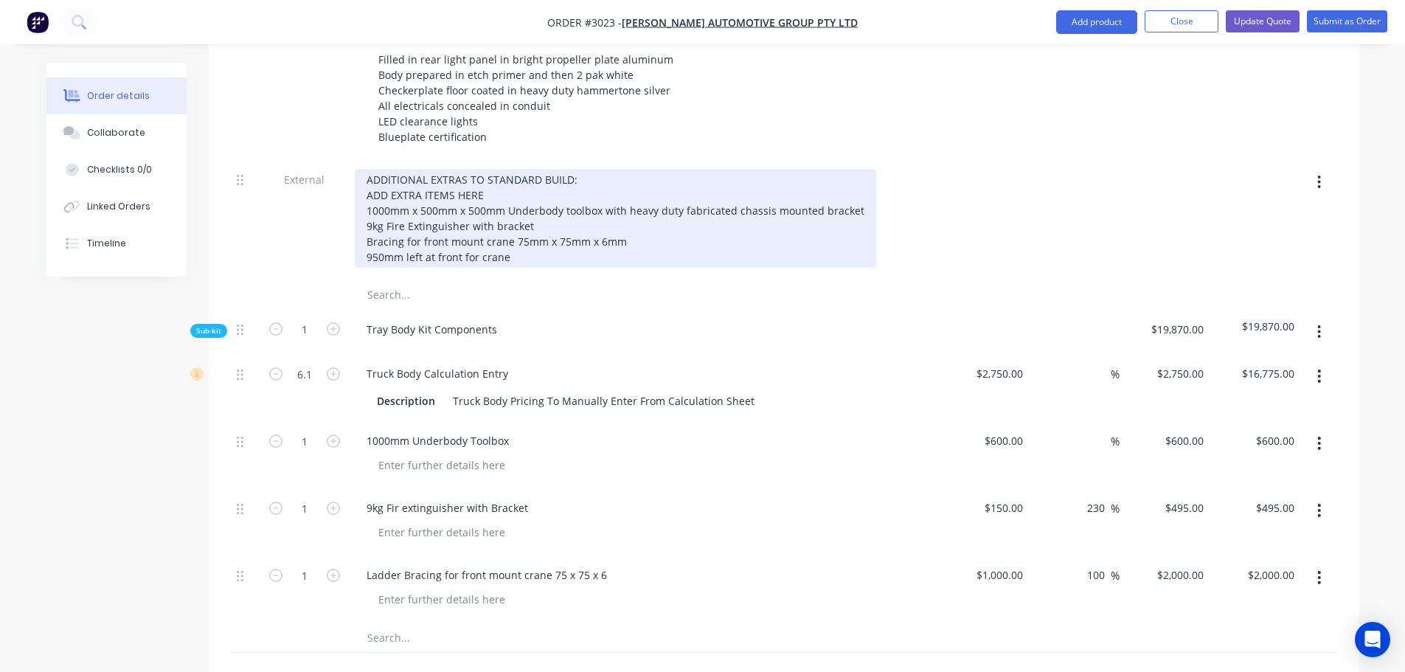
click at [517, 236] on div "ADDITIONAL EXTRAS TO STANDARD BUILD: ADD EXTRA ITEMS HERE 1000mm x 500mm x 500m…" at bounding box center [615, 218] width 521 height 99
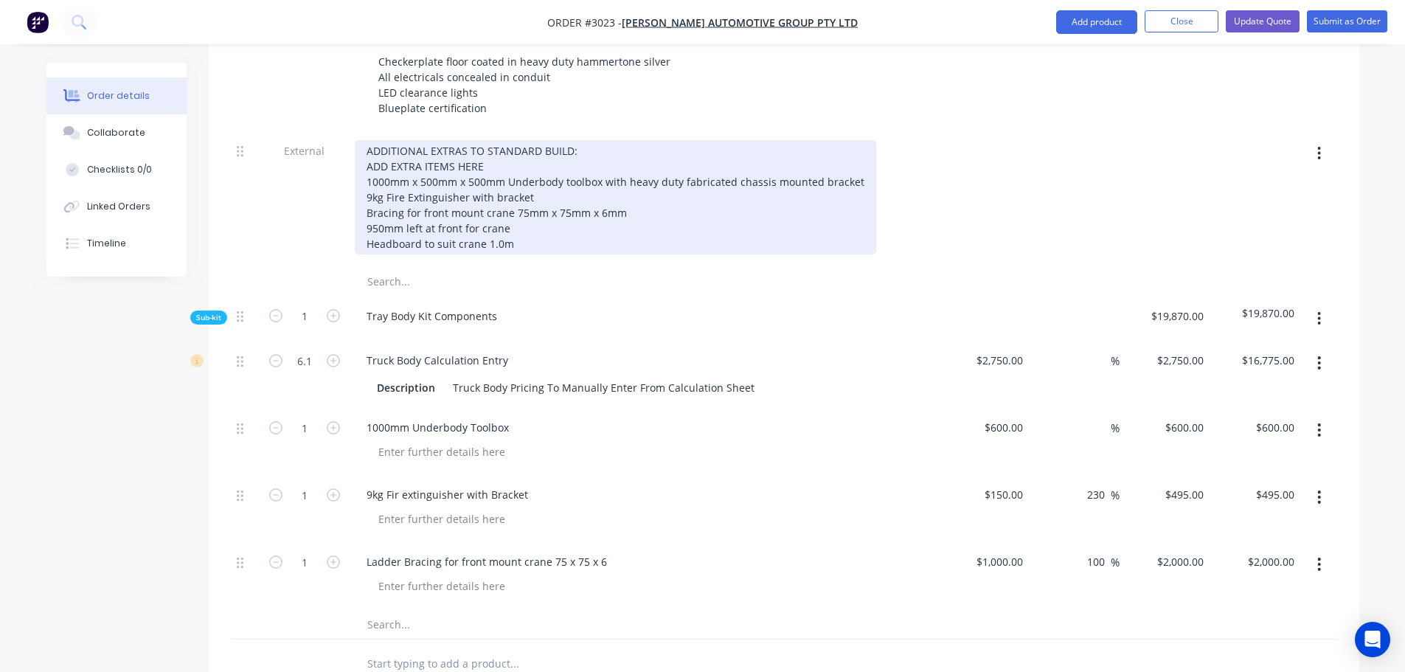
scroll to position [859, 0]
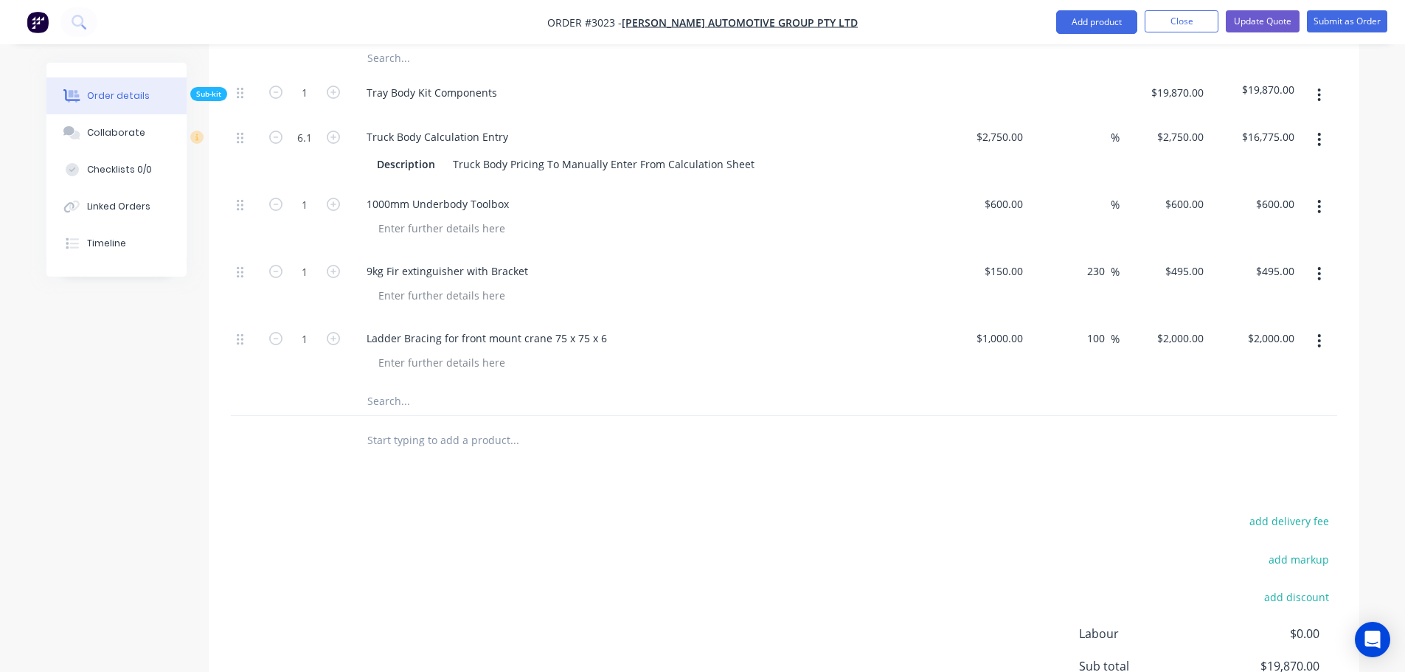
click at [410, 386] on input "text" at bounding box center [514, 401] width 295 height 30
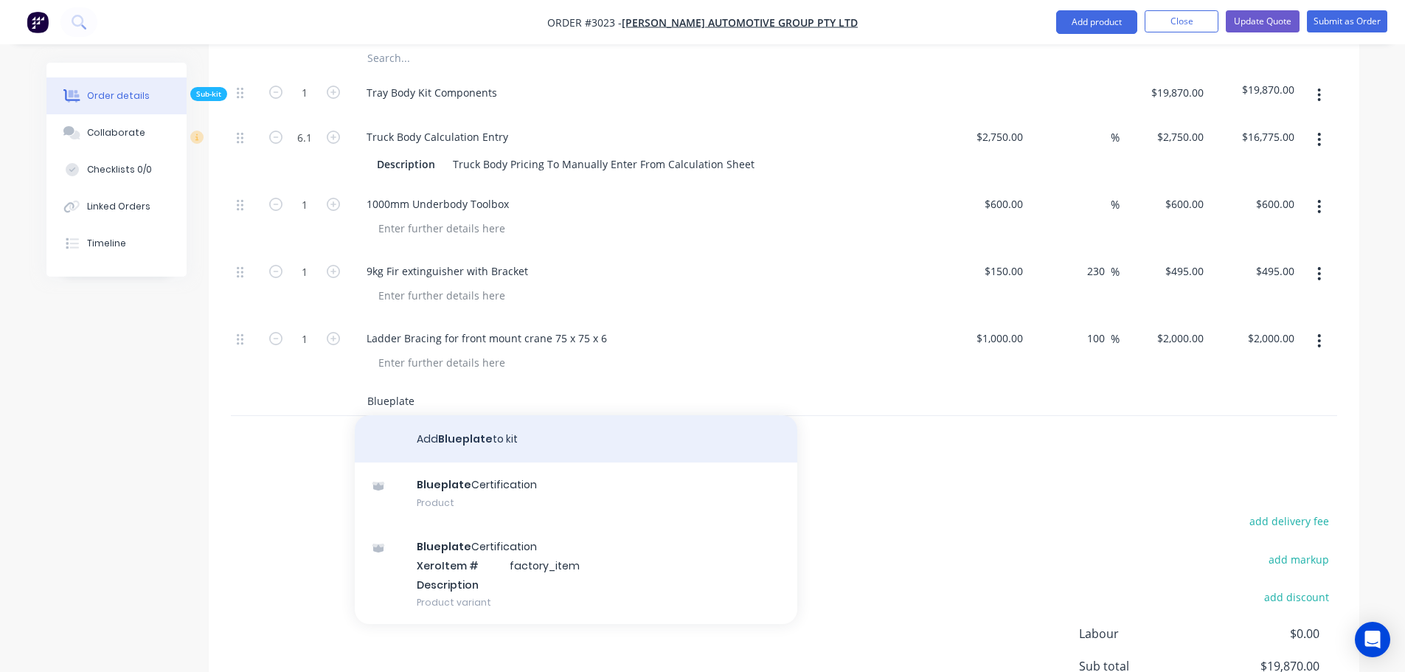
type input "Blueplate"
click at [448, 420] on button "Add Blueplate to kit" at bounding box center [576, 438] width 443 height 47
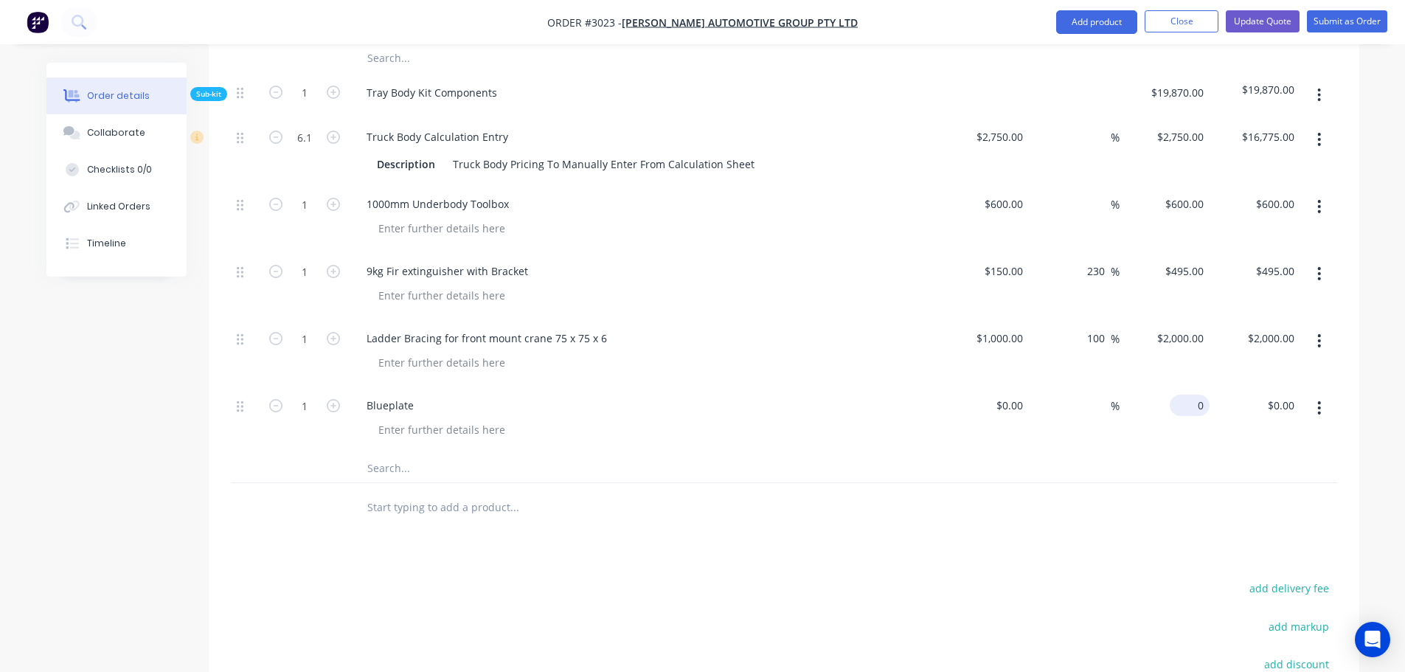
click at [1190, 395] on div "0 $0.00" at bounding box center [1190, 405] width 40 height 21
type input "500"
type input "$500.00"
click at [1010, 395] on div "$0.00" at bounding box center [1009, 405] width 40 height 21
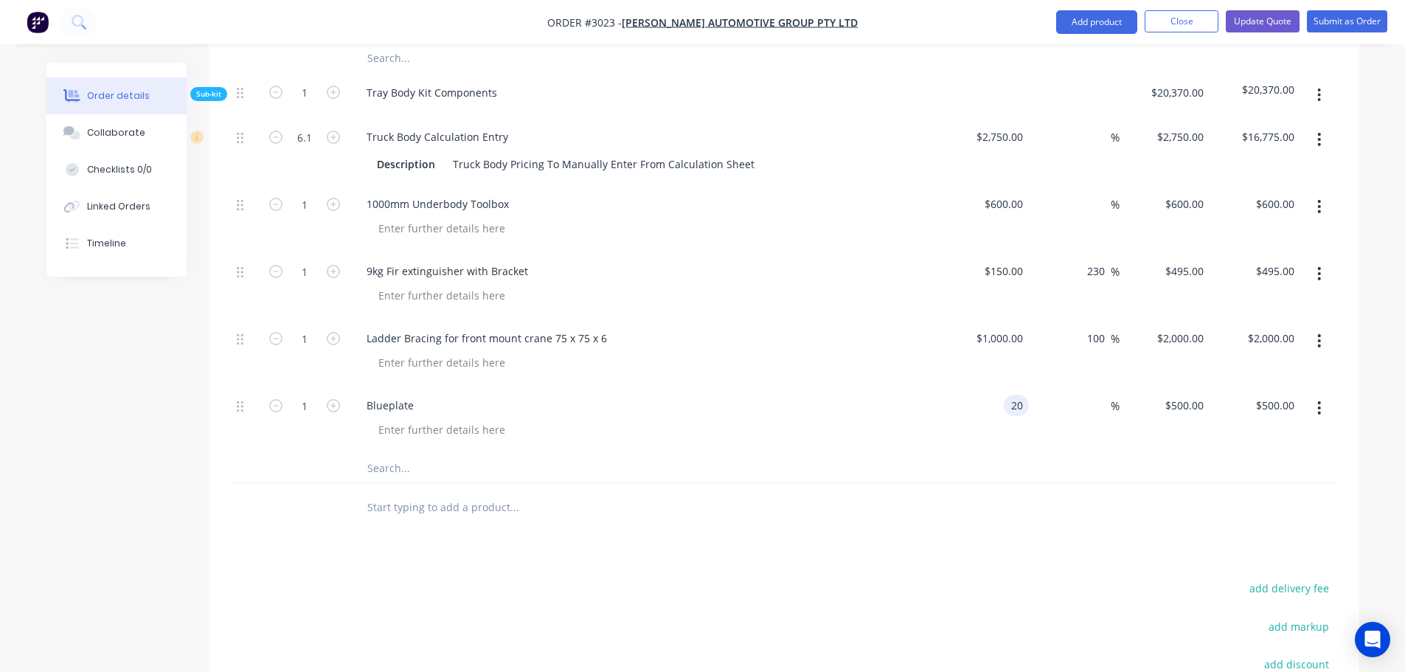
type input "$20.00"
click at [1010, 407] on div "$20.00 20" at bounding box center [984, 419] width 91 height 67
click at [1181, 386] on div "20 $20.00" at bounding box center [1165, 419] width 91 height 67
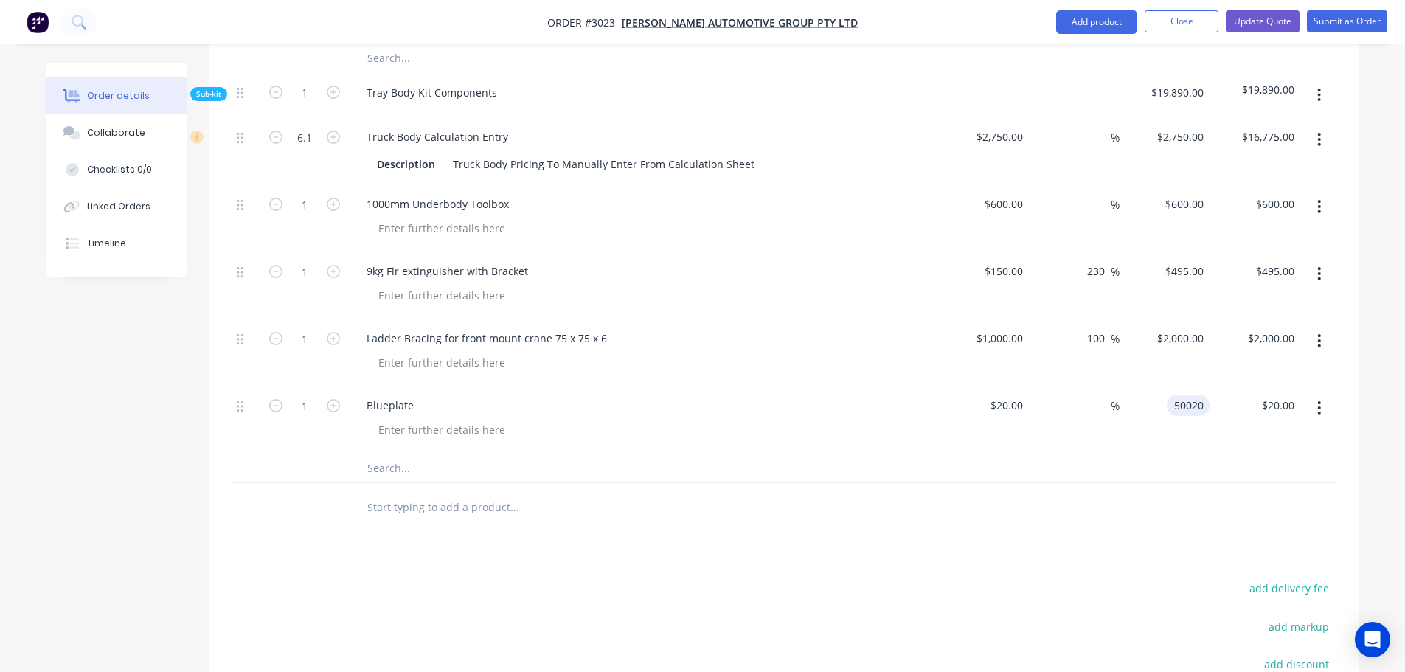
type input "50020"
type input "250000"
type input "$50,020.00"
click at [1107, 409] on div "250000 %" at bounding box center [1074, 419] width 91 height 67
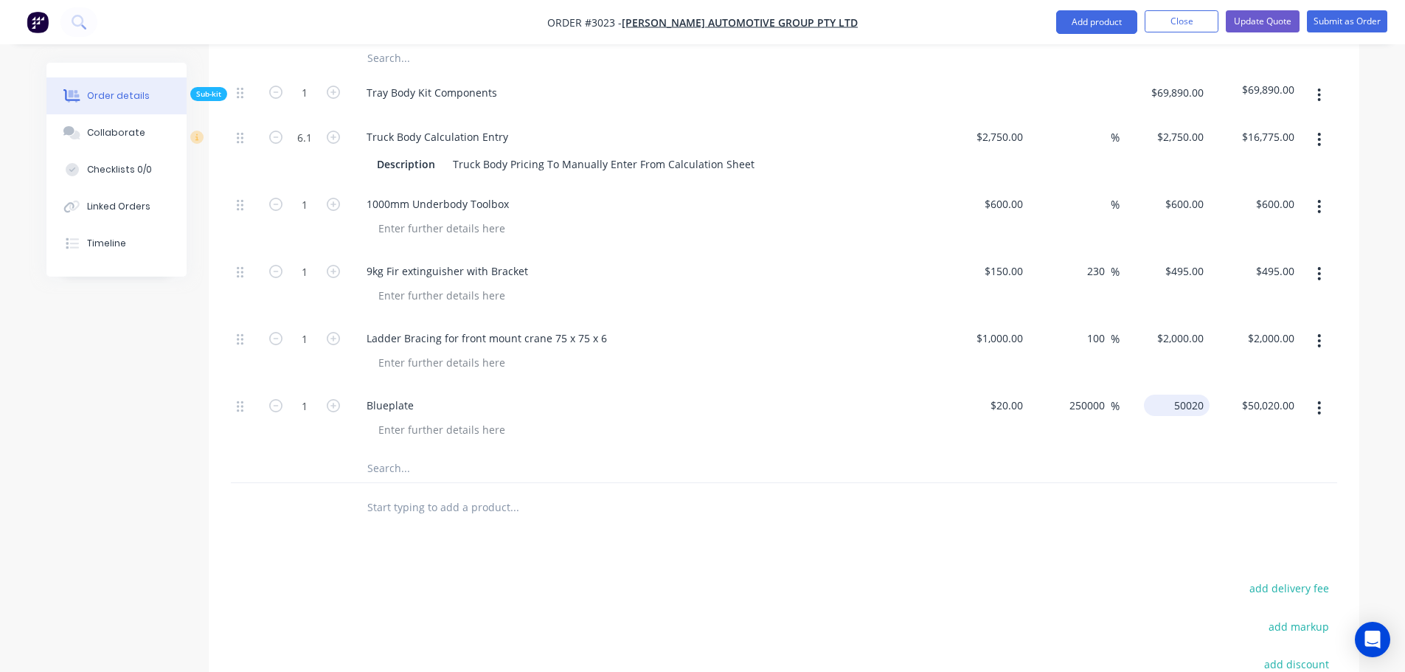
click at [1204, 395] on input "50020" at bounding box center [1180, 405] width 60 height 21
type input "500"
type input "2400"
type input "$500.00"
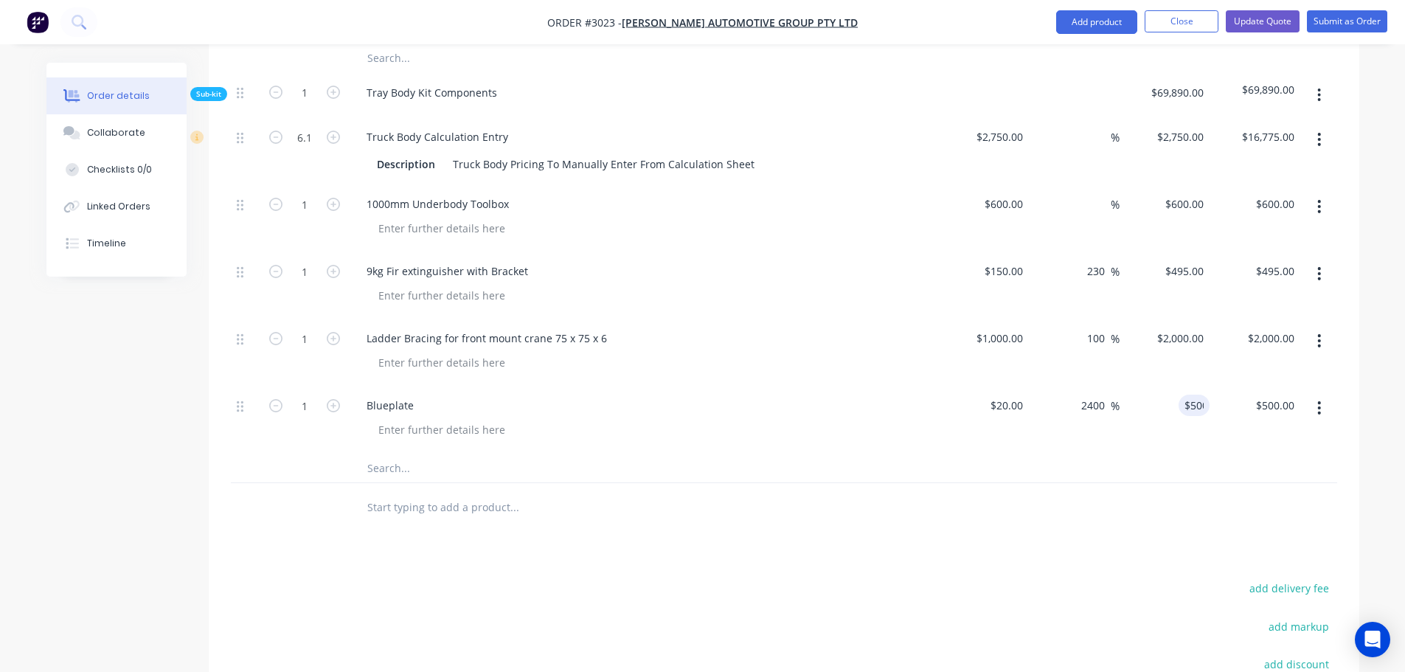
click at [1165, 406] on div "$500.00 500" at bounding box center [1165, 419] width 91 height 67
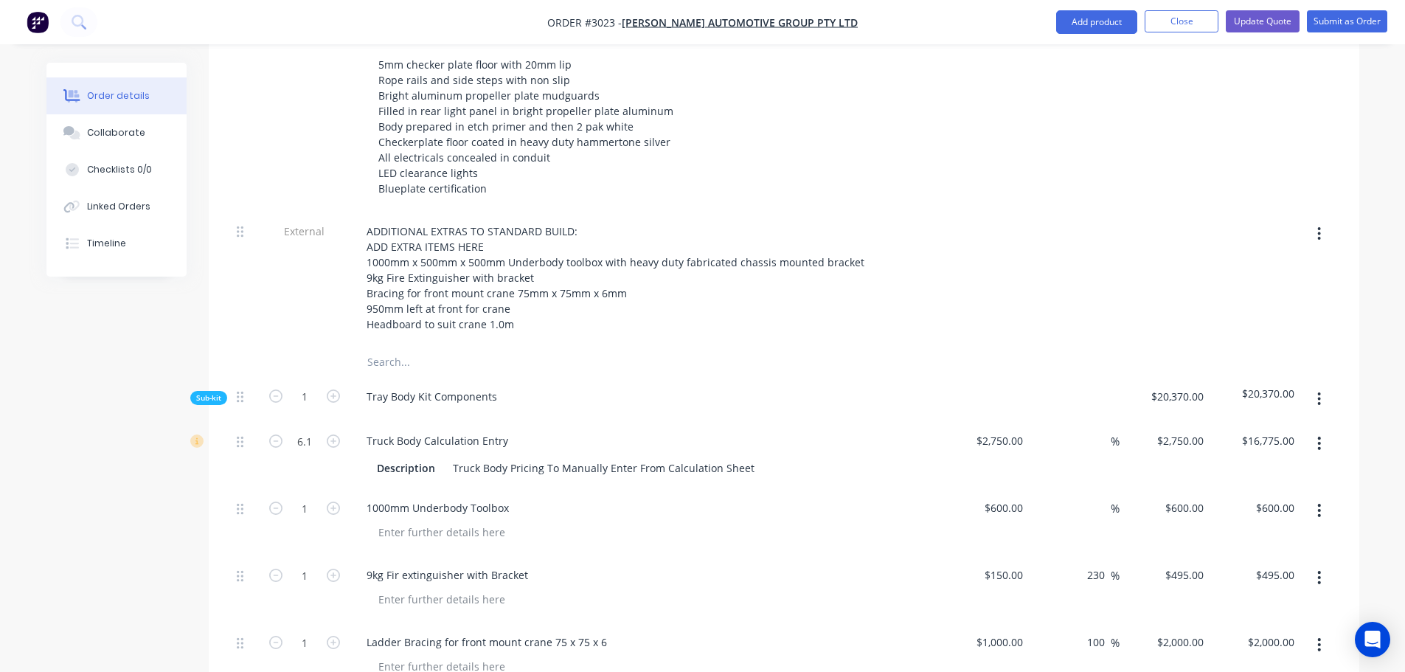
scroll to position [483, 0]
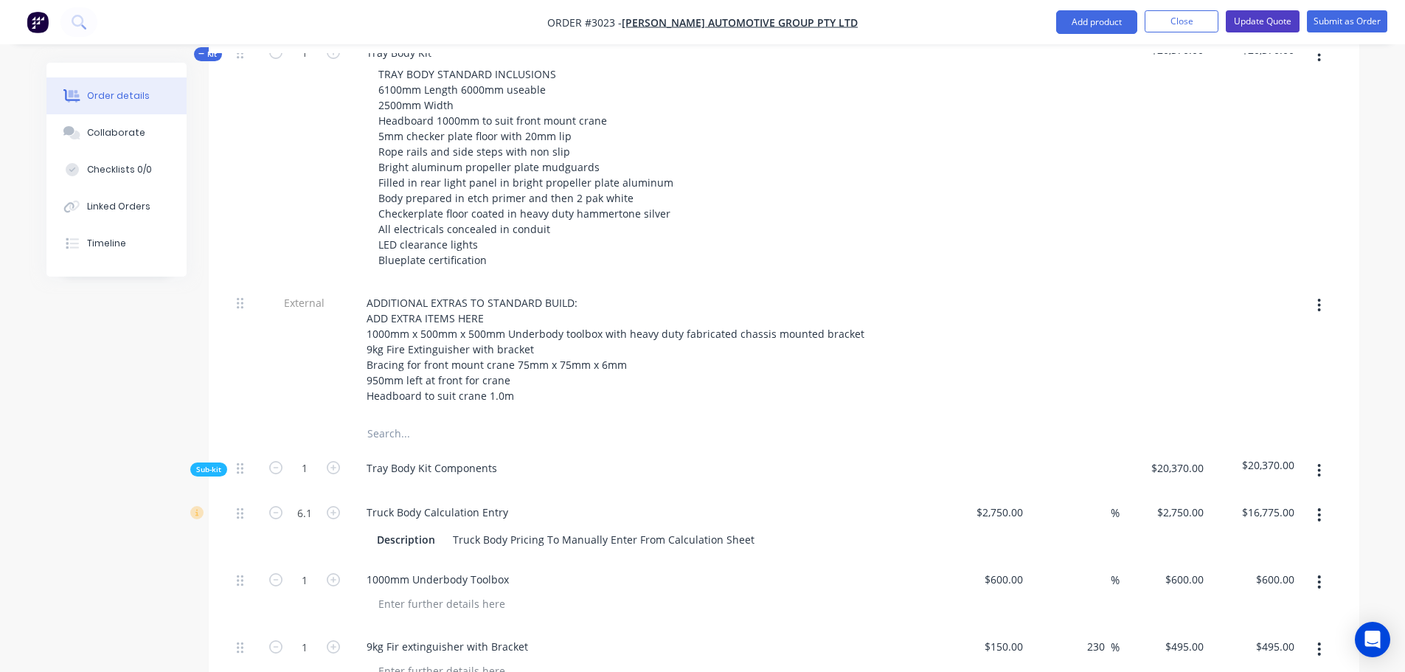
click at [1268, 22] on button "Update Quote" at bounding box center [1263, 21] width 74 height 22
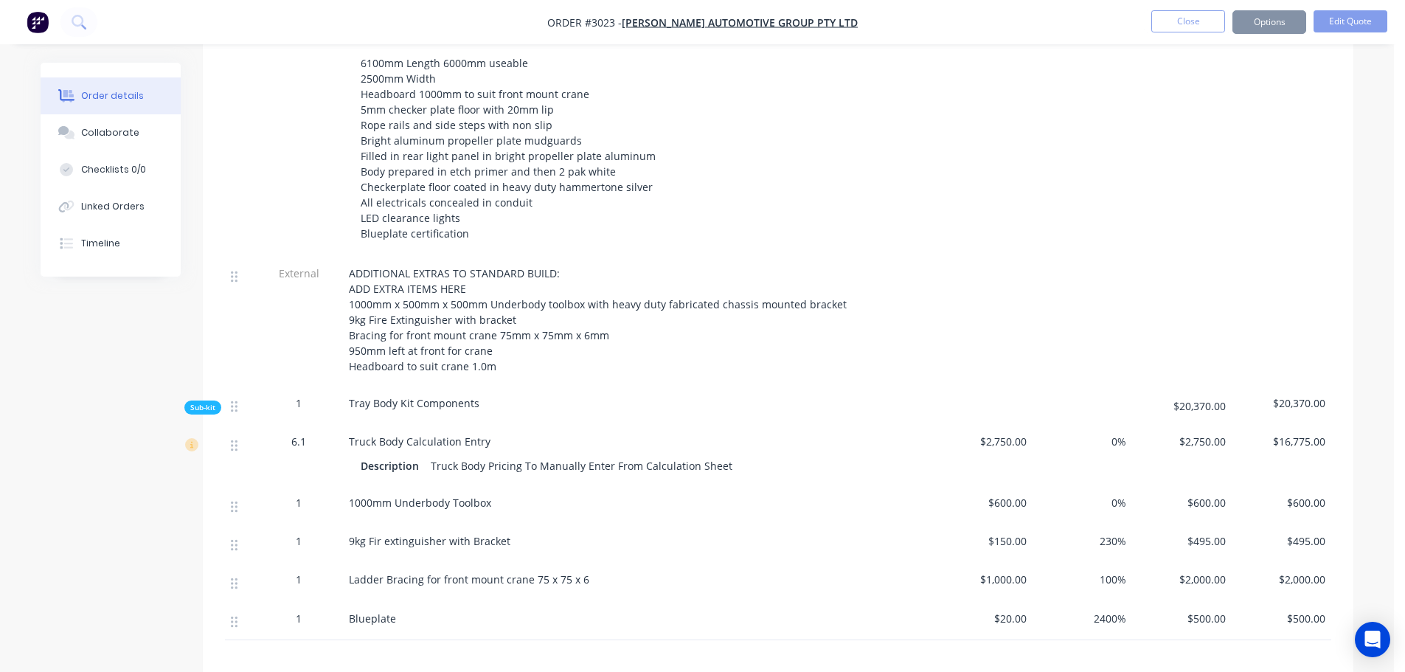
scroll to position [0, 0]
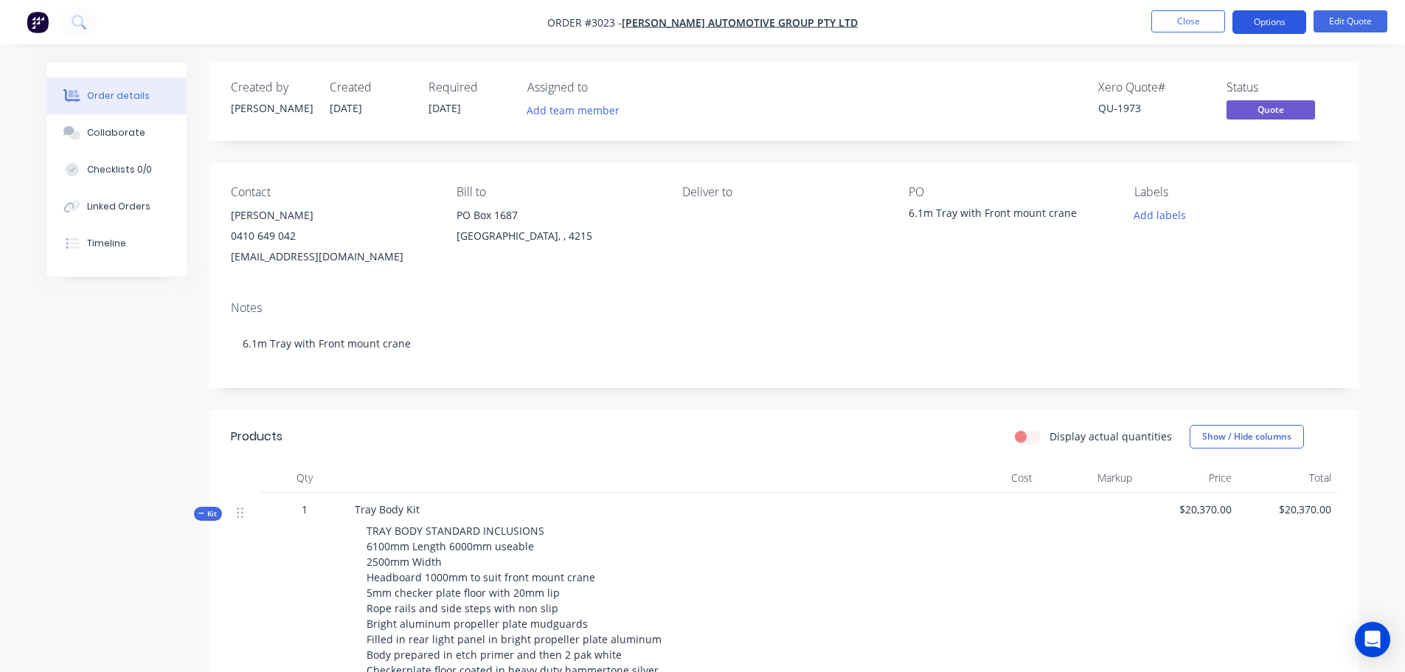
click at [1261, 18] on button "Options" at bounding box center [1269, 22] width 74 height 24
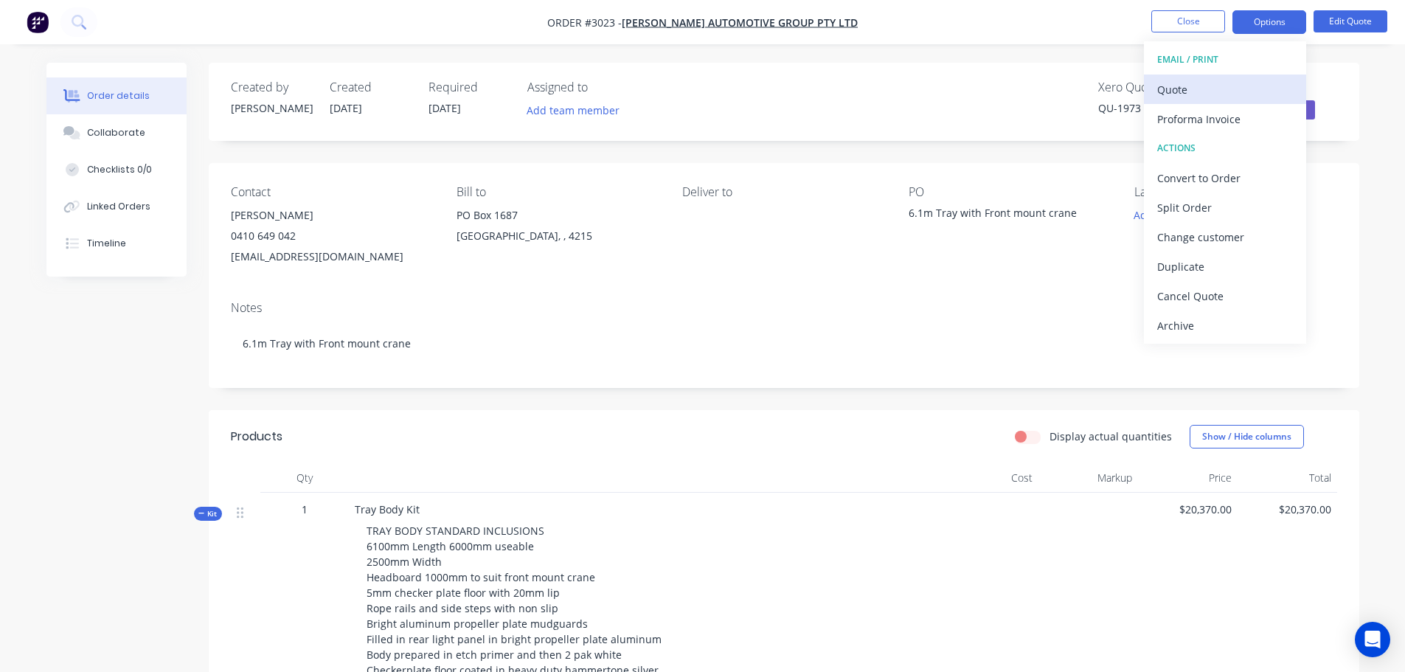
click at [1177, 86] on div "Quote" at bounding box center [1225, 89] width 136 height 21
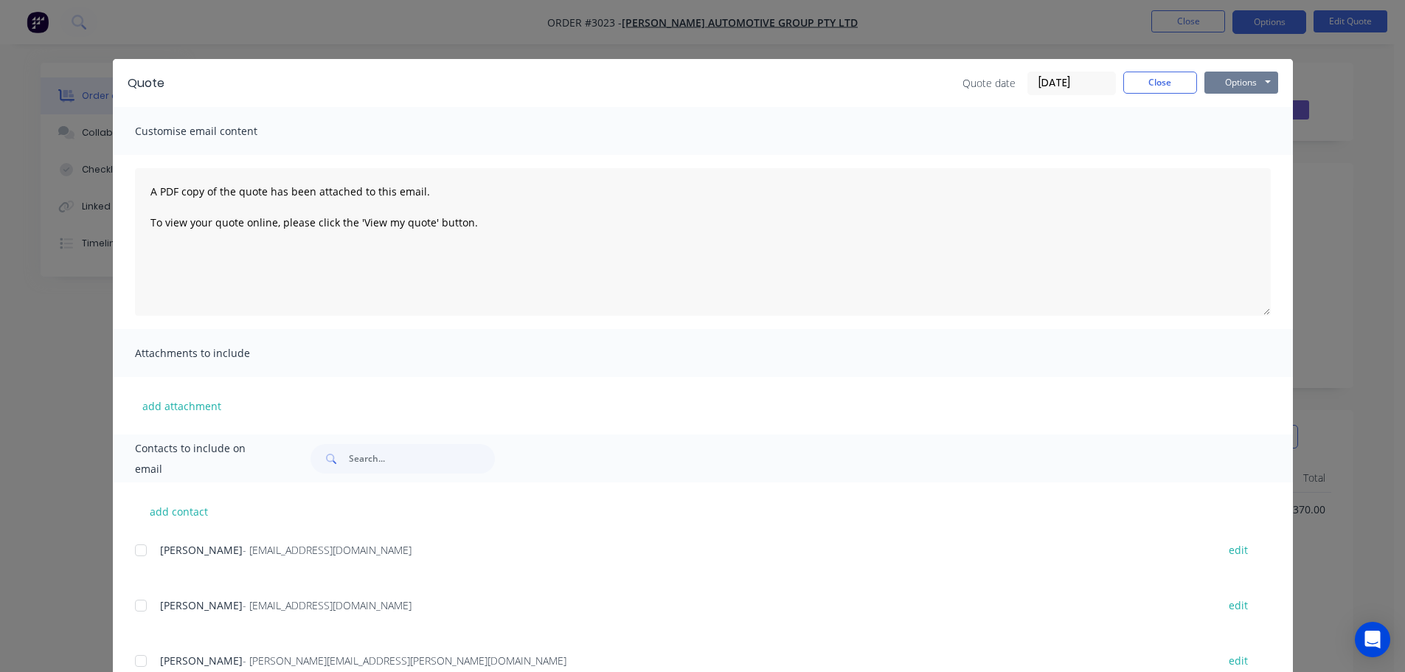
click at [1231, 84] on button "Options" at bounding box center [1241, 83] width 74 height 22
click at [1232, 109] on button "Preview" at bounding box center [1251, 109] width 94 height 24
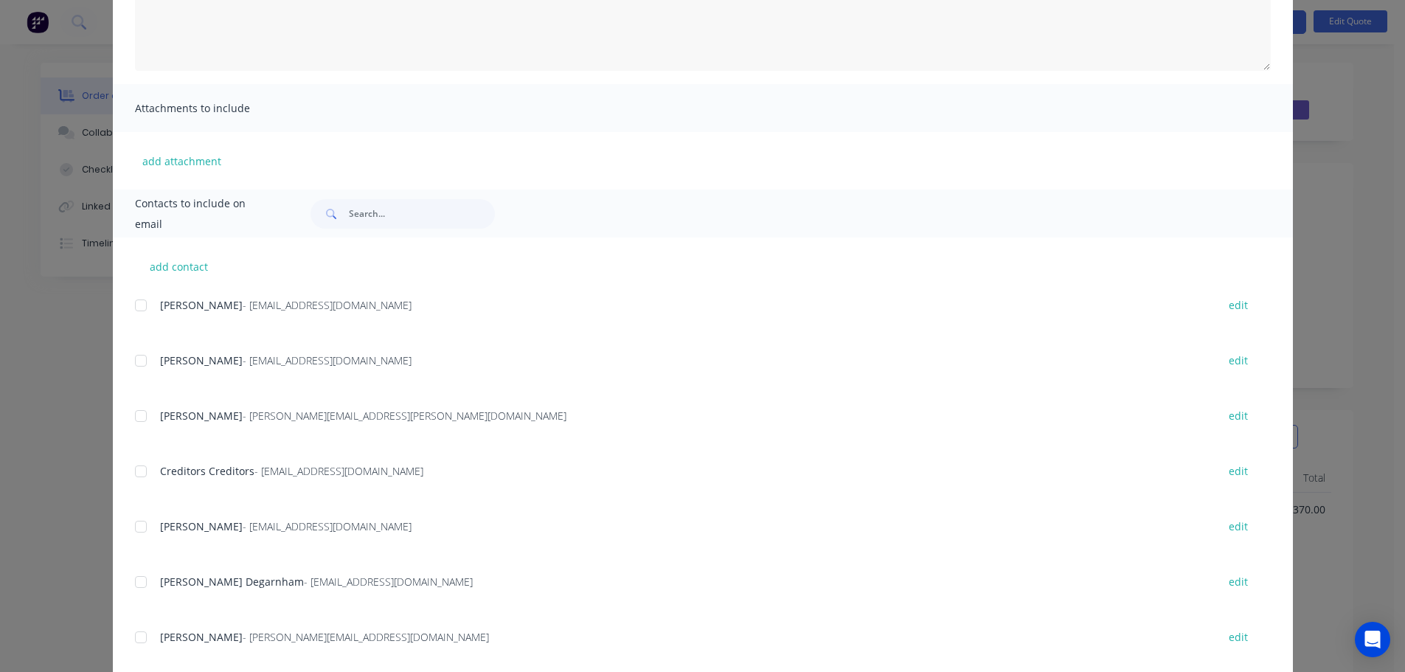
scroll to position [276, 0]
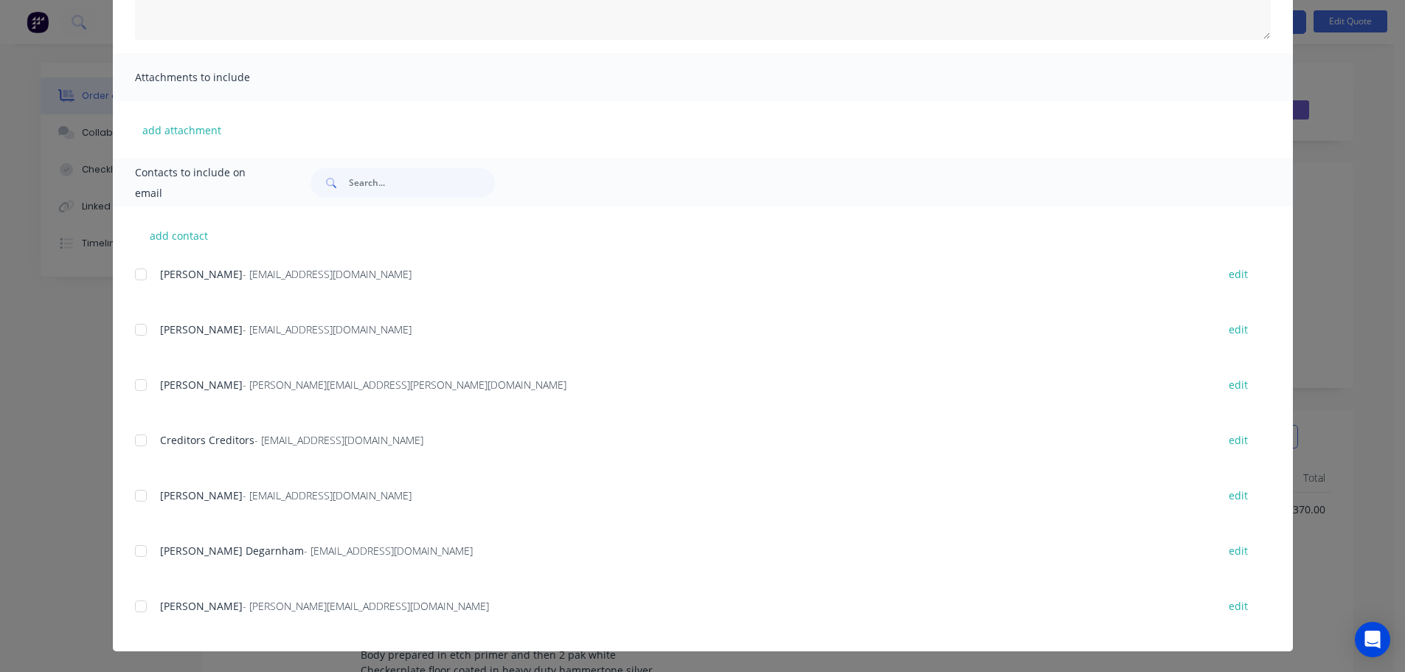
click at [136, 271] on div at bounding box center [141, 275] width 30 height 30
click at [175, 236] on button "add contact" at bounding box center [179, 235] width 89 height 22
select select "AU"
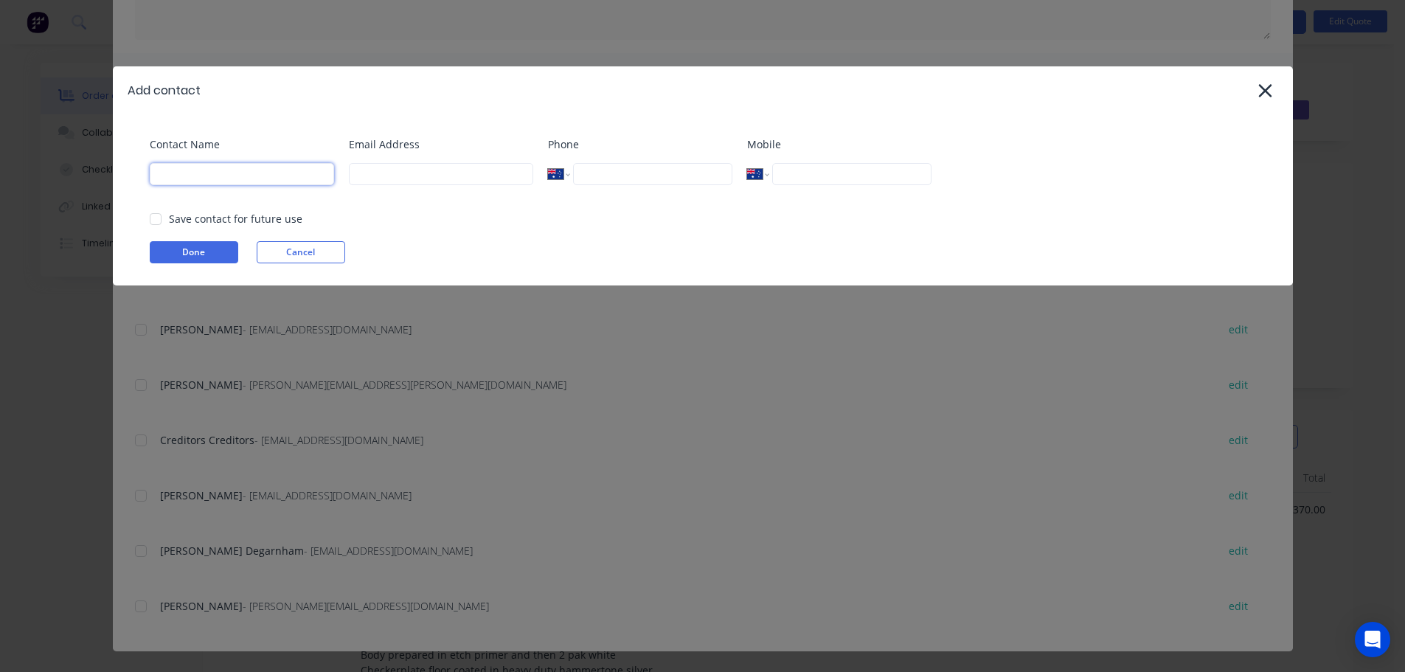
click at [218, 178] on input at bounding box center [242, 174] width 184 height 22
type input "[PERSON_NAME]"
type input "[EMAIL_ADDRESS][DOMAIN_NAME]"
type input "0432 545 330"
click at [203, 251] on button "Done" at bounding box center [194, 252] width 89 height 22
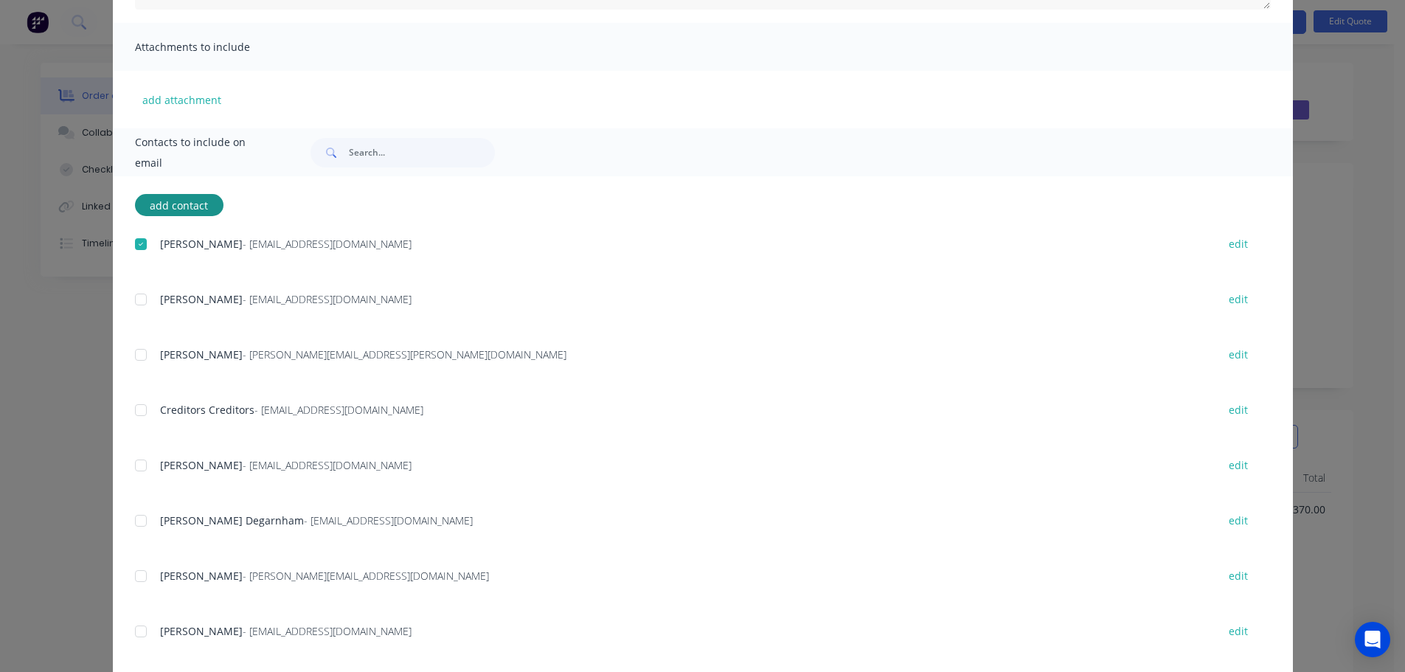
scroll to position [331, 0]
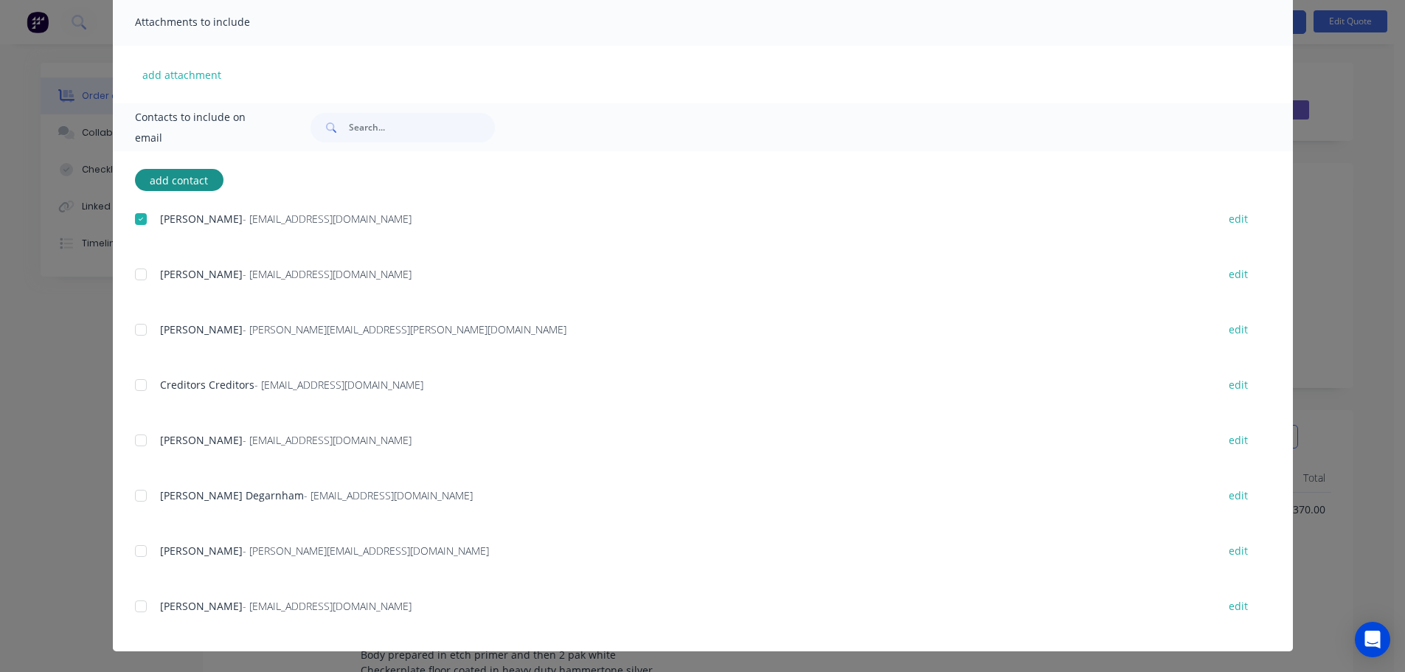
click at [138, 608] on div at bounding box center [141, 607] width 30 height 30
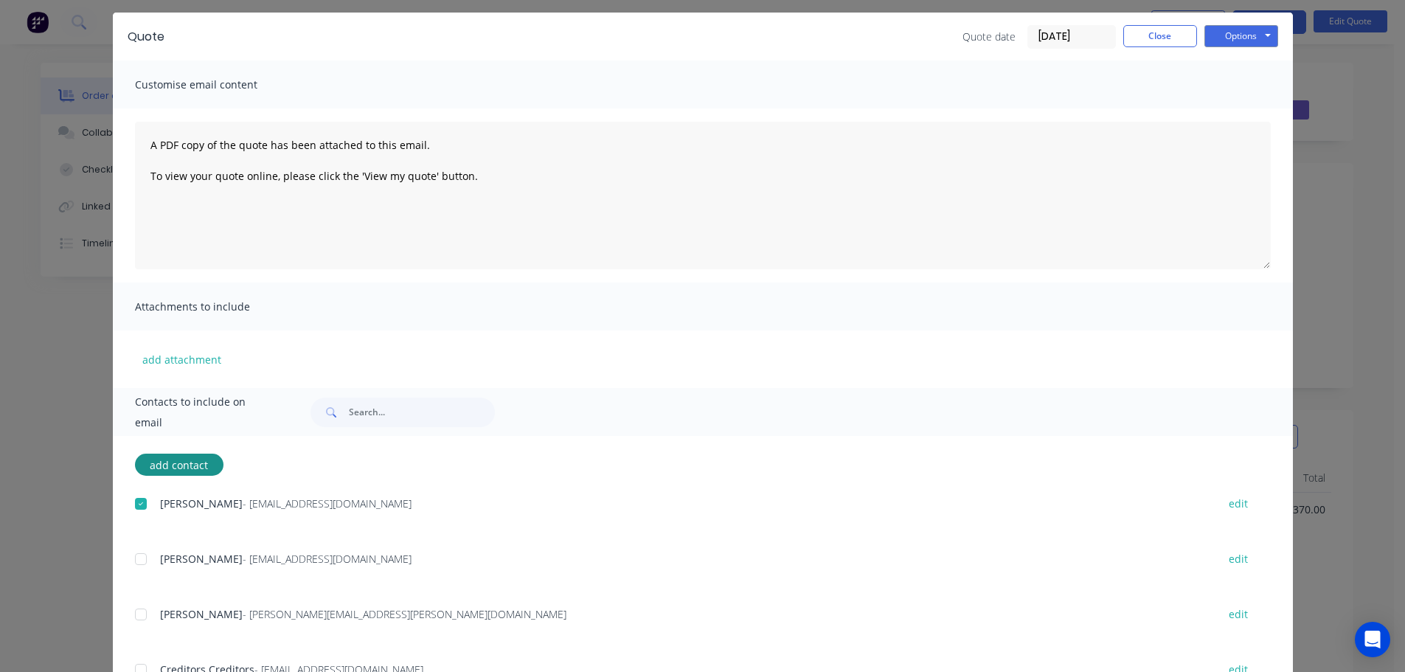
scroll to position [36, 0]
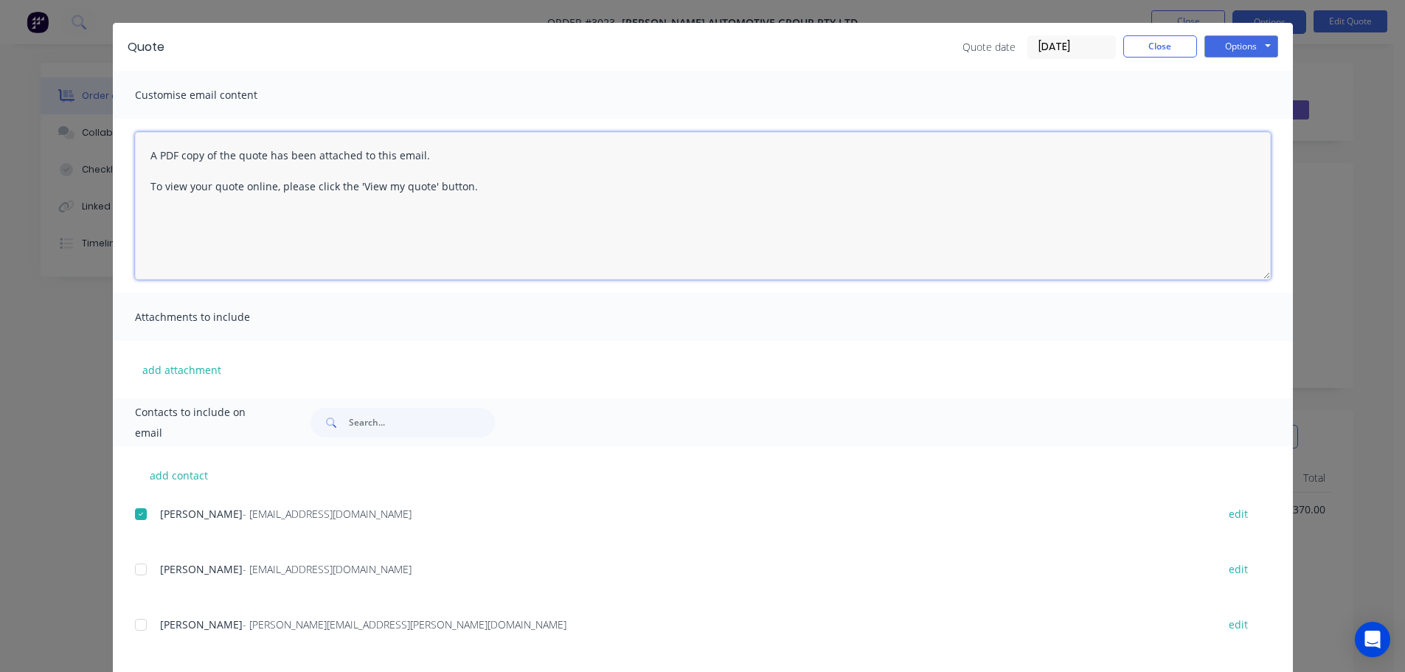
click at [144, 153] on textarea "A PDF copy of the quote has been attached to this email. To view your quote onl…" at bounding box center [703, 206] width 1136 height 148
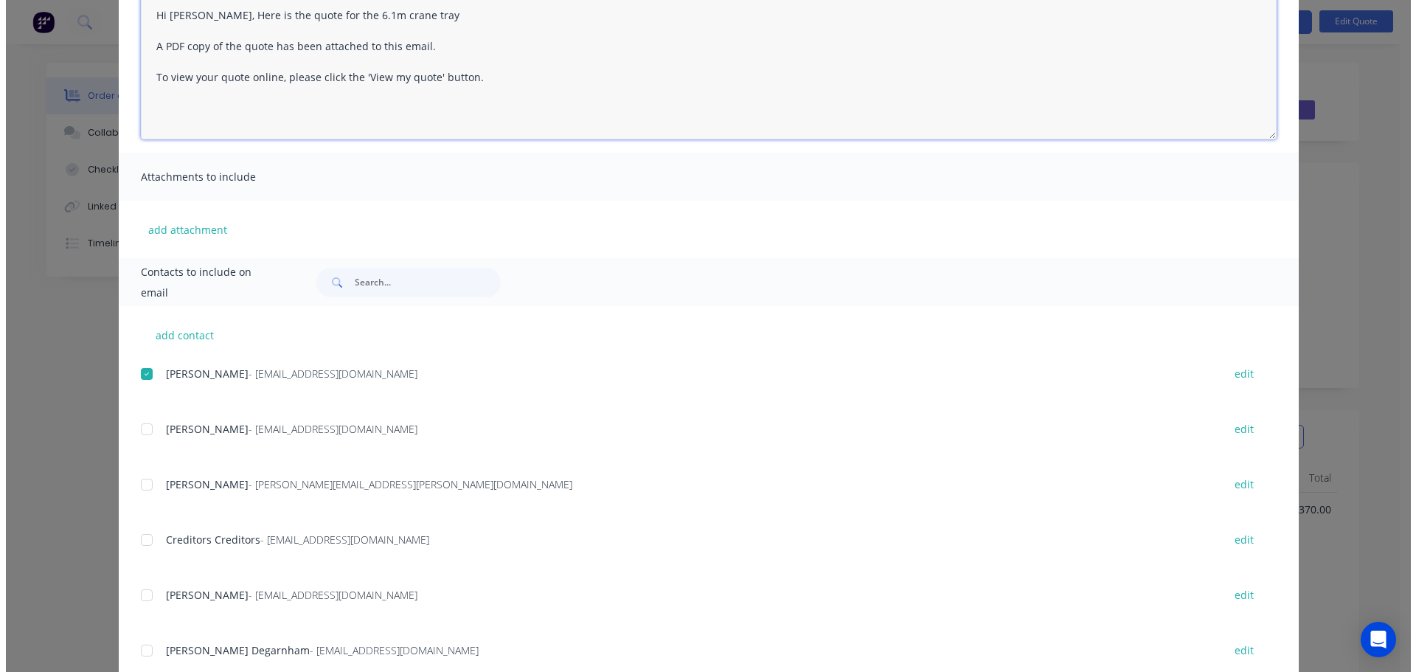
scroll to position [0, 0]
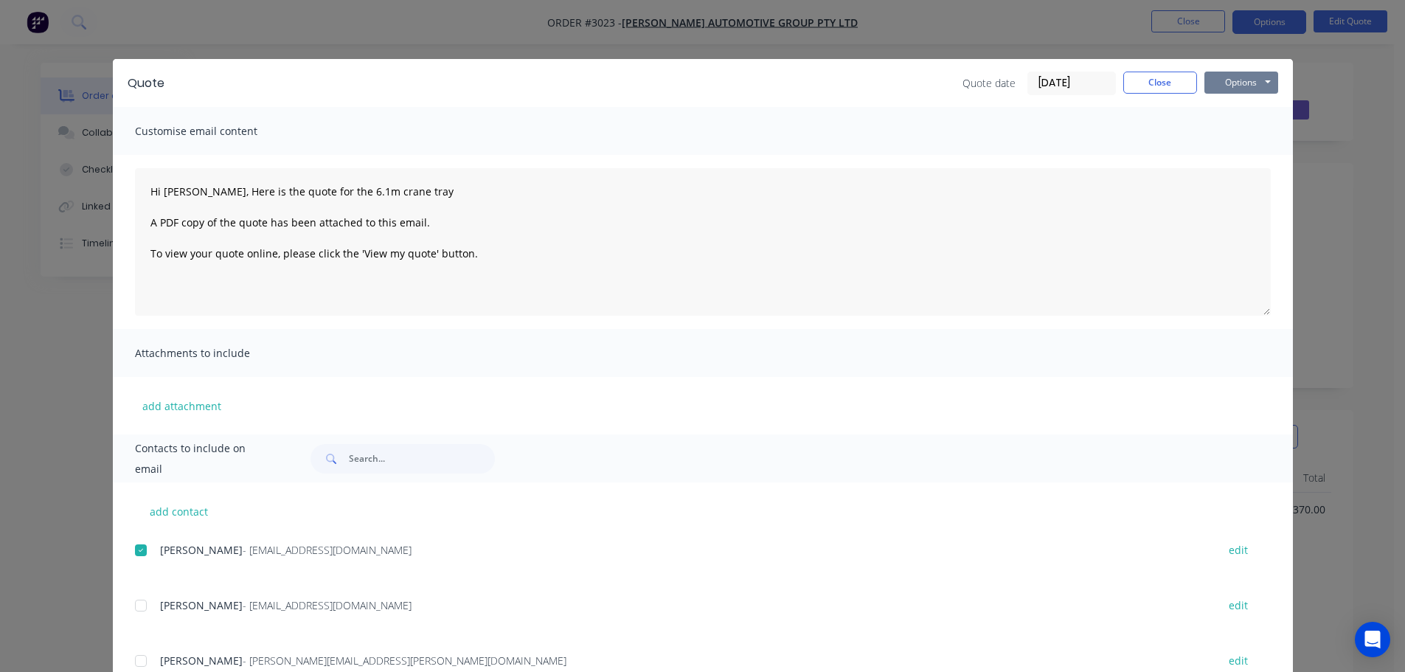
click at [1260, 79] on button "Options" at bounding box center [1241, 83] width 74 height 22
click at [1235, 150] on button "Email" at bounding box center [1251, 157] width 94 height 24
type textarea "A PDF copy of the quote has been attached to this email. To view your quote onl…"
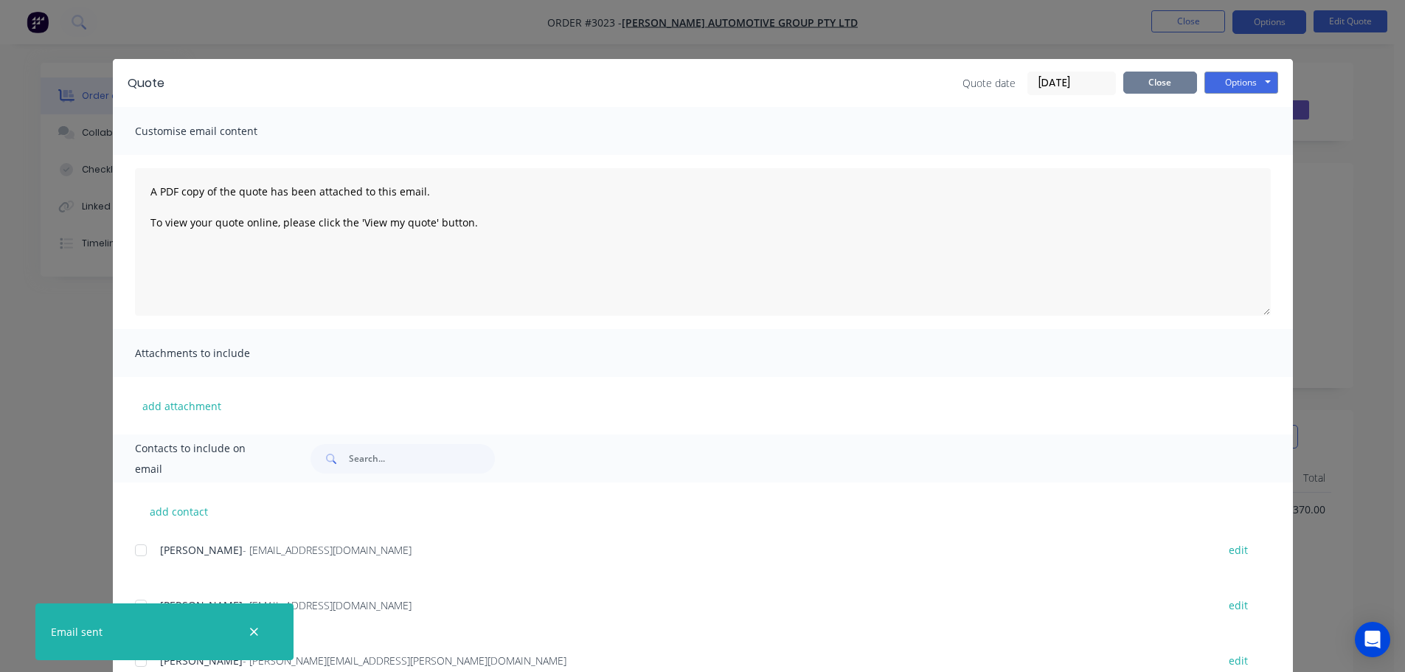
click at [1165, 79] on button "Close" at bounding box center [1160, 83] width 74 height 22
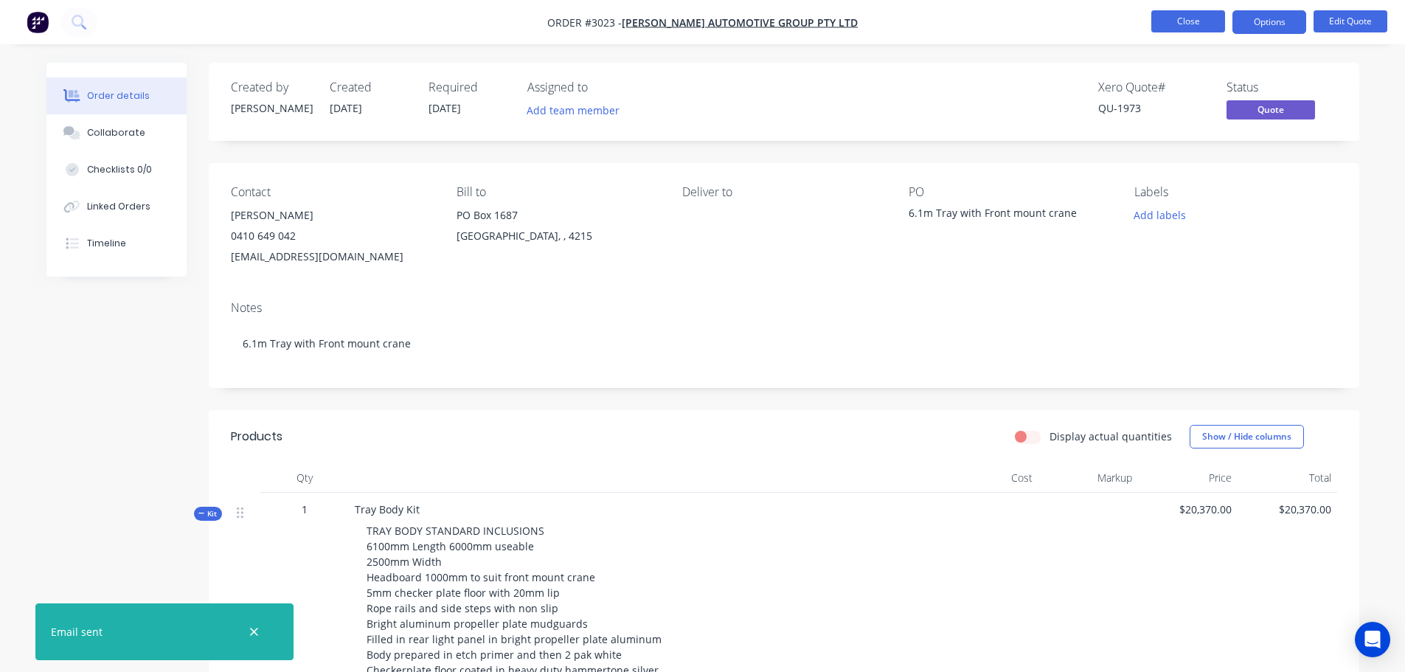
click at [1167, 26] on button "Close" at bounding box center [1188, 21] width 74 height 22
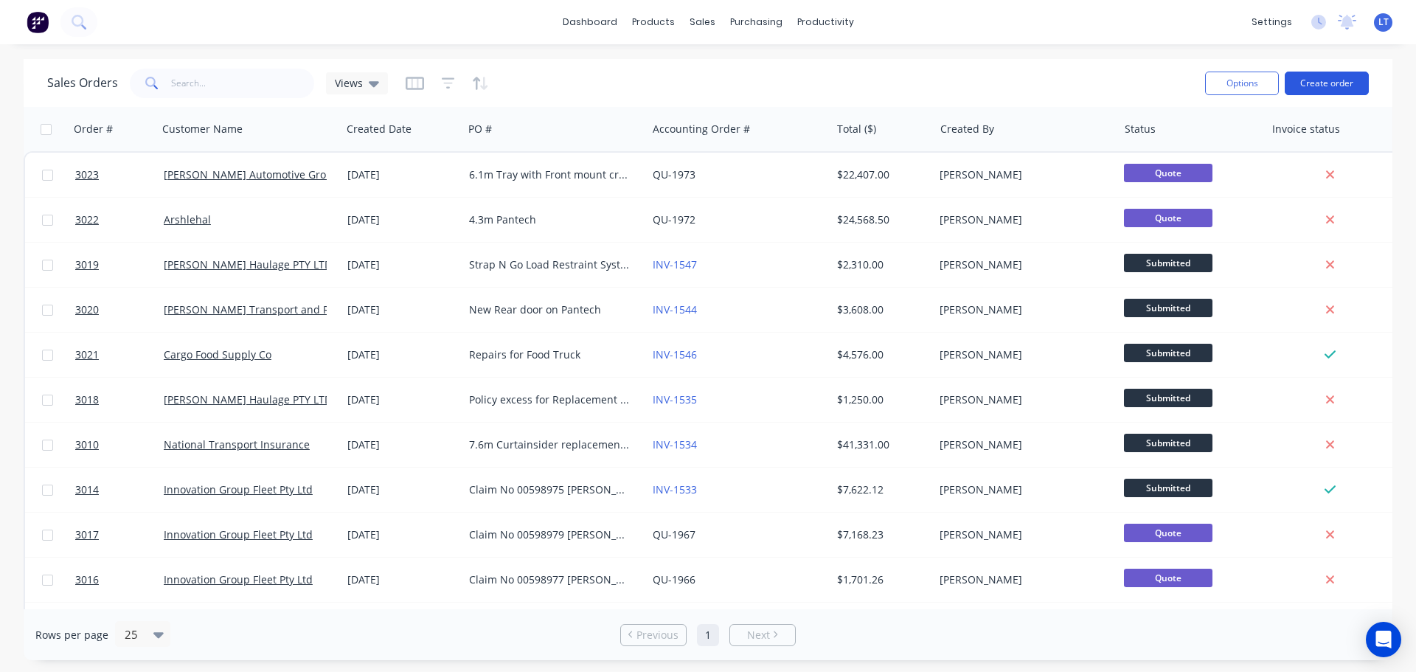
click at [1327, 81] on button "Create order" at bounding box center [1327, 84] width 84 height 24
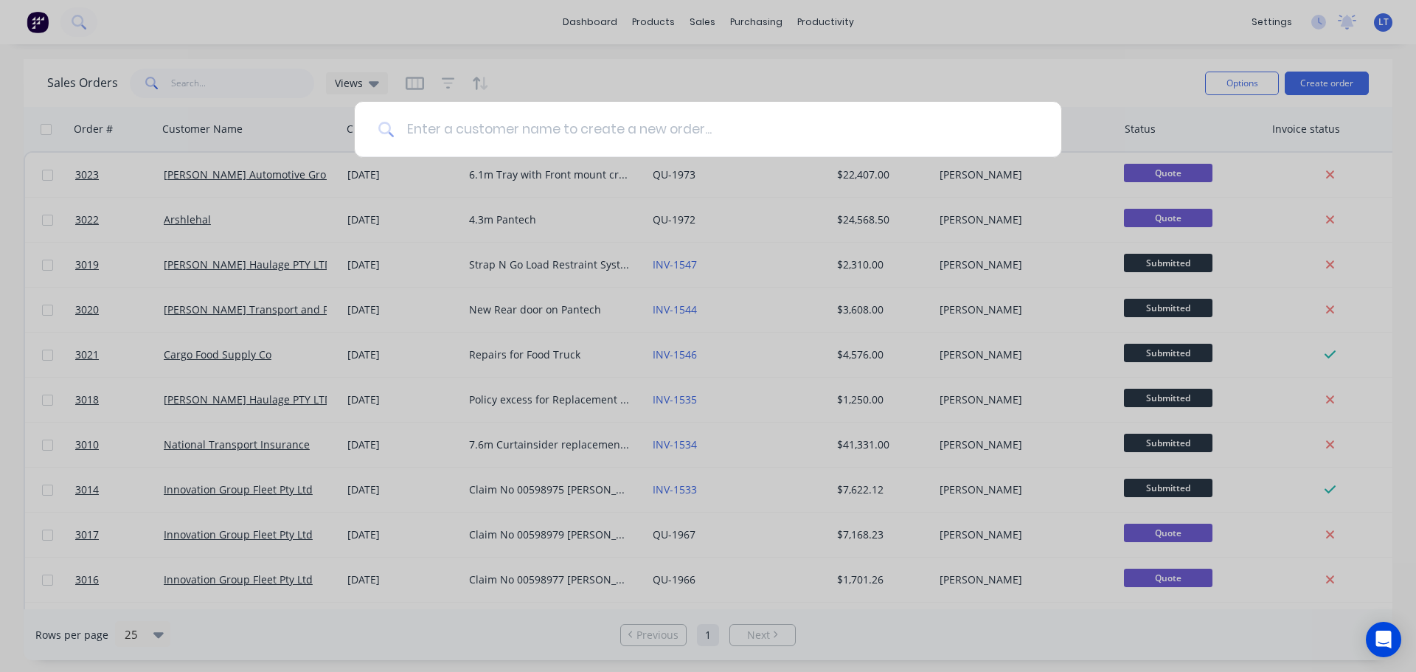
click at [515, 128] on input at bounding box center [716, 129] width 643 height 55
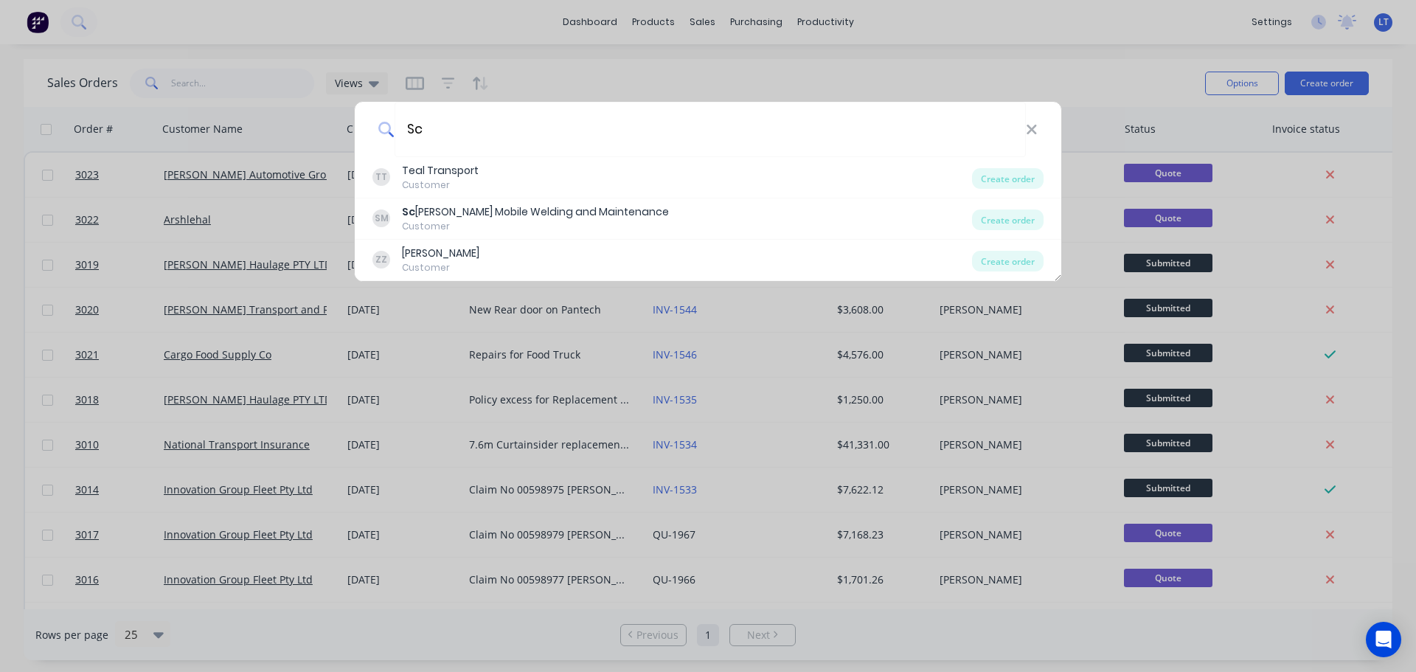
type input "S"
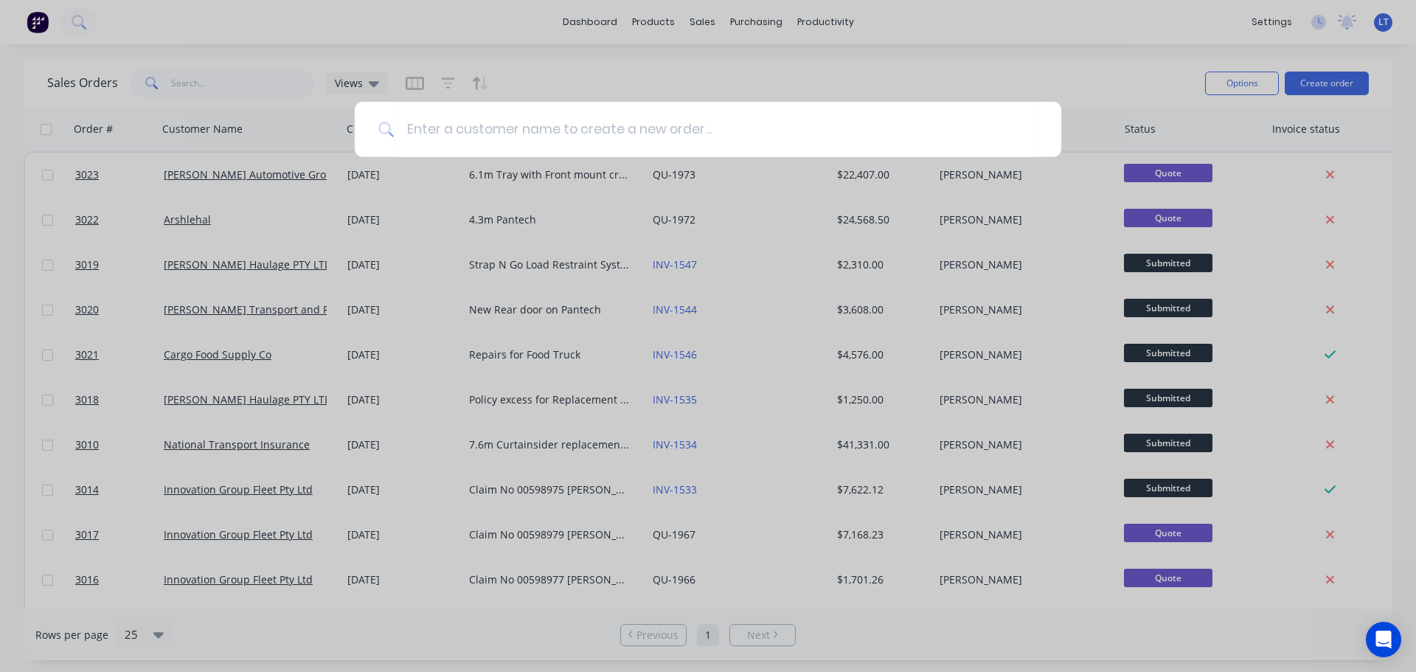
click at [988, 49] on div at bounding box center [708, 336] width 1416 height 672
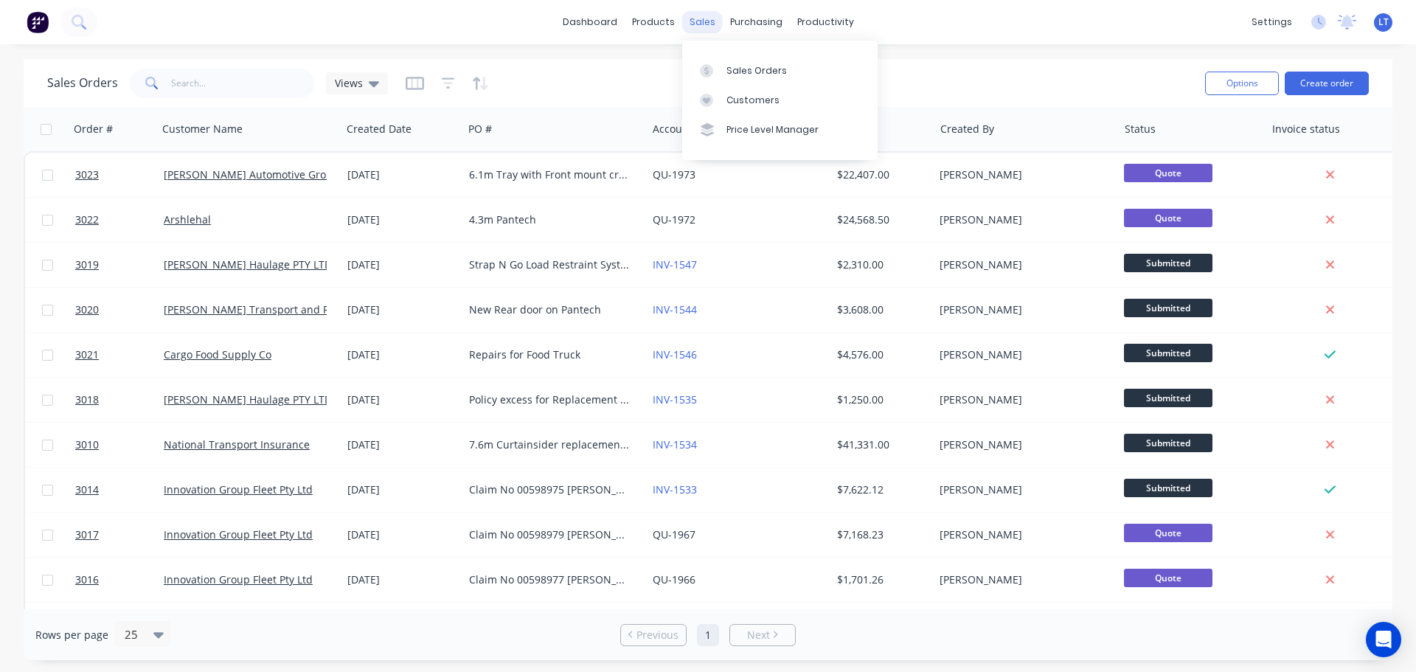
click at [698, 16] on div "sales" at bounding box center [702, 22] width 41 height 22
click at [736, 99] on div "Customers" at bounding box center [752, 100] width 53 height 13
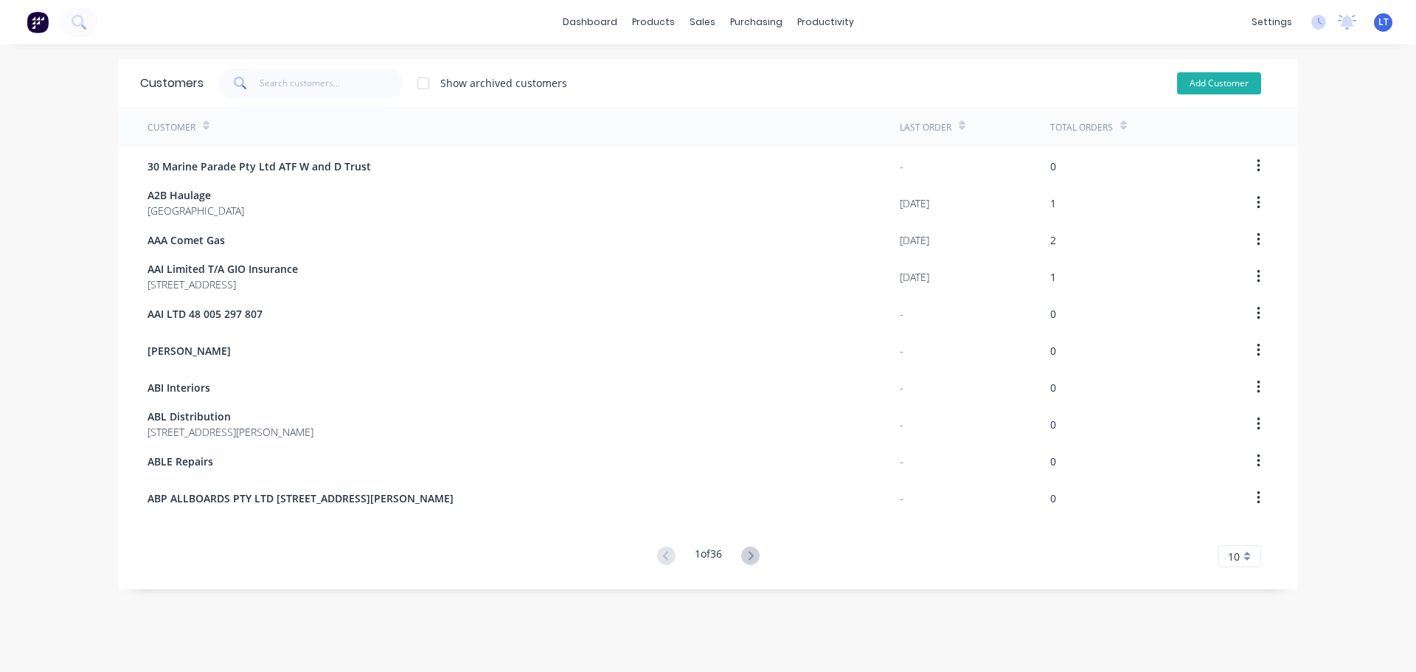
click at [1211, 83] on button "Add Customer" at bounding box center [1219, 83] width 84 height 22
select select "AU"
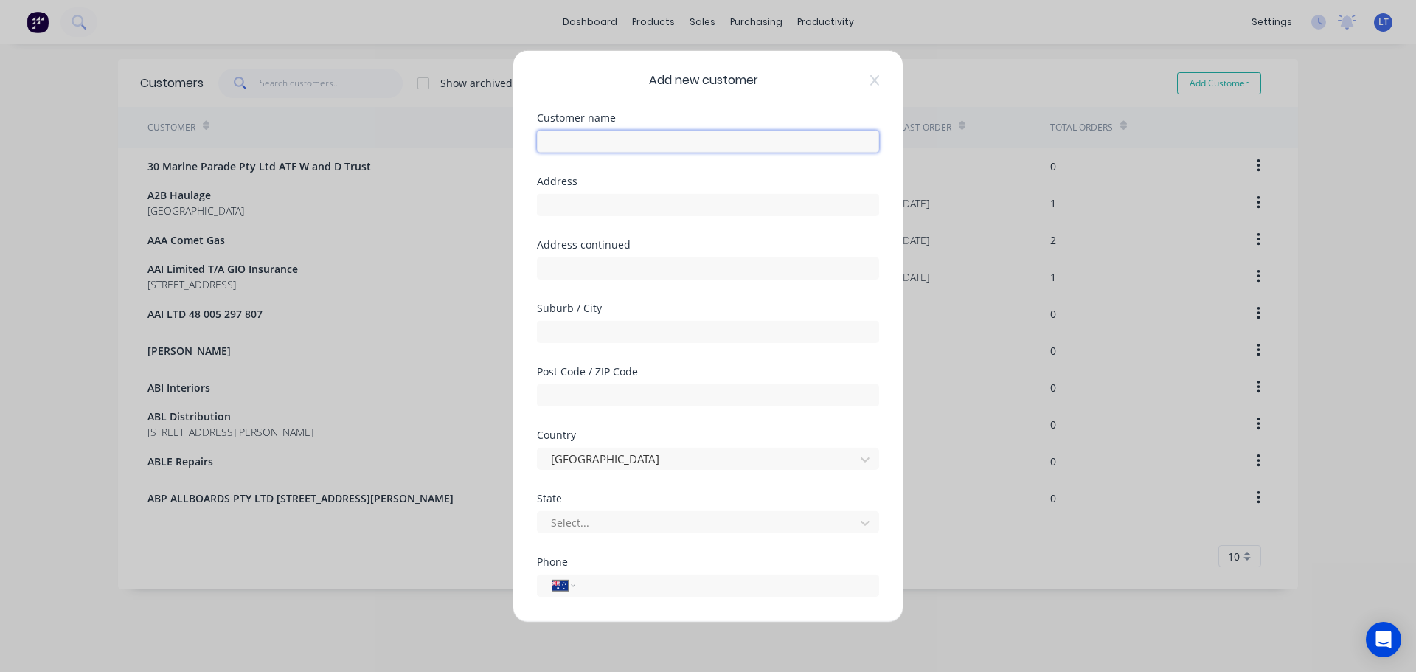
click at [569, 139] on input "text" at bounding box center [708, 141] width 342 height 22
type input "Scott Halliday"
click at [870, 81] on icon at bounding box center [874, 80] width 9 height 12
